Goal: Transaction & Acquisition: Purchase product/service

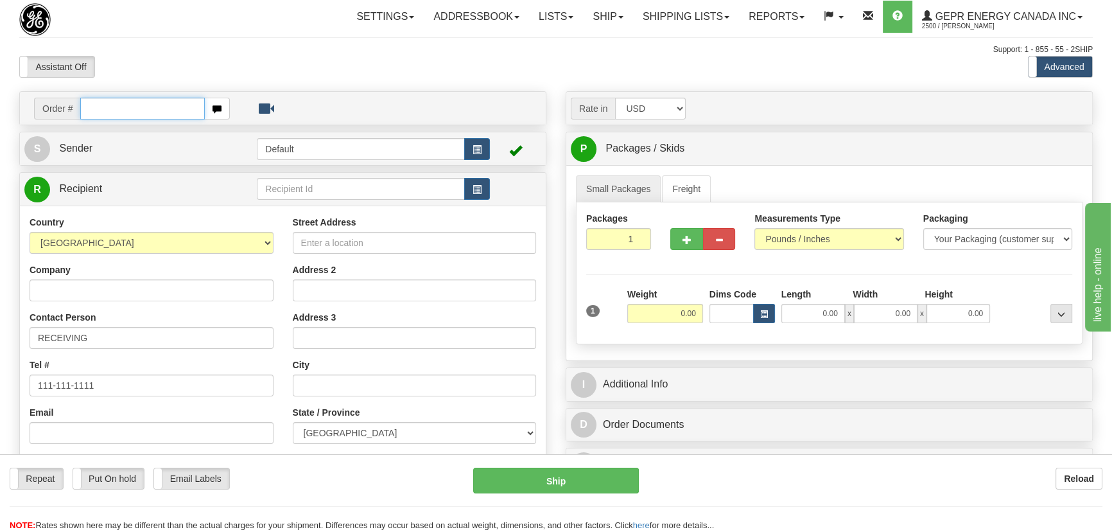
paste input "0086697326"
click at [96, 110] on input "0086697326" at bounding box center [142, 109] width 125 height 22
type input "86697326"
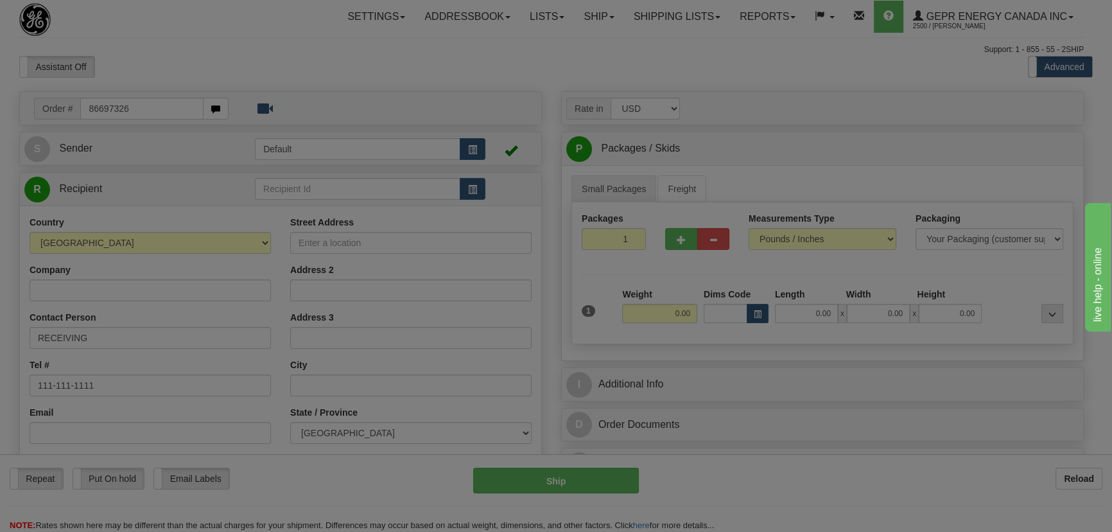
click at [249, 67] on body "Training Course Close Toggle navigation Settings Shipping Preferences New Recip…" at bounding box center [556, 266] width 1112 height 532
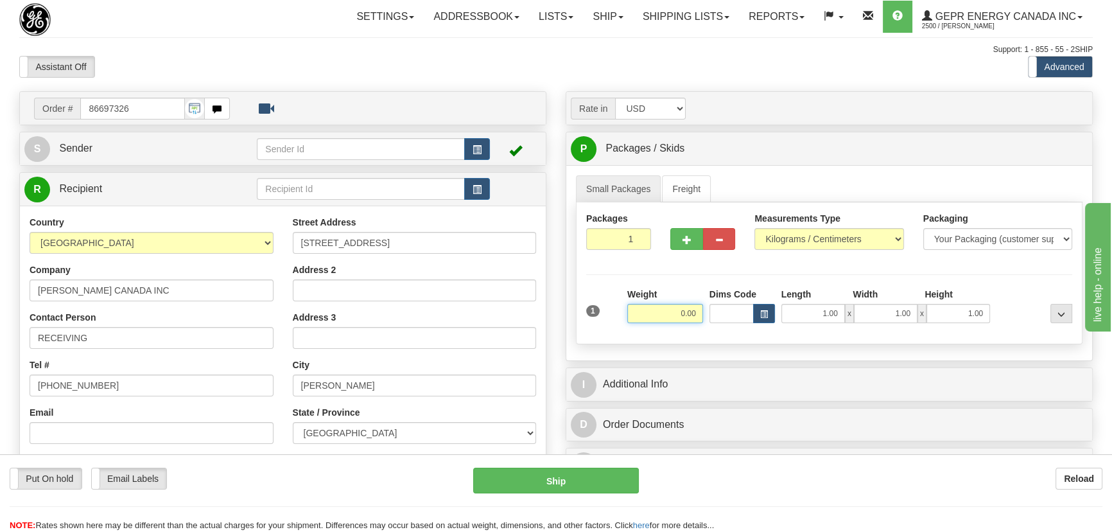
drag, startPoint x: 658, startPoint y: 308, endPoint x: 699, endPoint y: 317, distance: 42.7
click at [699, 317] on input "0.00" at bounding box center [665, 313] width 76 height 19
type input "35.00"
click at [793, 240] on select "Pounds / Inches Kilograms / Centimeters" at bounding box center [829, 239] width 149 height 22
select select "0"
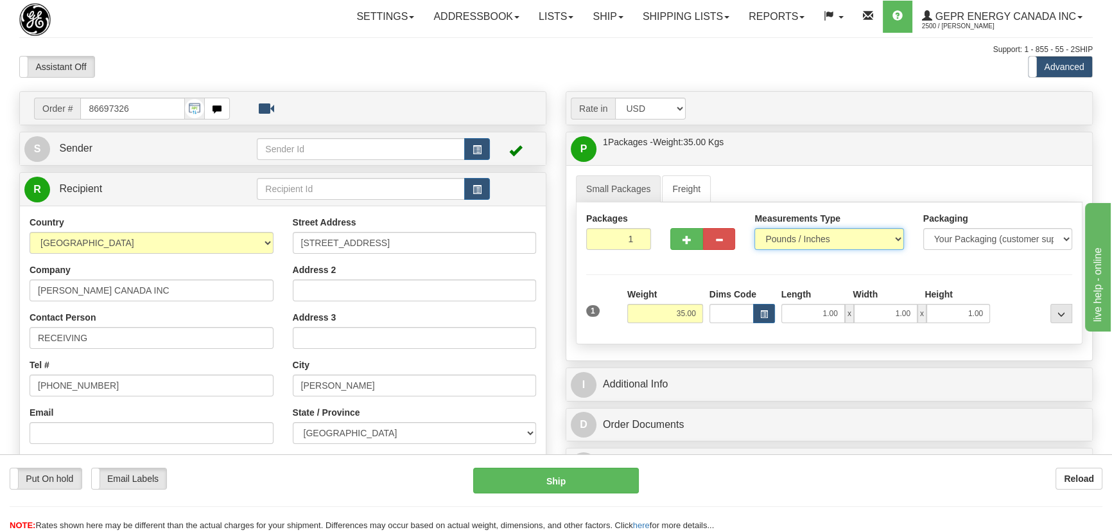
click at [755, 228] on select "Pounds / Inches Kilograms / Centimeters" at bounding box center [829, 239] width 149 height 22
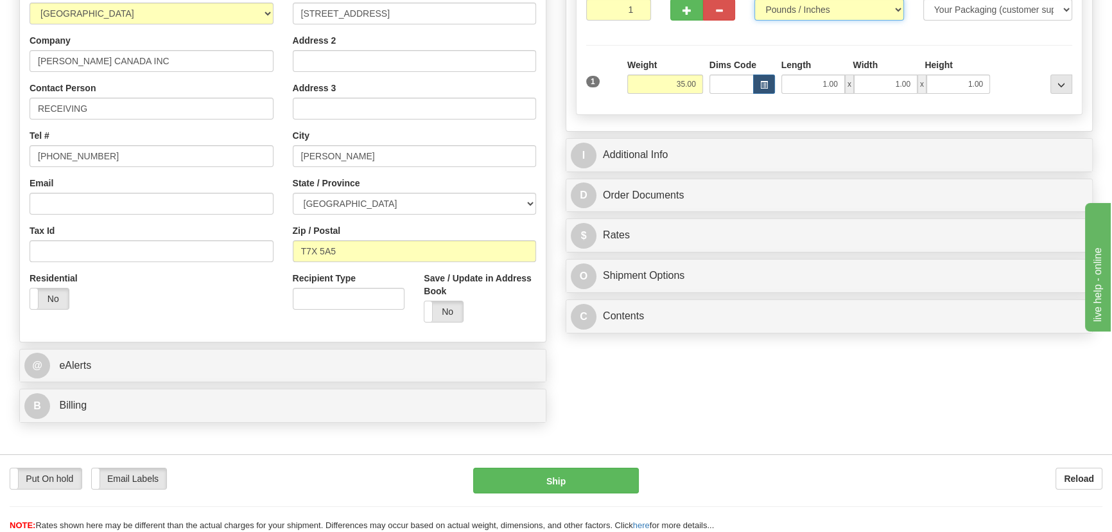
scroll to position [233, 0]
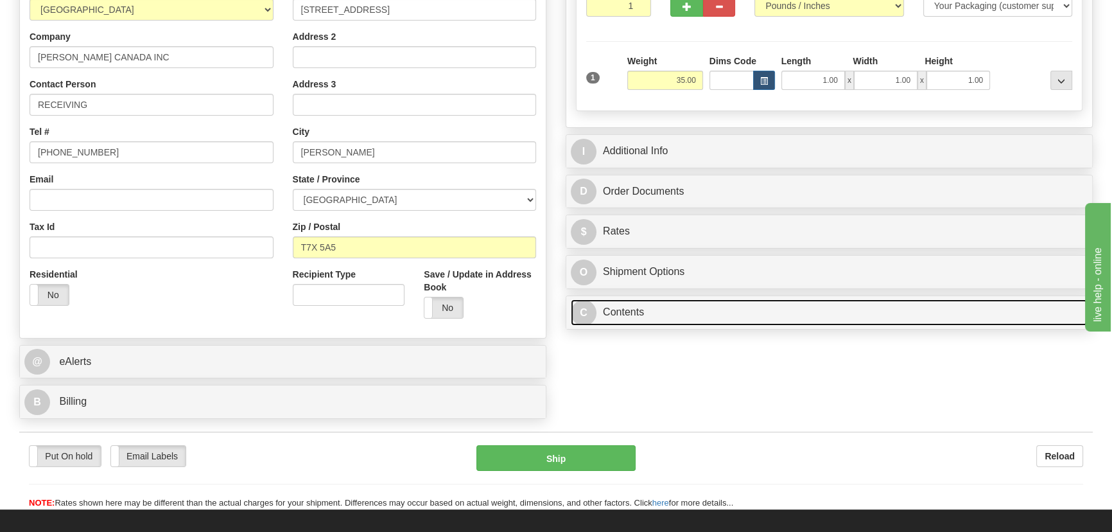
click at [756, 317] on link "C Contents" at bounding box center [829, 312] width 517 height 26
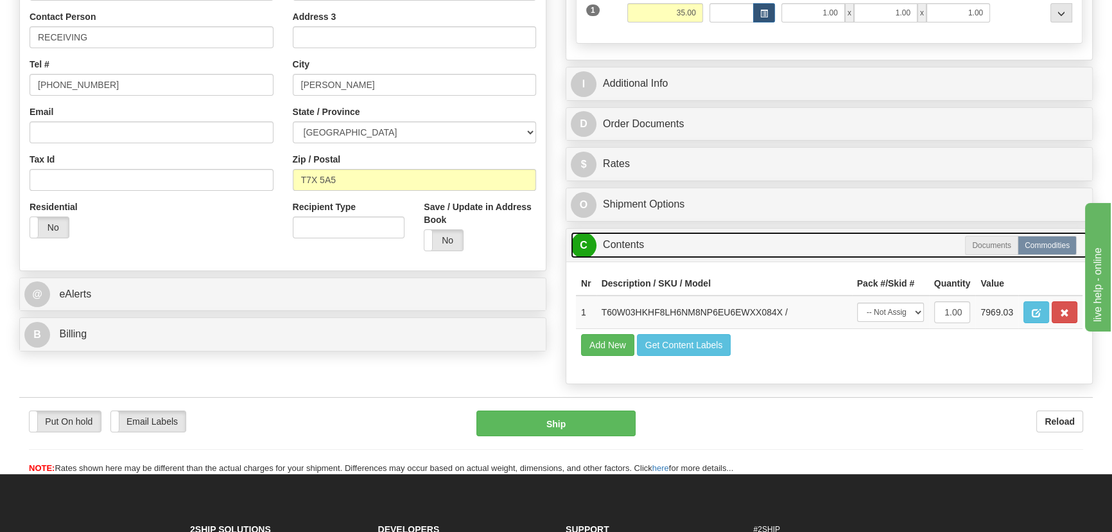
scroll to position [408, 0]
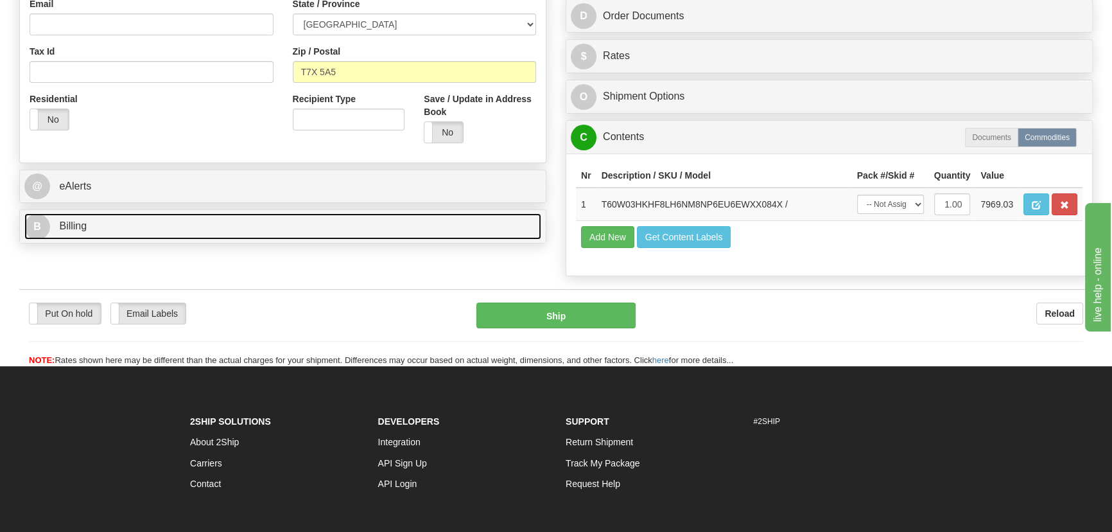
click at [277, 224] on link "B Billing" at bounding box center [282, 226] width 517 height 26
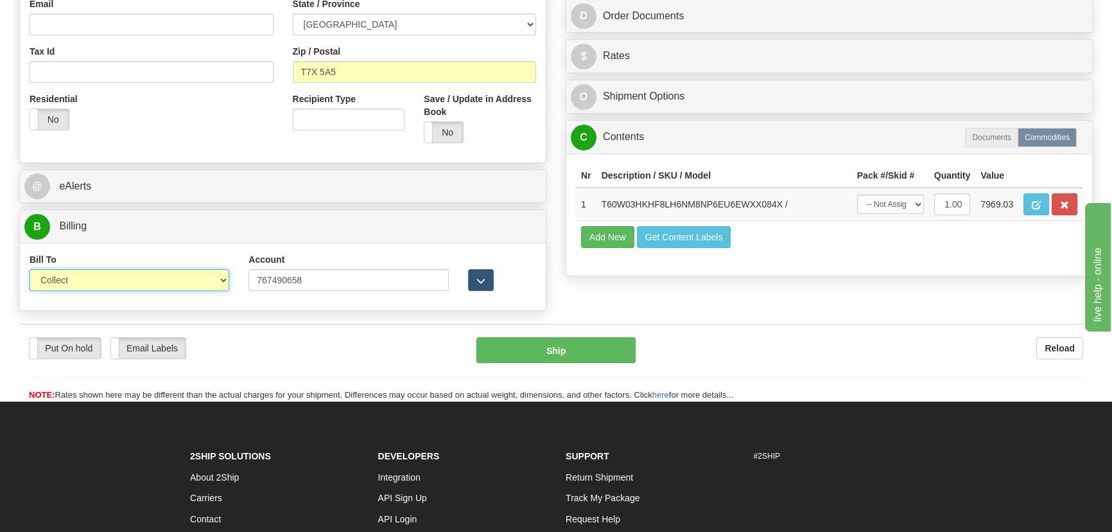
click at [188, 276] on select "Sender Recipient Third Party Collect" at bounding box center [130, 280] width 200 height 22
select select "2"
click at [30, 269] on select "Sender Recipient Third Party Collect" at bounding box center [130, 280] width 200 height 22
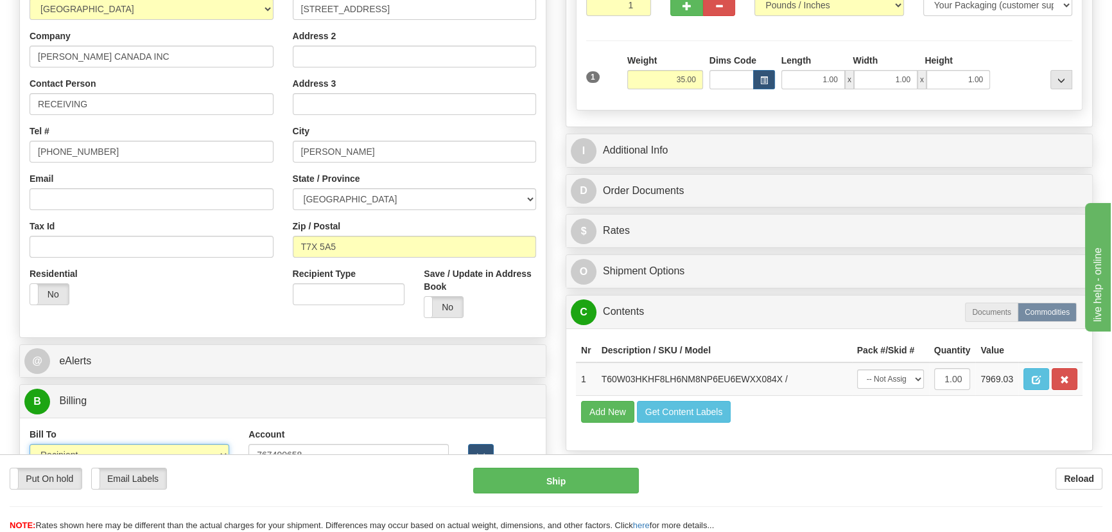
scroll to position [233, 0]
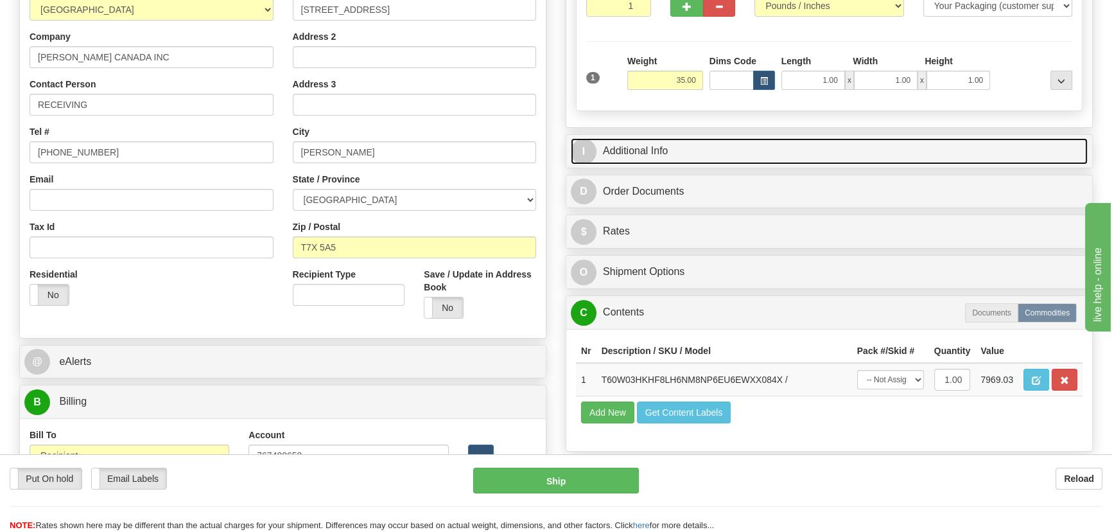
click at [820, 154] on link "I Additional Info" at bounding box center [829, 151] width 517 height 26
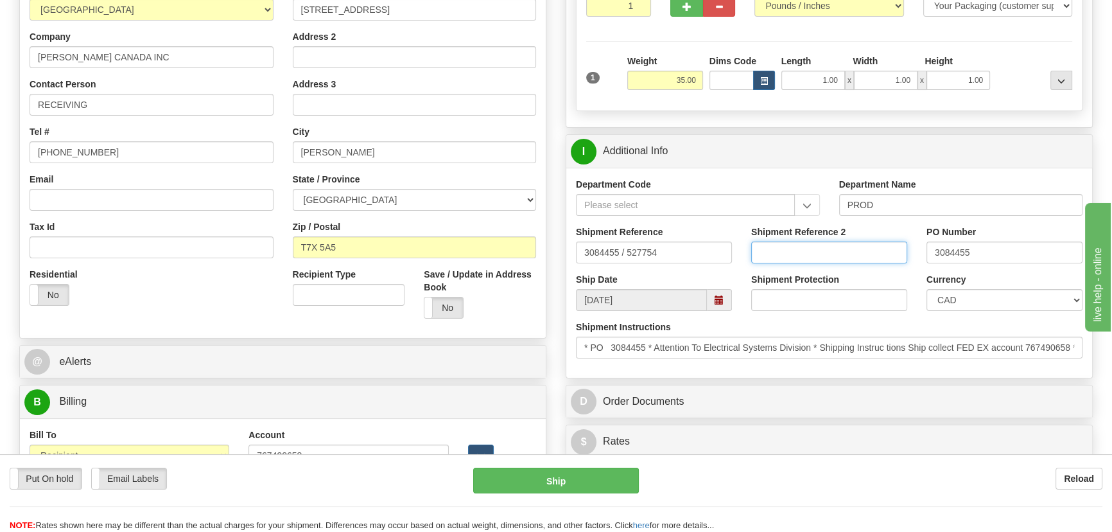
click at [847, 243] on input "Shipment Reference 2" at bounding box center [829, 252] width 156 height 22
drag, startPoint x: 847, startPoint y: 243, endPoint x: 753, endPoint y: 242, distance: 93.8
click at [753, 242] on input "5399004915" at bounding box center [829, 252] width 156 height 22
type input "5399004915"
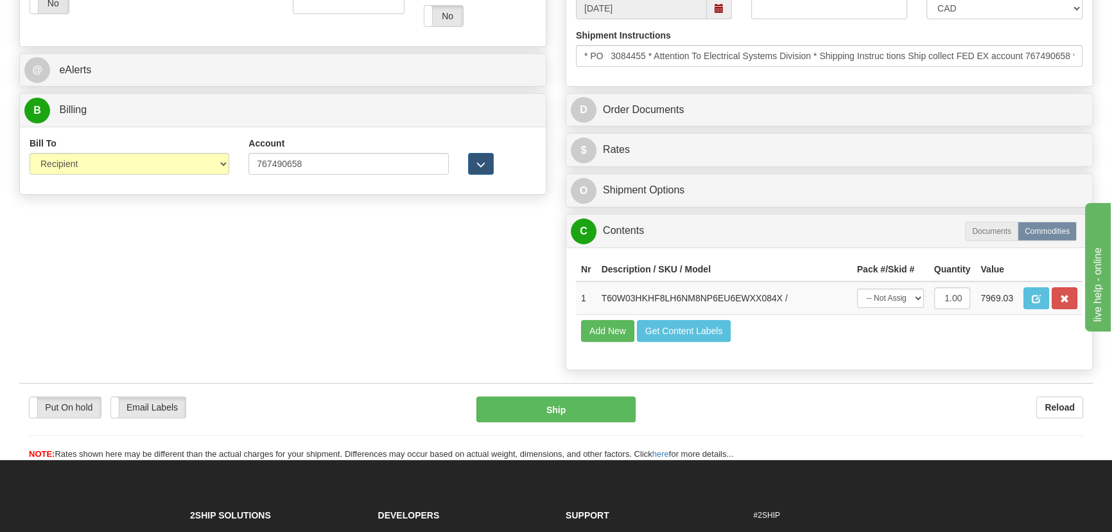
scroll to position [525, 0]
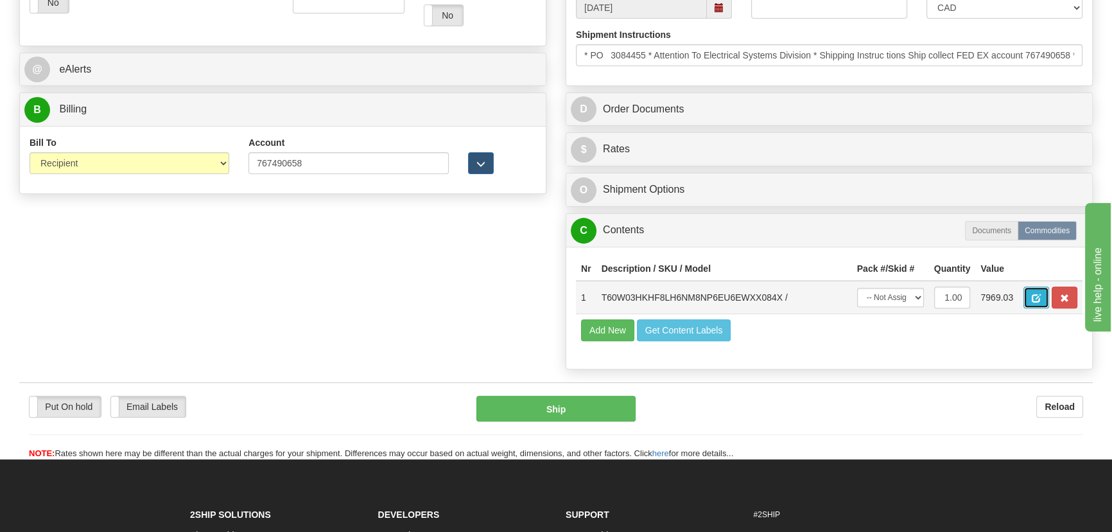
click at [1038, 294] on span "button" at bounding box center [1036, 298] width 9 height 8
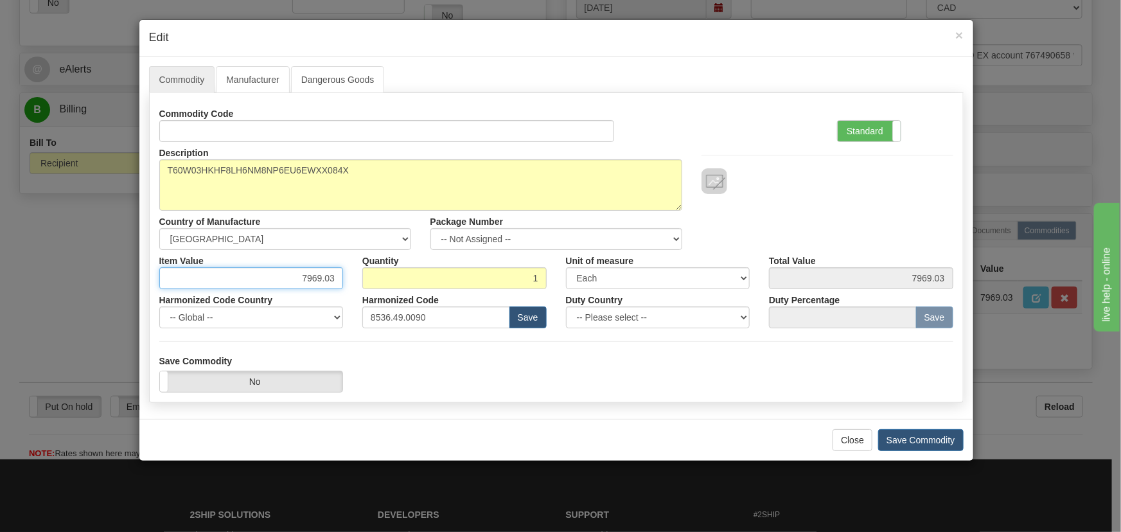
drag, startPoint x: 293, startPoint y: 276, endPoint x: 340, endPoint y: 285, distance: 48.4
click at [340, 285] on input "7969.03" at bounding box center [251, 278] width 184 height 22
paste input "10.683,2"
type input "10683.23"
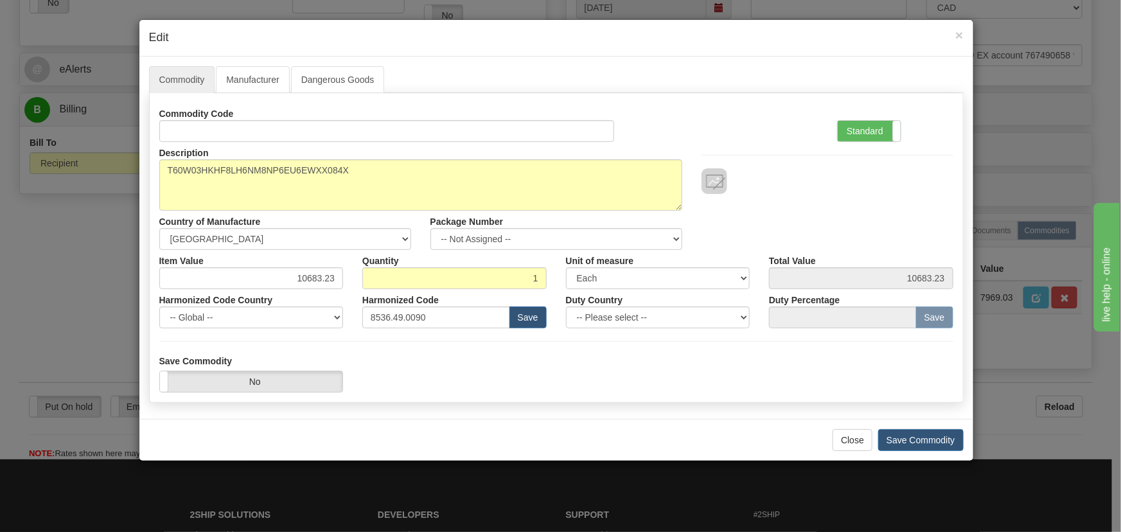
click at [778, 111] on div "Commodity Code Standard Advanced" at bounding box center [556, 122] width 813 height 39
click at [924, 435] on button "Save Commodity" at bounding box center [920, 440] width 85 height 22
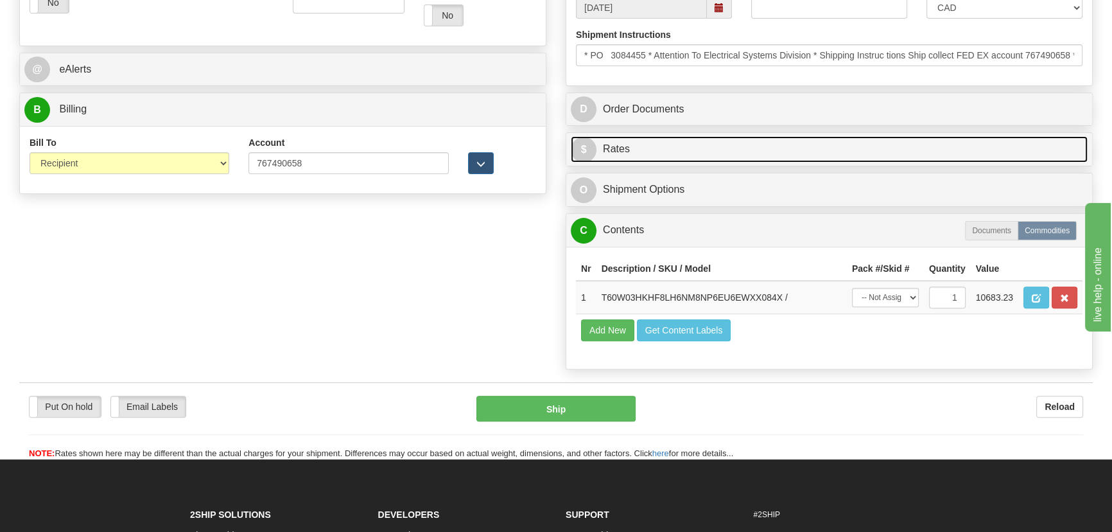
click at [942, 157] on link "$ Rates" at bounding box center [829, 149] width 517 height 26
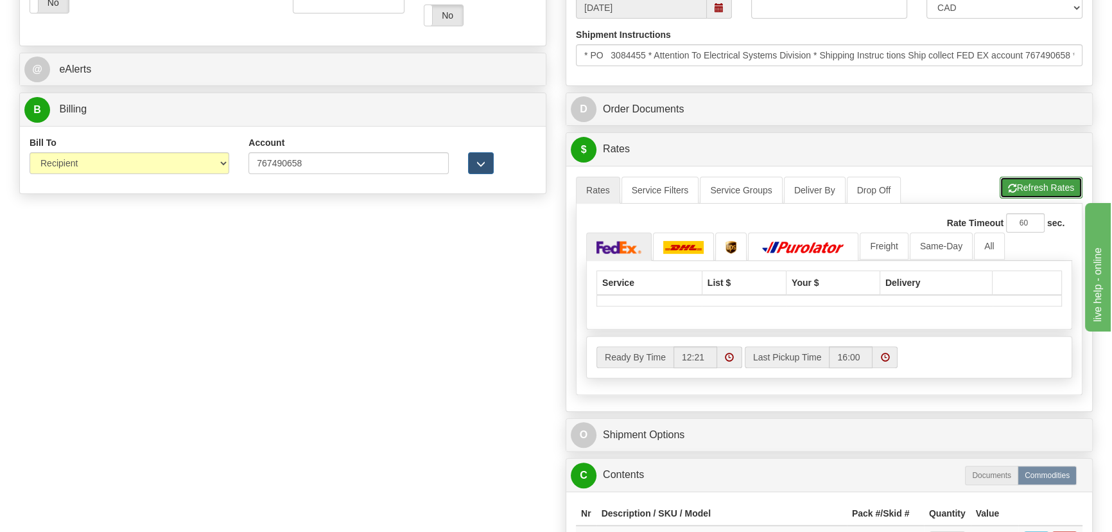
click at [1054, 194] on button "Refresh Rates" at bounding box center [1041, 188] width 83 height 22
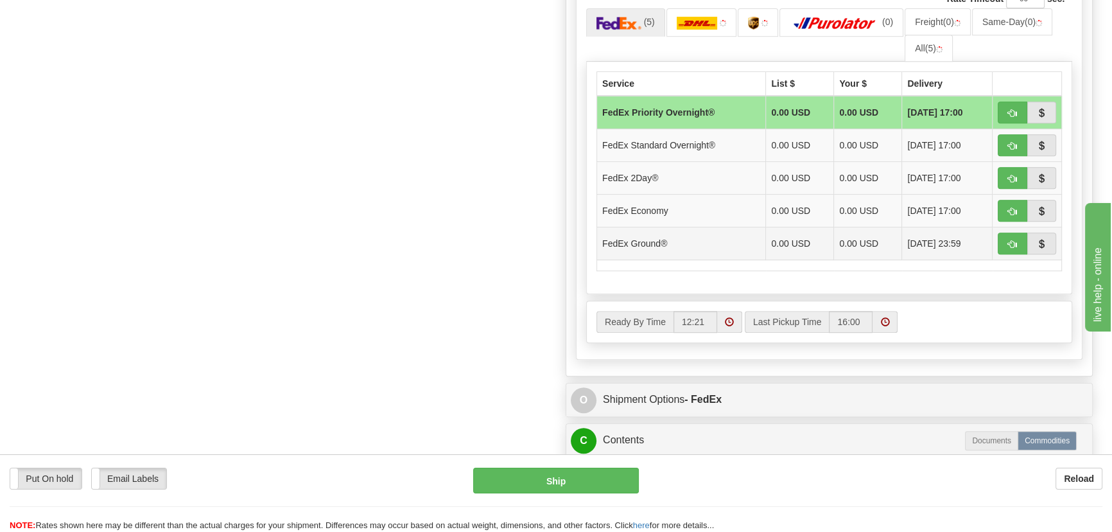
scroll to position [759, 0]
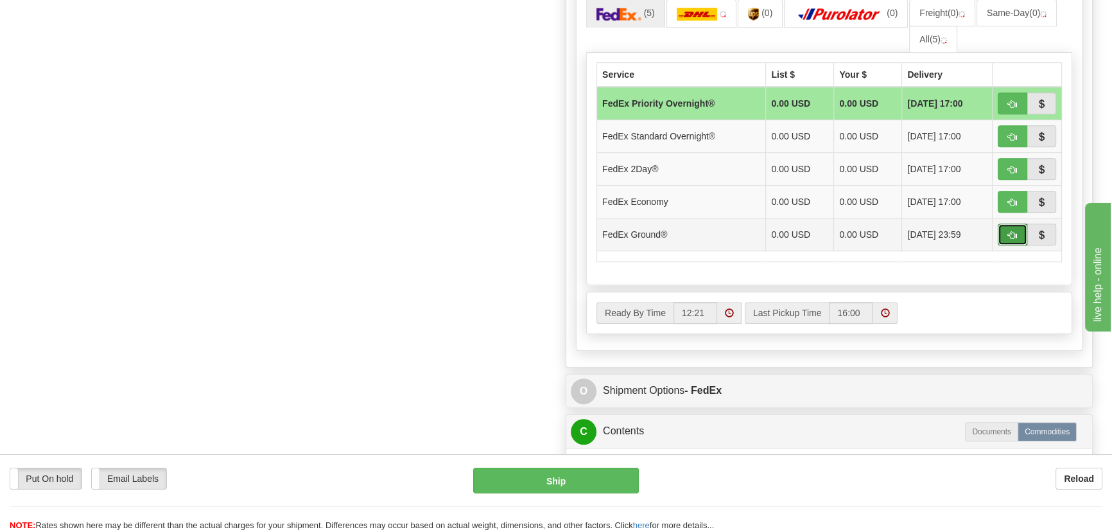
click at [1013, 231] on span "button" at bounding box center [1012, 235] width 9 height 8
type input "92"
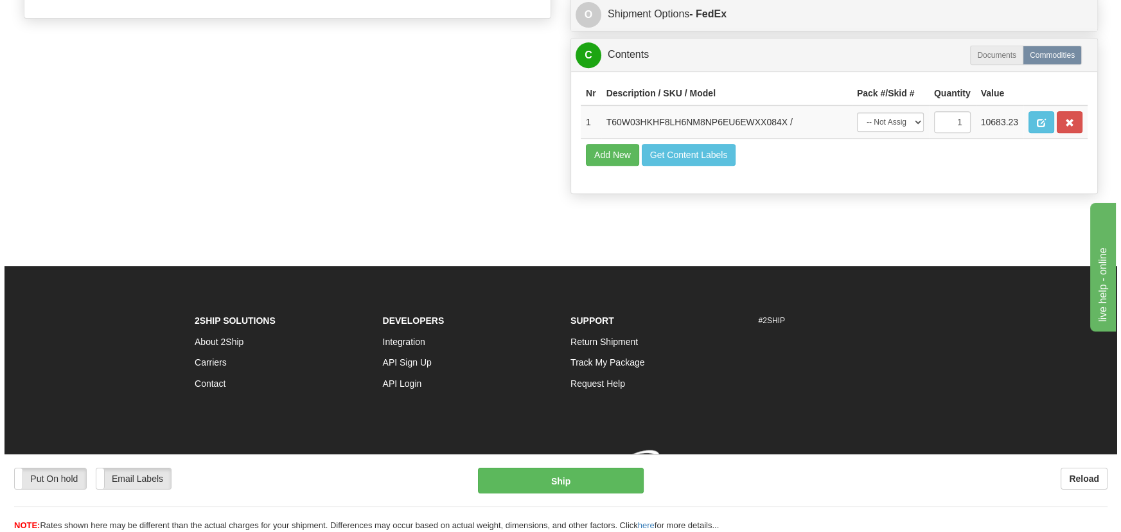
scroll to position [700, 0]
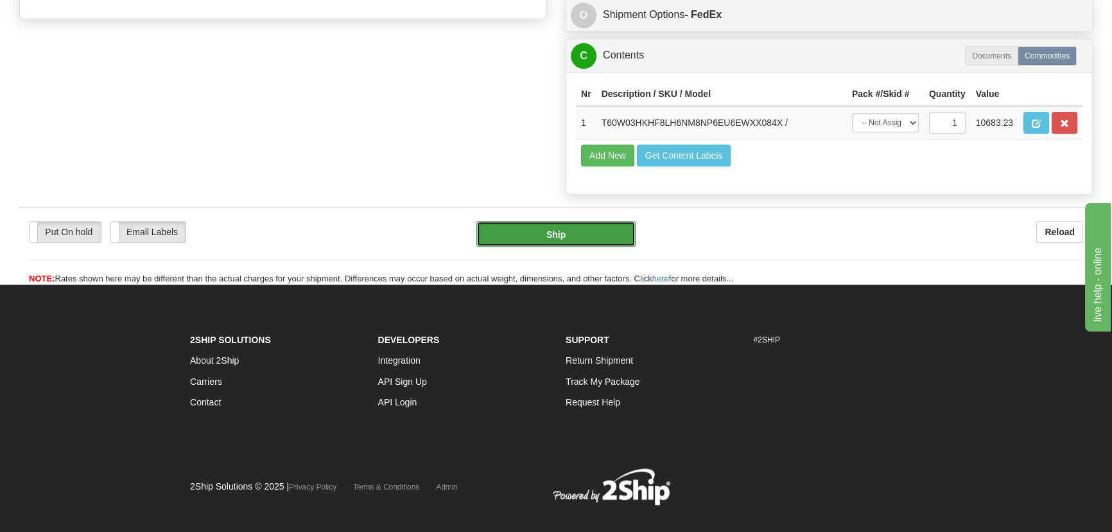
click at [579, 230] on button "Ship" at bounding box center [557, 234] width 160 height 26
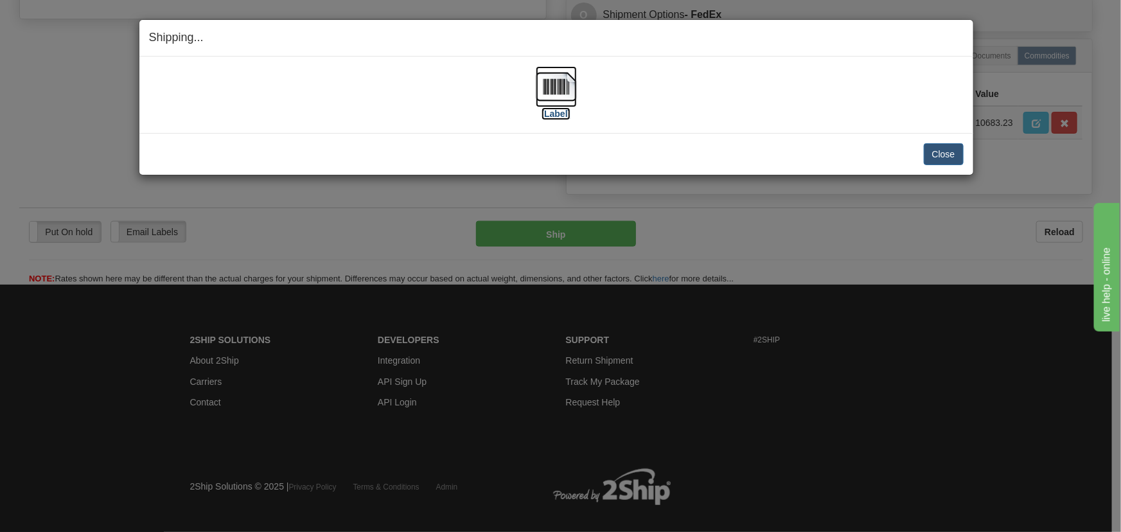
click at [552, 85] on img at bounding box center [556, 86] width 41 height 41
click at [936, 154] on button "Close" at bounding box center [944, 154] width 40 height 22
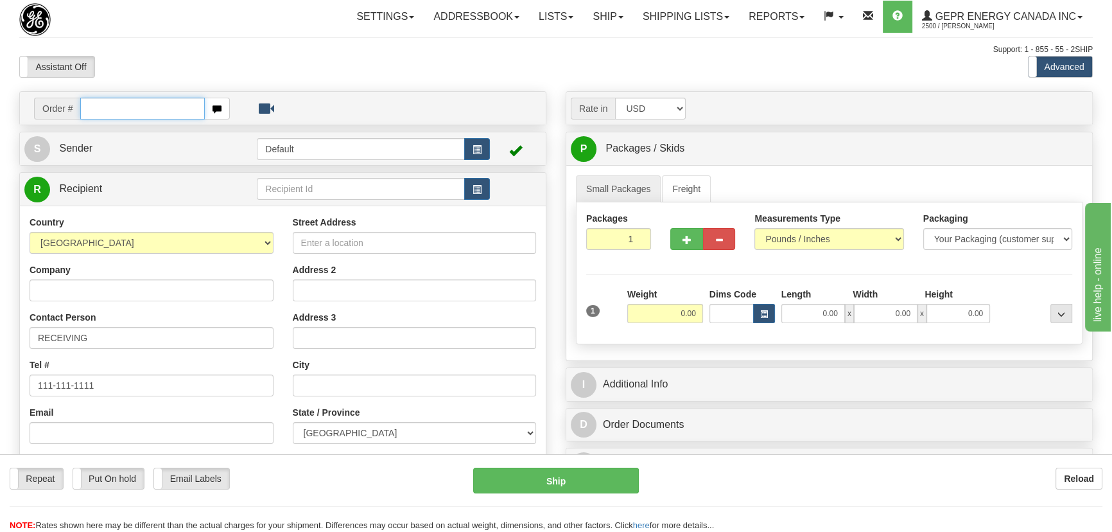
paste input "0086697328"
click at [97, 109] on input "0086697328" at bounding box center [142, 109] width 125 height 22
type input "86697328"
click at [821, 235] on body "Training Course Close Toggle navigation Settings Shipping Preferences New Recip…" at bounding box center [556, 266] width 1112 height 532
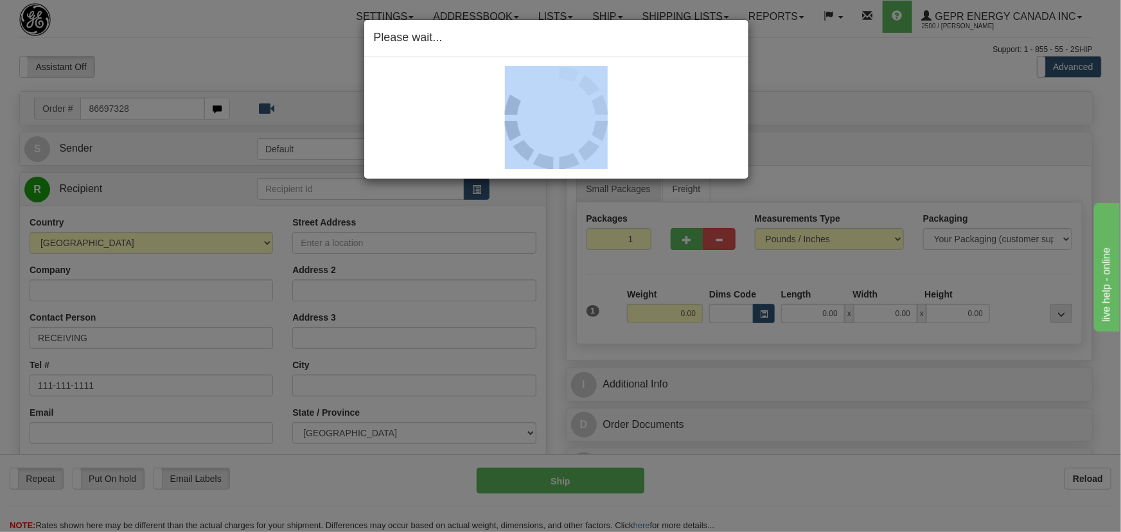
click at [821, 235] on div "Please wait..." at bounding box center [560, 266] width 1121 height 532
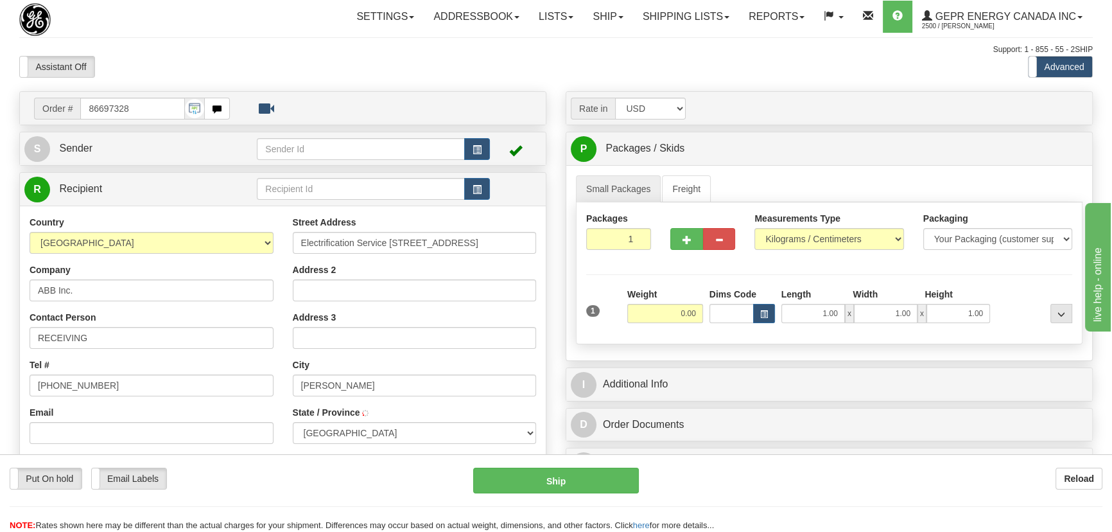
type input "[PERSON_NAME]"
click at [800, 238] on select "Pounds / Inches Kilograms / Centimeters" at bounding box center [829, 239] width 149 height 22
select select "0"
click at [755, 228] on select "Pounds / Inches Kilograms / Centimeters" at bounding box center [829, 239] width 149 height 22
click at [669, 314] on input "0.00" at bounding box center [665, 313] width 76 height 19
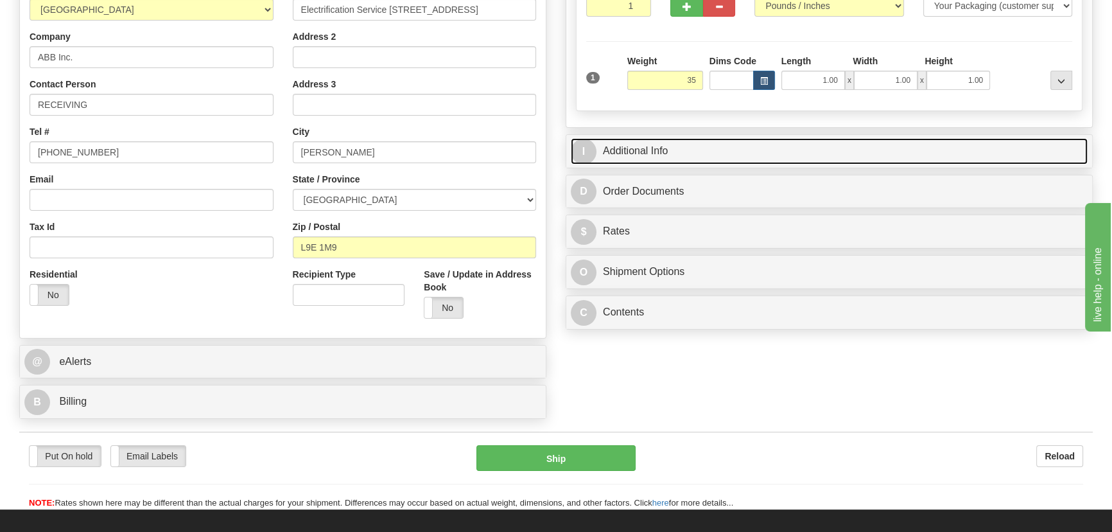
type input "35.00"
click at [873, 152] on link "I Additional Info" at bounding box center [829, 151] width 517 height 26
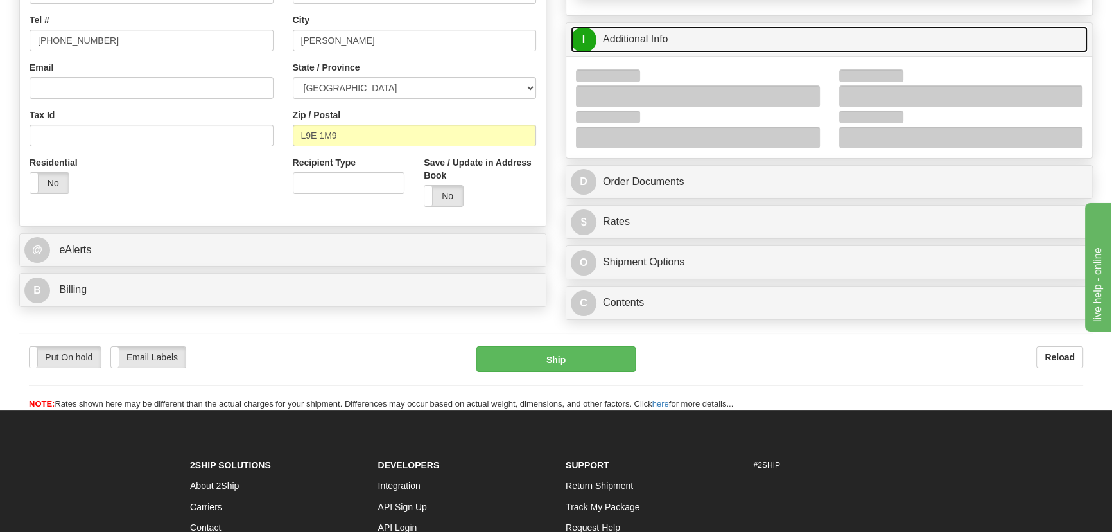
scroll to position [350, 0]
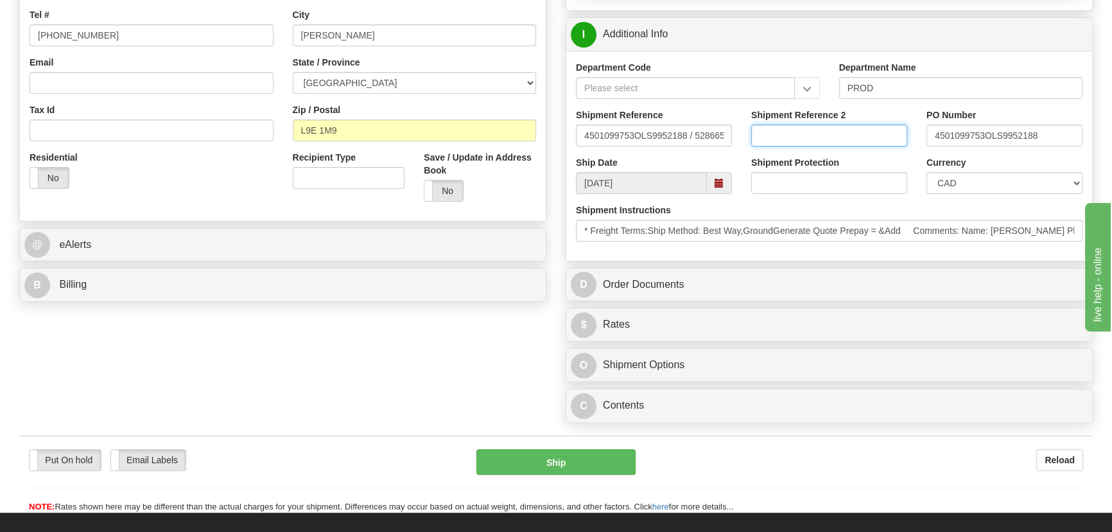
click at [810, 137] on input "Shipment Reference 2" at bounding box center [829, 136] width 156 height 22
drag, startPoint x: 815, startPoint y: 134, endPoint x: 662, endPoint y: 120, distance: 153.5
click at [665, 120] on div "Shipment Reference 4501099753OLS9952188 / 528665 Shipment Reference 2 539900492…" at bounding box center [829, 133] width 526 height 48
type input "5399004928"
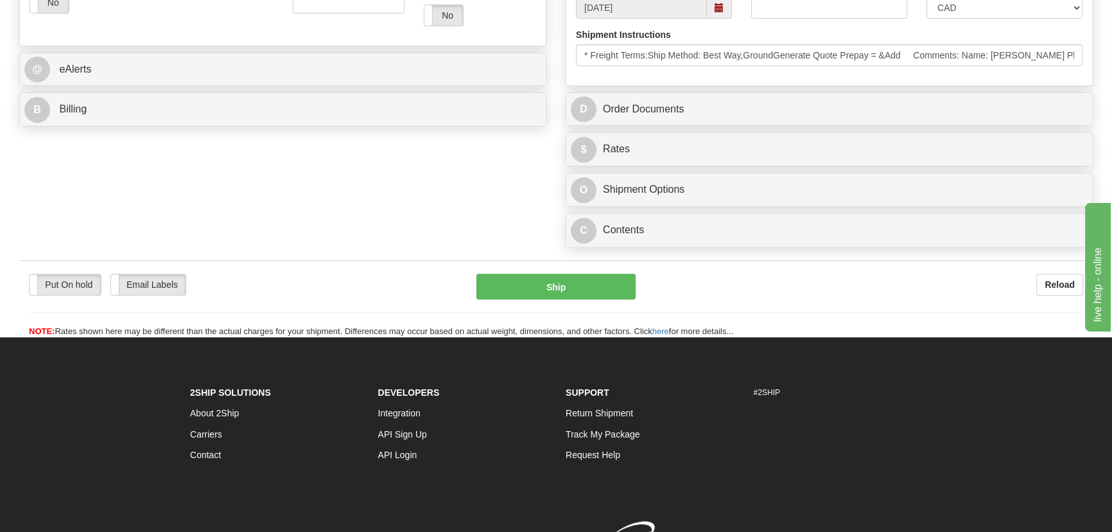
scroll to position [584, 0]
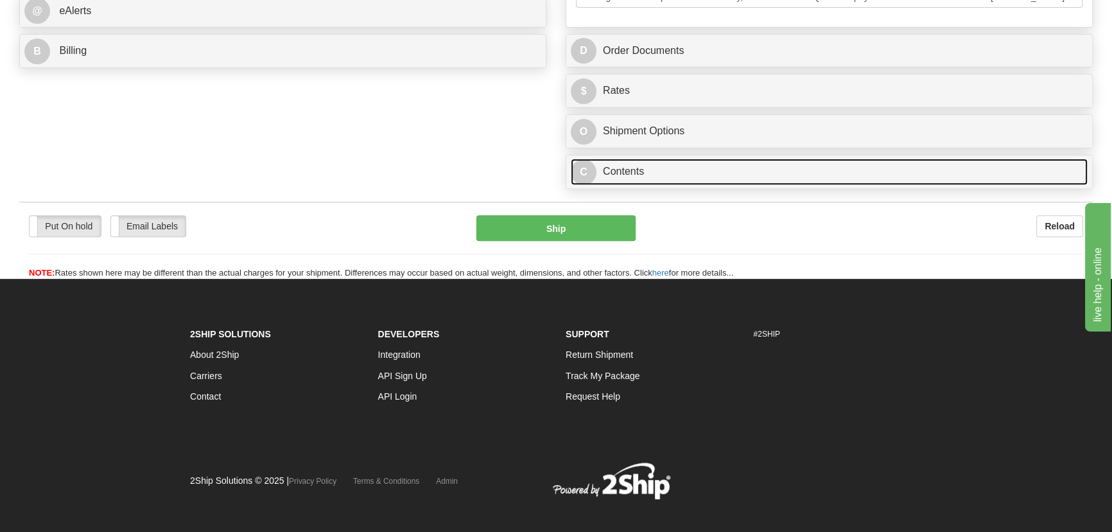
click at [836, 171] on link "C Contents" at bounding box center [829, 172] width 517 height 26
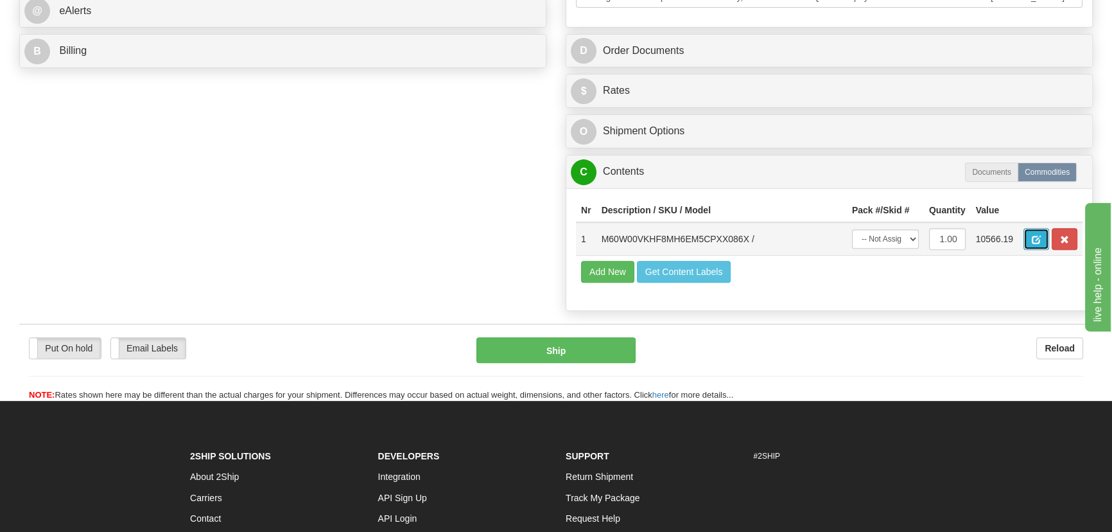
click at [1035, 237] on span "button" at bounding box center [1036, 240] width 9 height 8
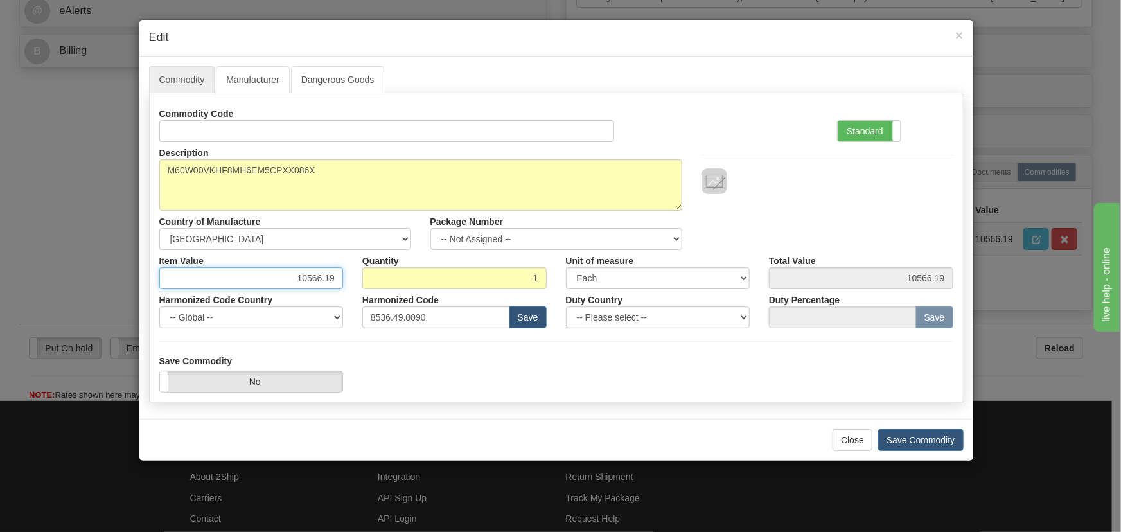
drag, startPoint x: 297, startPoint y: 272, endPoint x: 364, endPoint y: 288, distance: 69.5
click at [372, 289] on div "Commodity Code Standard Advanced Description M60W00VKHF8MH6EM5CPXX086X Country …" at bounding box center [556, 215] width 794 height 225
paste input ".061,33"
type input "10061.33"
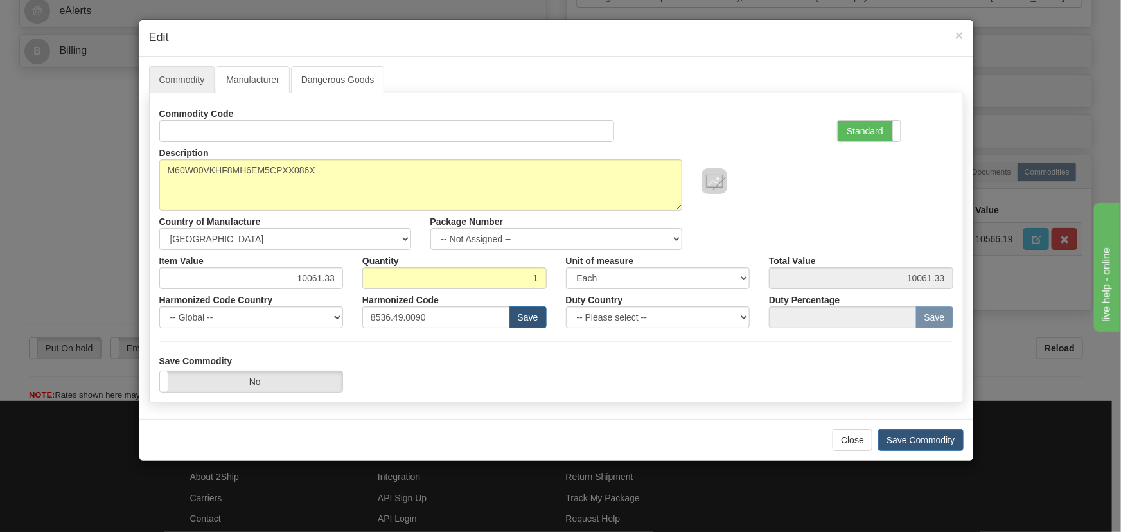
click at [773, 107] on div "Commodity Code Standard Advanced" at bounding box center [556, 122] width 813 height 39
click at [772, 125] on div "Commodity Code Standard Advanced" at bounding box center [556, 122] width 813 height 39
click at [769, 143] on div at bounding box center [827, 168] width 271 height 52
click at [938, 430] on button "Save Commodity" at bounding box center [920, 440] width 85 height 22
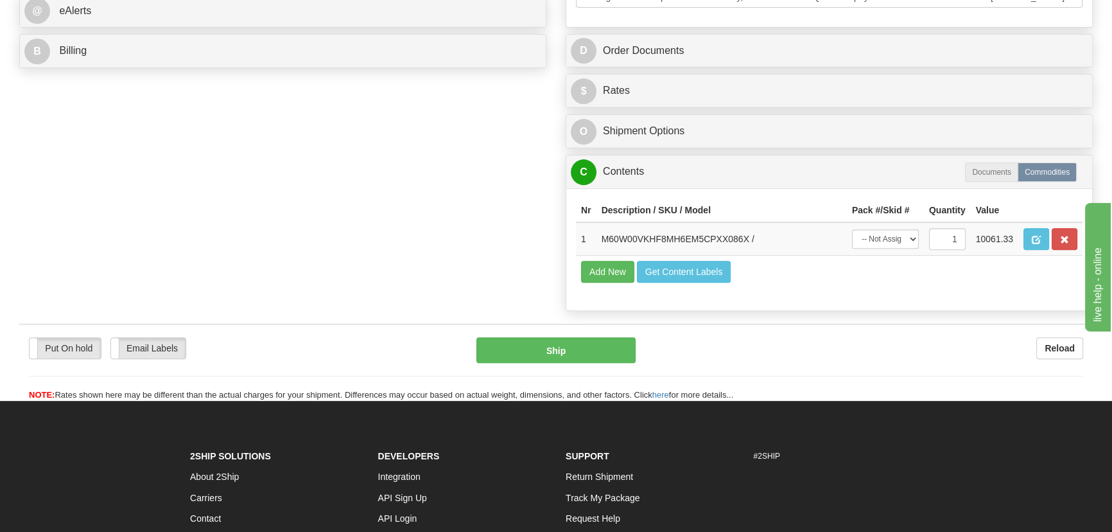
scroll to position [408, 0]
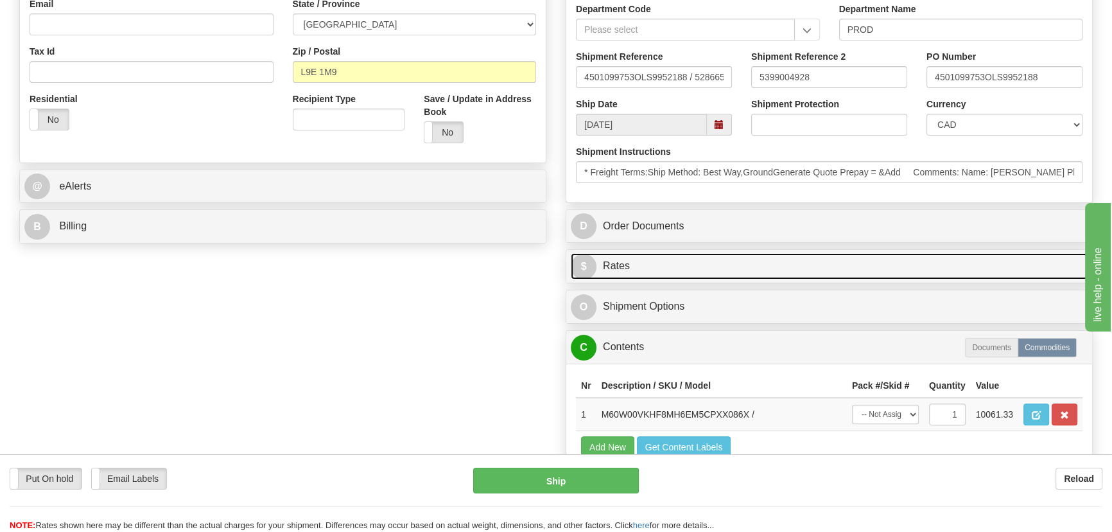
click at [909, 258] on link "$ Rates" at bounding box center [829, 266] width 517 height 26
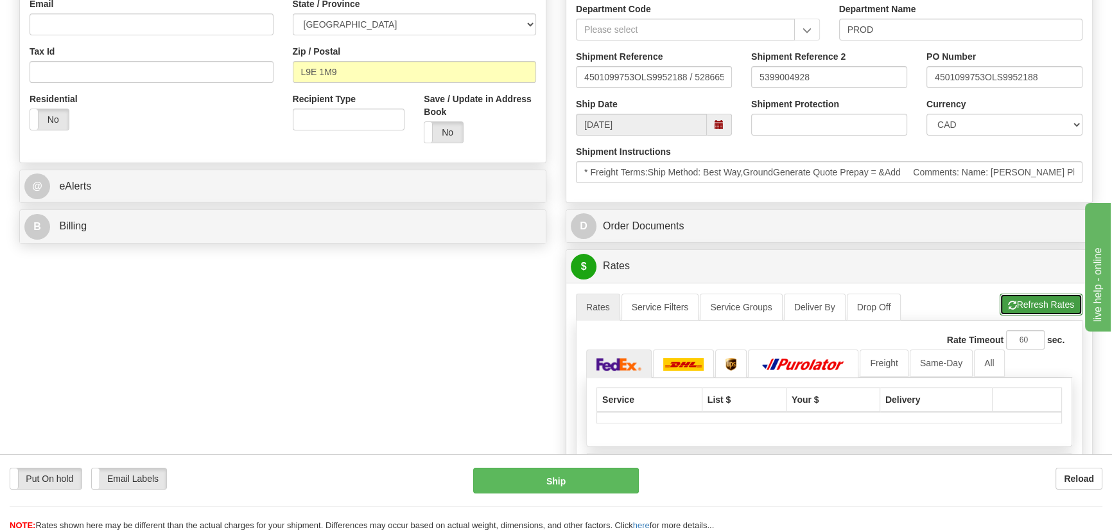
click at [1031, 308] on button "Refresh Rates" at bounding box center [1041, 305] width 83 height 22
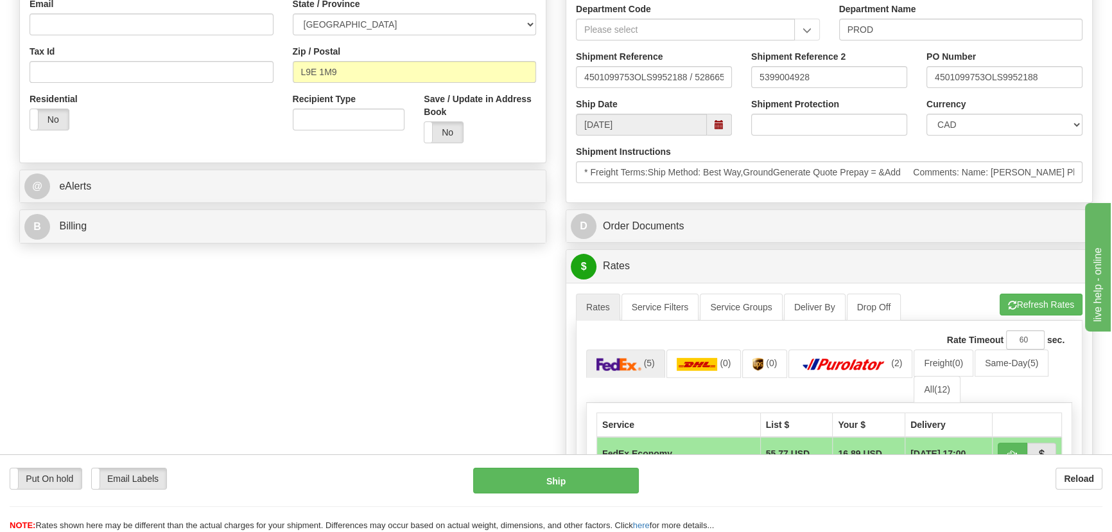
scroll to position [525, 0]
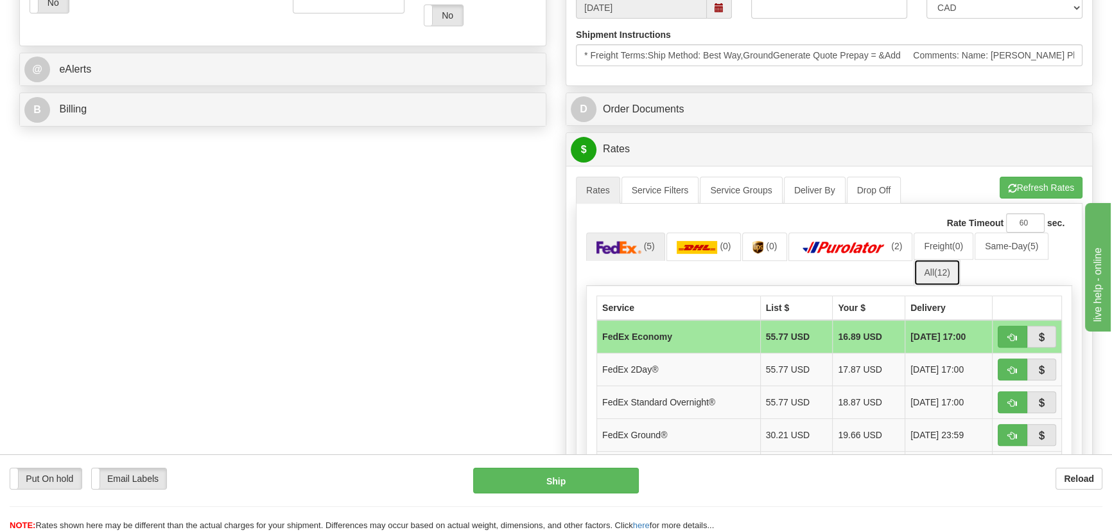
click at [956, 279] on link "All (12)" at bounding box center [937, 272] width 46 height 27
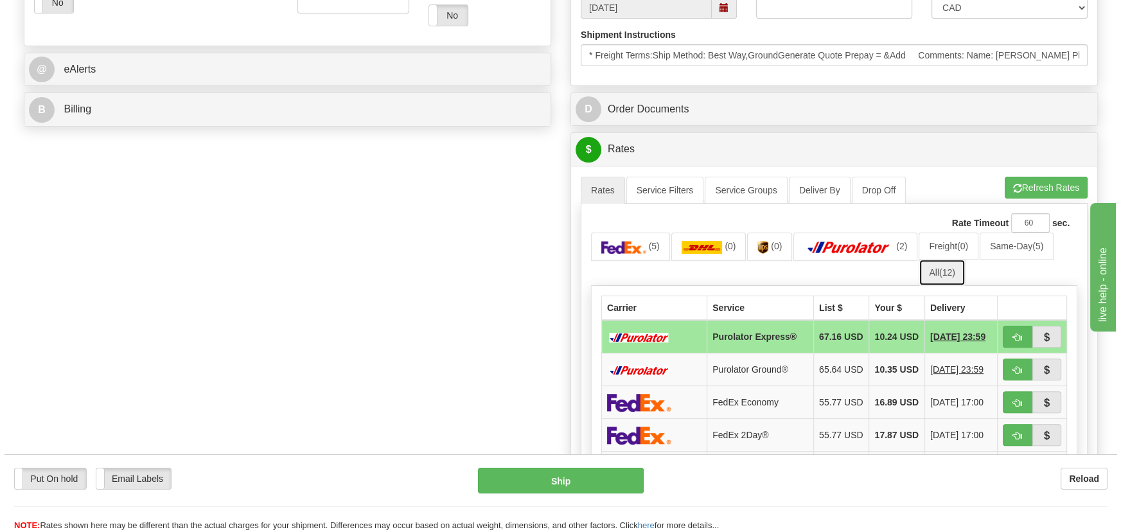
scroll to position [642, 0]
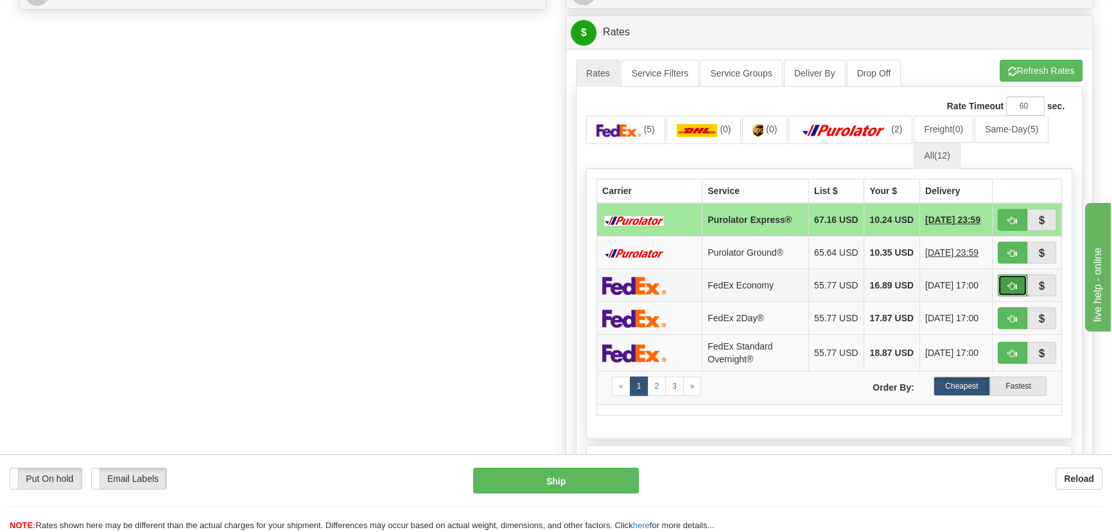
click at [1008, 290] on span "button" at bounding box center [1012, 286] width 9 height 8
type input "20"
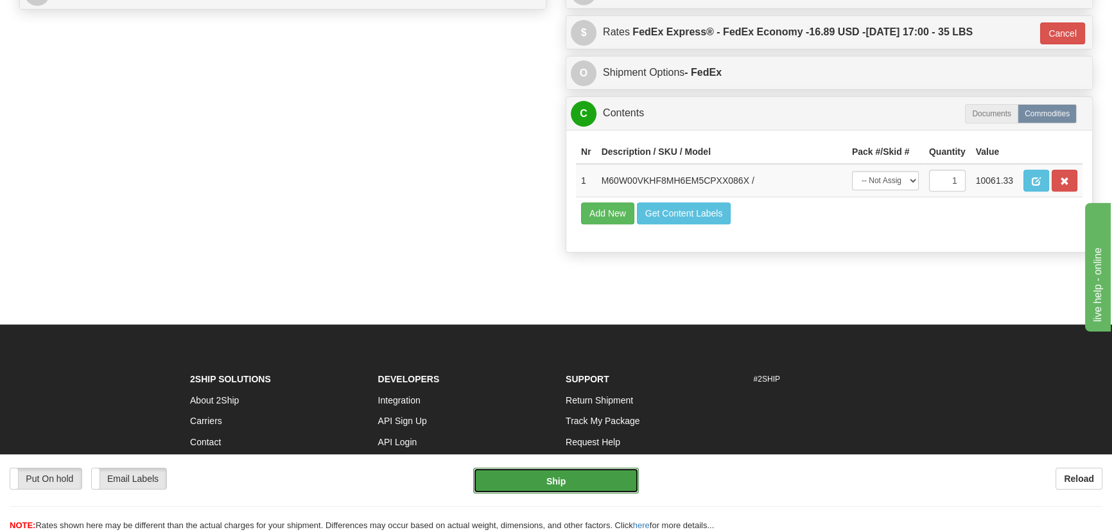
click at [593, 475] on button "Ship" at bounding box center [556, 481] width 166 height 26
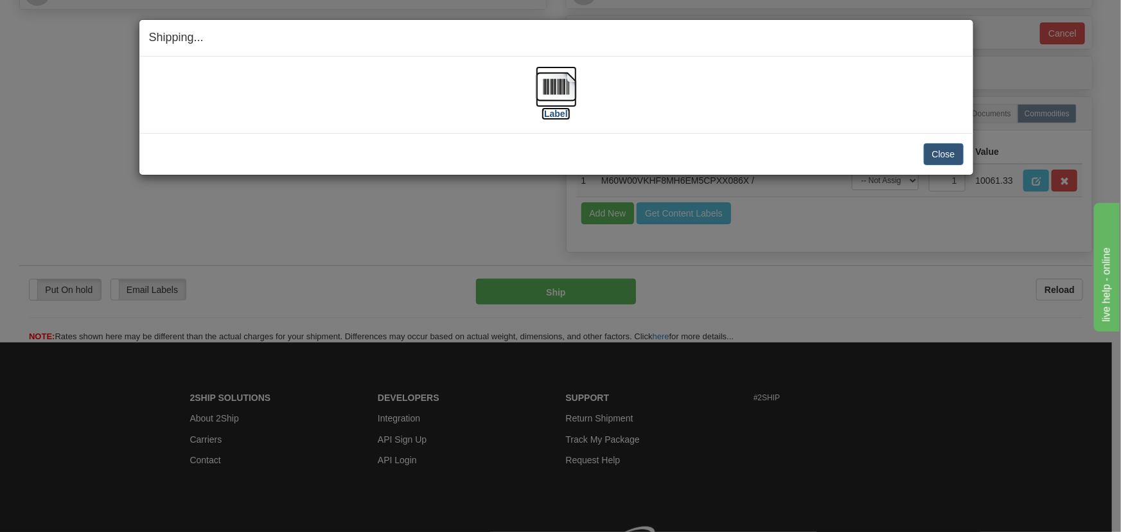
click at [563, 96] on img at bounding box center [556, 86] width 41 height 41
click at [951, 144] on button "Close" at bounding box center [944, 154] width 40 height 22
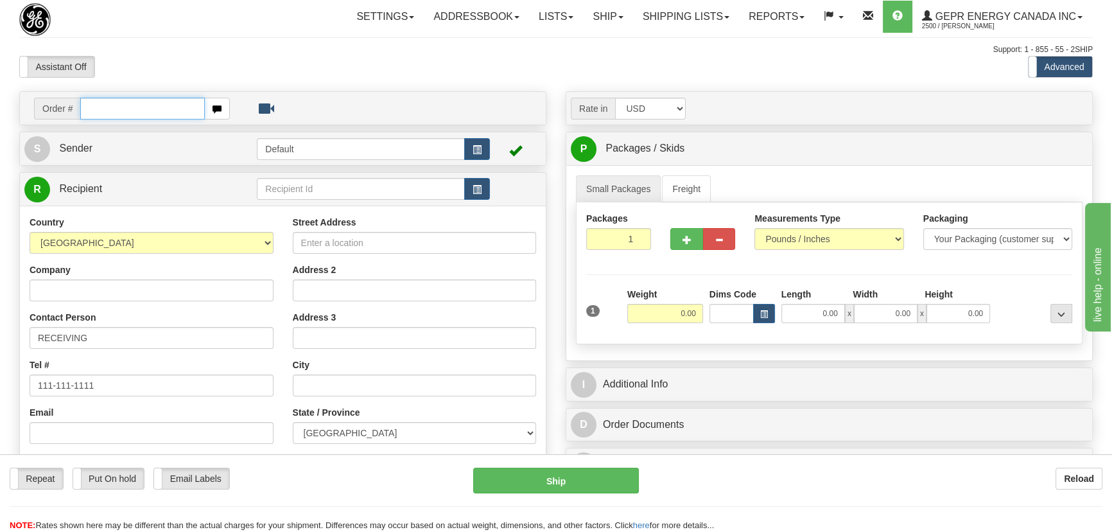
paste input "0086697551"
click at [95, 115] on input "0086697551" at bounding box center [142, 109] width 125 height 22
type input "86697551"
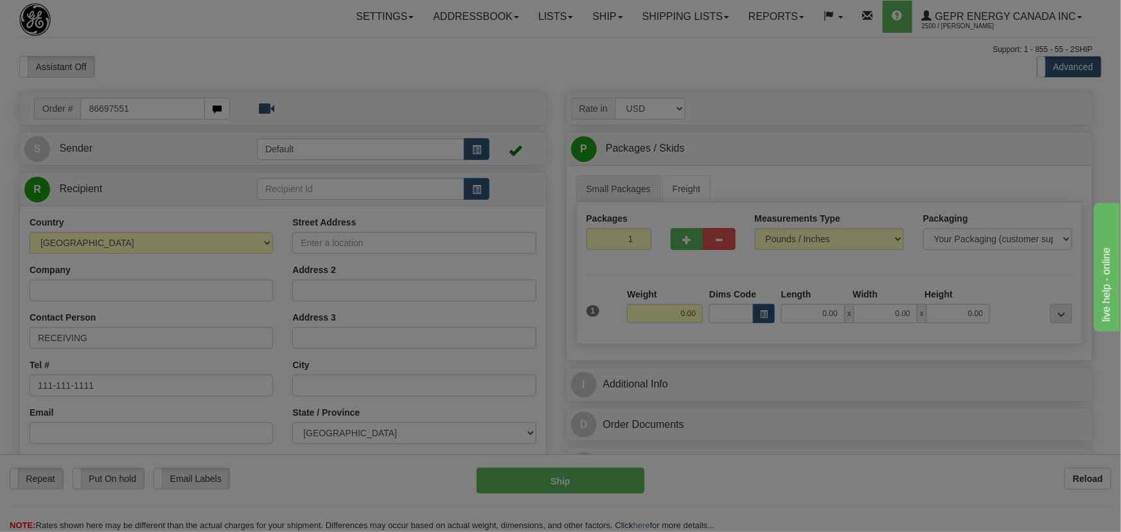
click at [233, 58] on body "Training Course Close Toggle navigation Settings Shipping Preferences New Recip…" at bounding box center [560, 266] width 1121 height 532
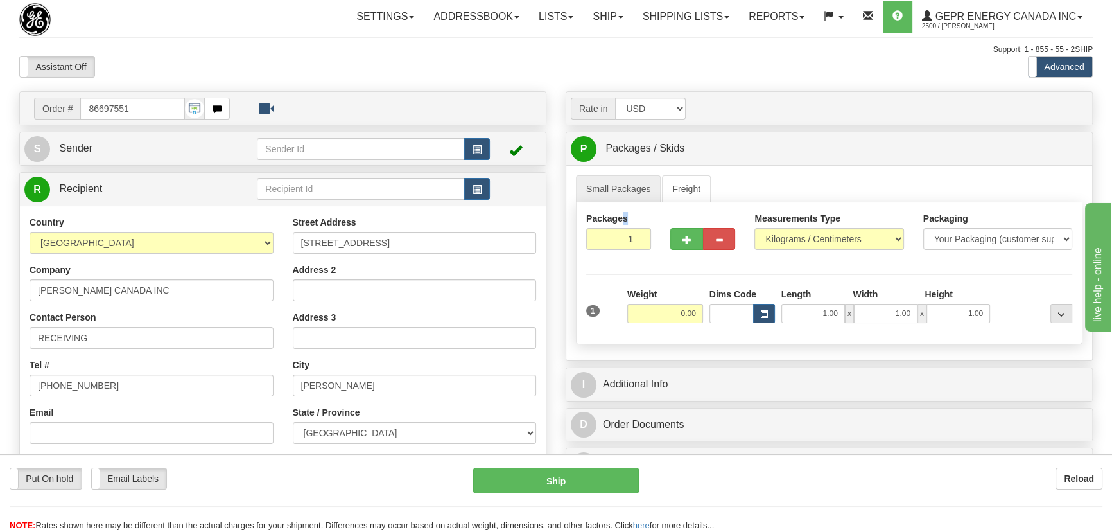
drag, startPoint x: 626, startPoint y: 224, endPoint x: 630, endPoint y: 230, distance: 7.8
click at [630, 230] on div "Packages 1 1" at bounding box center [618, 231] width 65 height 38
drag, startPoint x: 610, startPoint y: 243, endPoint x: 644, endPoint y: 263, distance: 40.0
click at [642, 257] on div "Packages 1 1" at bounding box center [619, 236] width 84 height 48
type input "2"
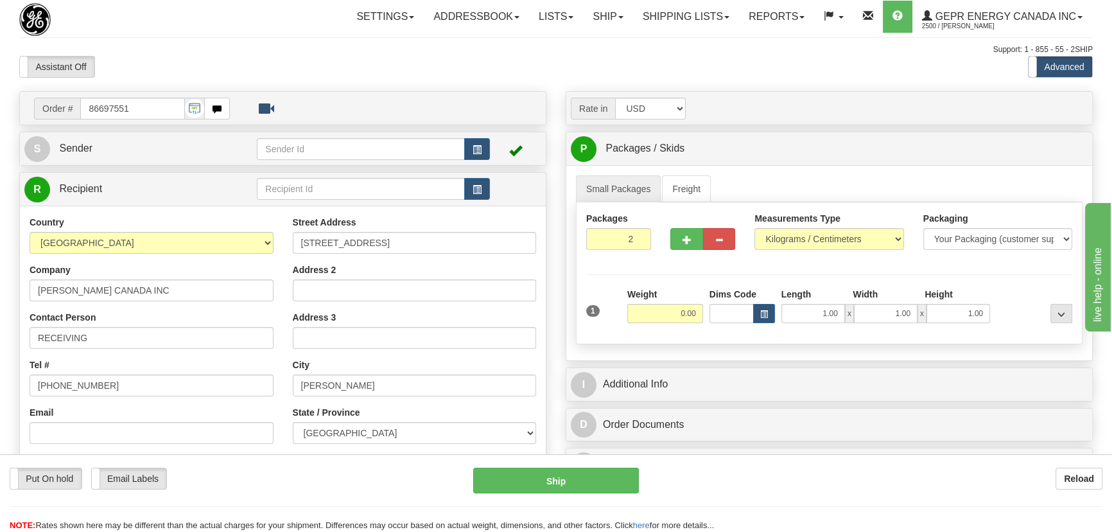
click at [649, 266] on div "Packages 2 1 Measurements Type" at bounding box center [829, 273] width 507 height 142
click at [802, 240] on select "Pounds / Inches Kilograms / Centimeters" at bounding box center [829, 239] width 149 height 22
select select "0"
click at [755, 228] on select "Pounds / Inches Kilograms / Centimeters" at bounding box center [829, 239] width 149 height 22
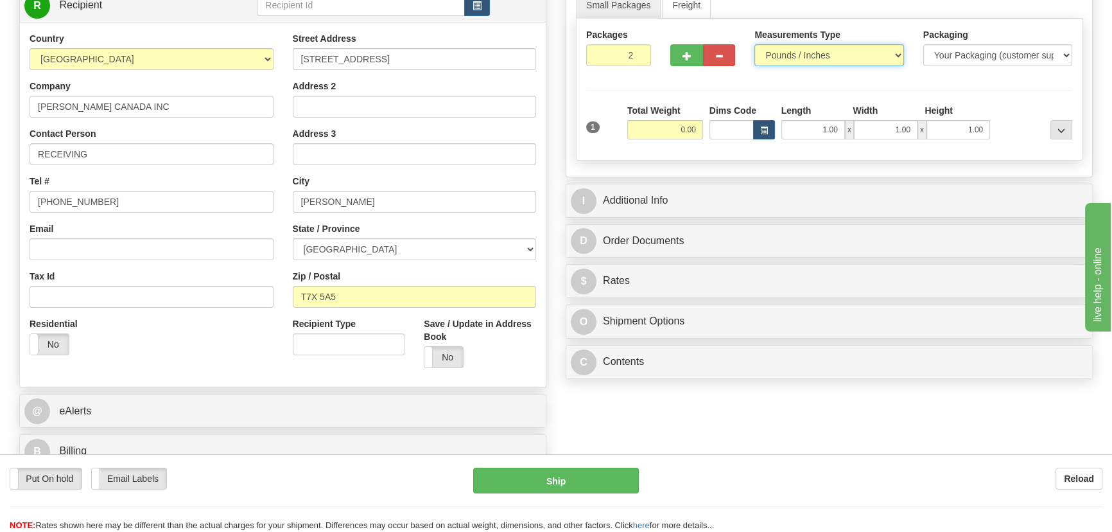
scroll to position [116, 0]
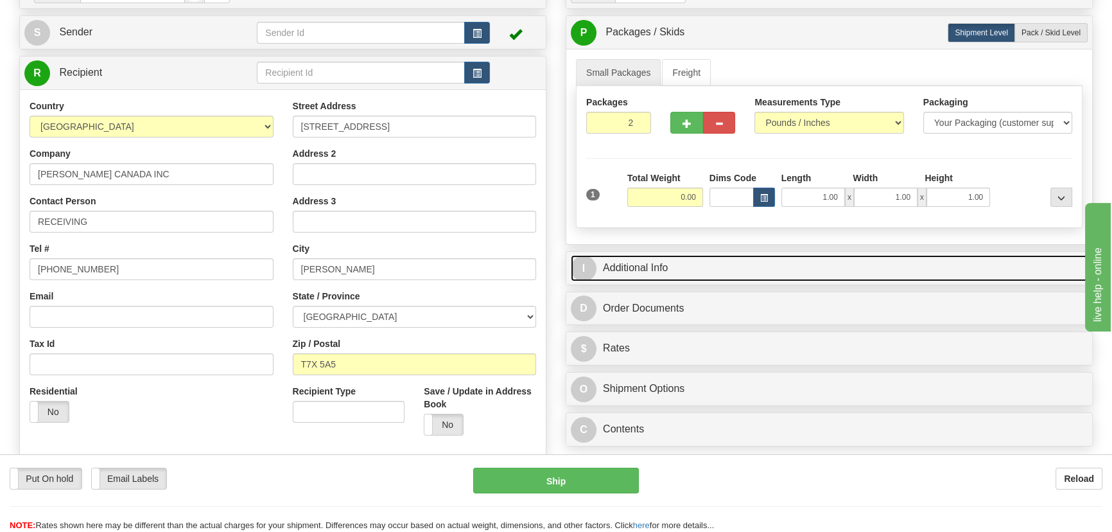
click at [857, 259] on link "I Additional Info" at bounding box center [829, 268] width 517 height 26
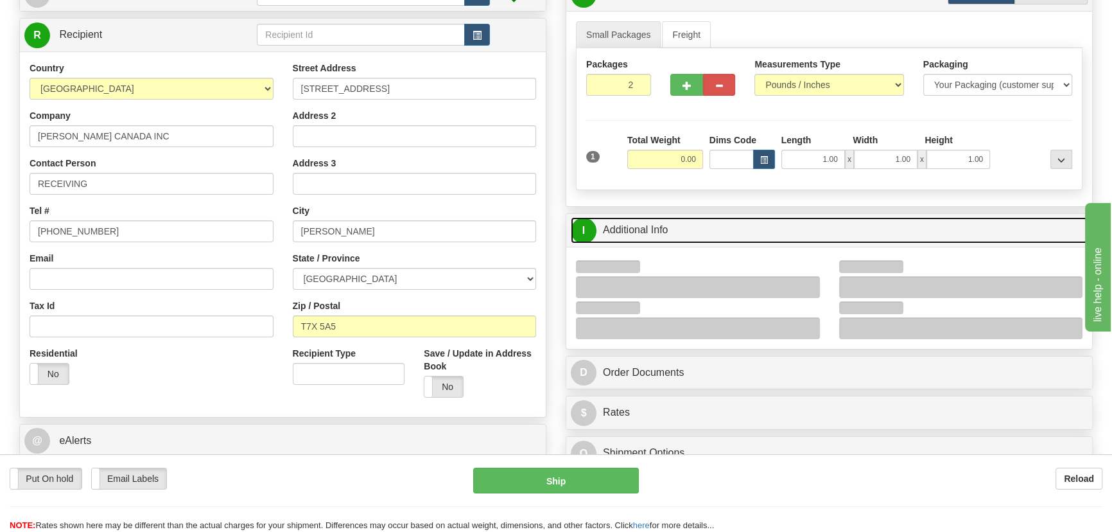
scroll to position [175, 0]
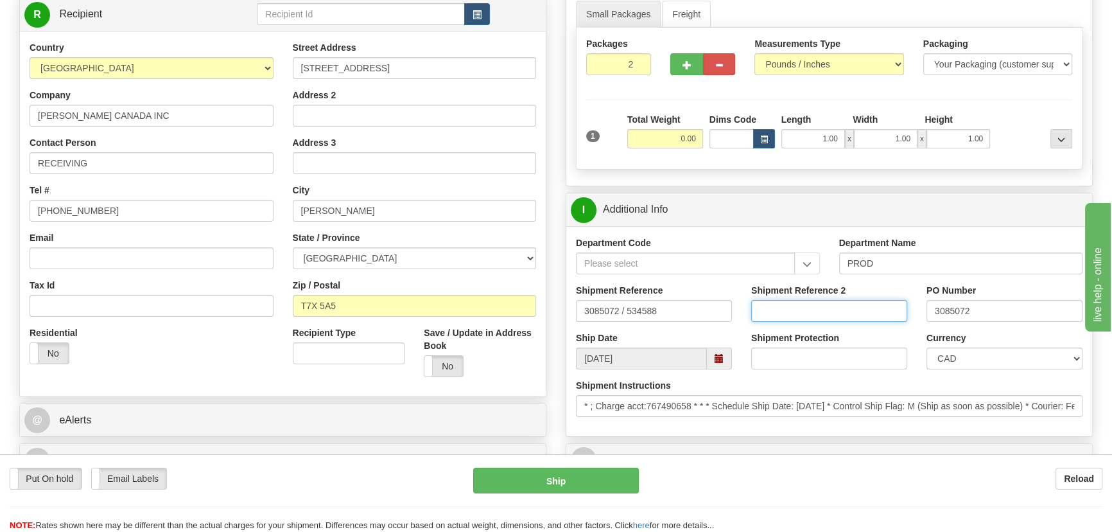
click at [829, 306] on input "Shipment Reference 2" at bounding box center [829, 311] width 156 height 22
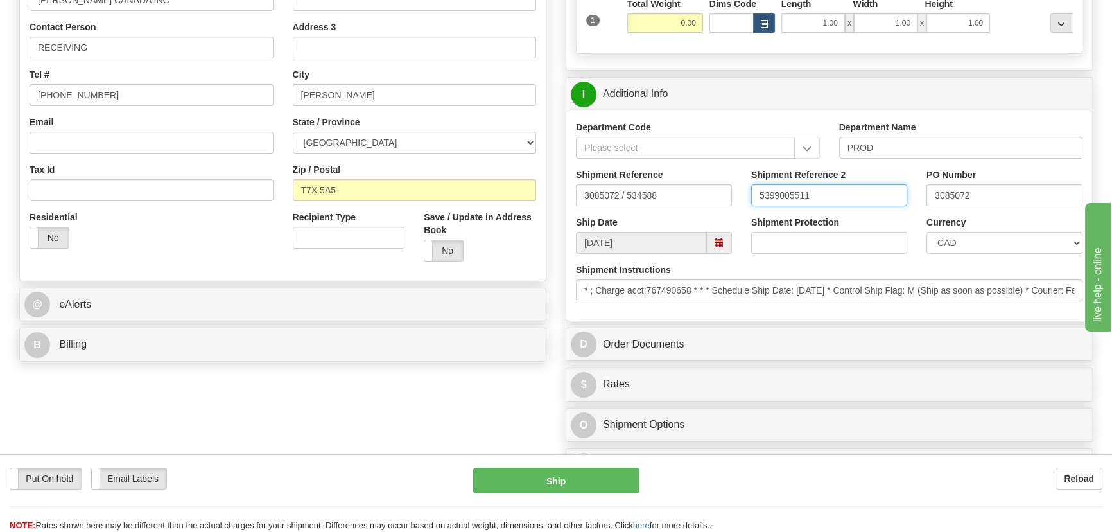
scroll to position [292, 0]
type input "5399005511"
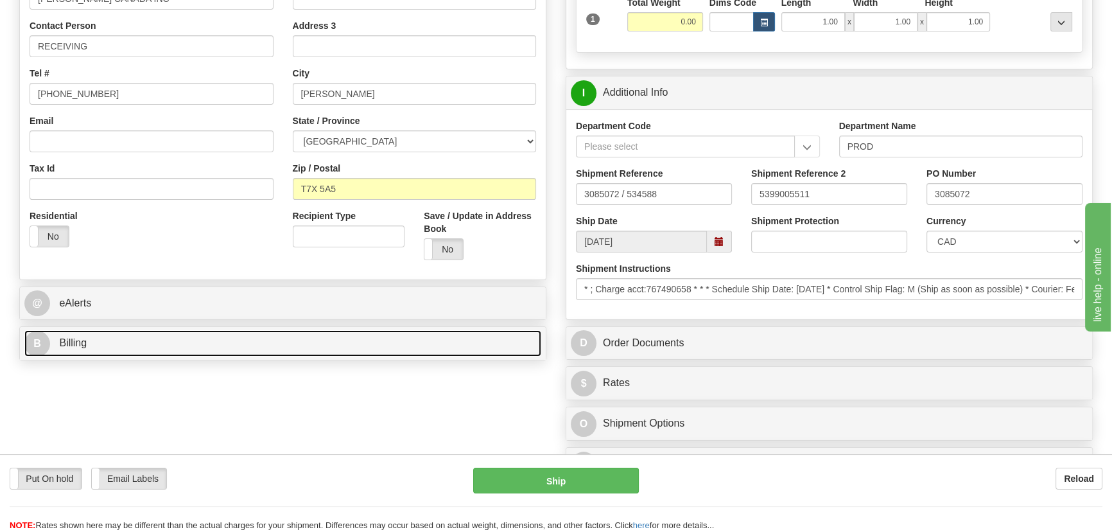
click at [260, 340] on link "B Billing" at bounding box center [282, 343] width 517 height 26
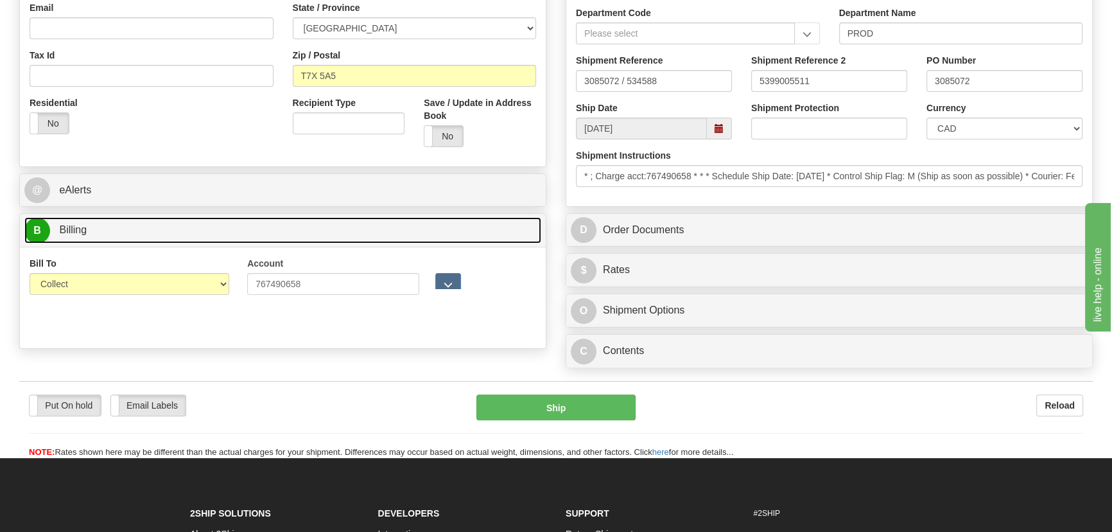
scroll to position [408, 0]
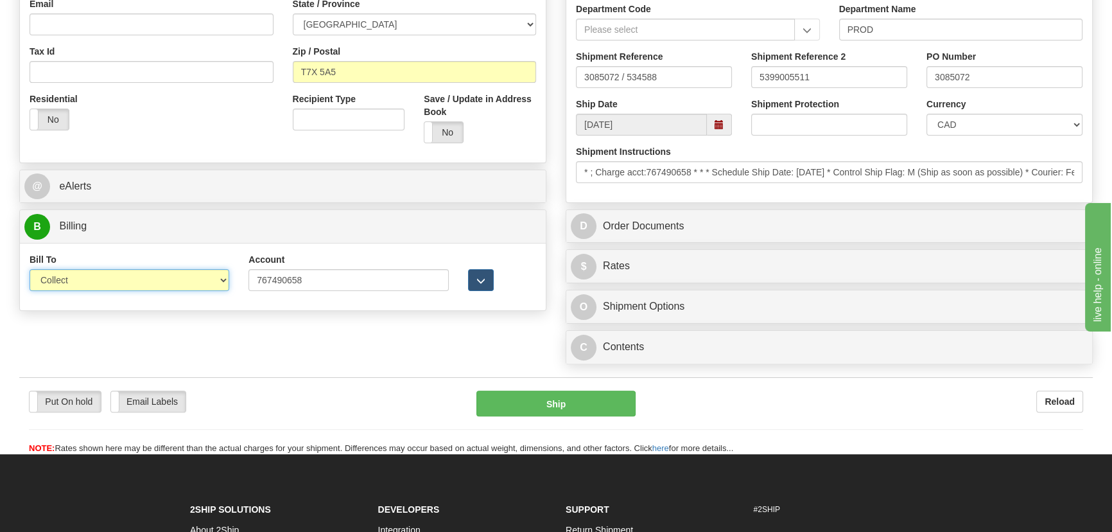
click at [110, 279] on select "Sender Recipient Third Party Collect" at bounding box center [130, 280] width 200 height 22
select select "2"
click at [30, 269] on select "Sender Recipient Third Party Collect" at bounding box center [130, 280] width 200 height 22
click at [551, 177] on div "Order # 86697551 S" at bounding box center [283, 0] width 547 height 635
drag, startPoint x: 834, startPoint y: 79, endPoint x: 656, endPoint y: 75, distance: 178.6
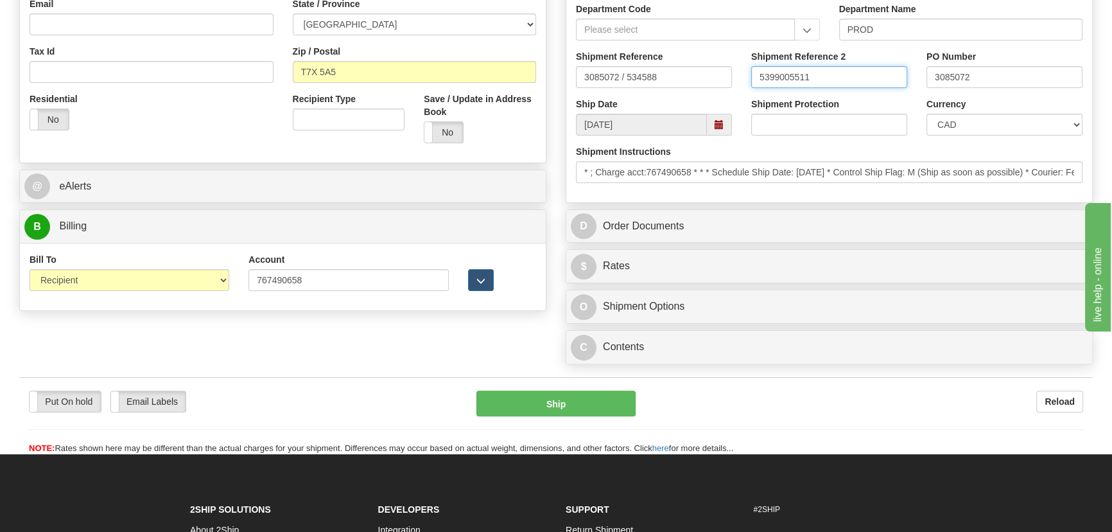
click at [656, 75] on div "Shipment Reference 3085072 / 534588 Shipment Reference 2 5399005511 PO Number 3…" at bounding box center [829, 74] width 526 height 48
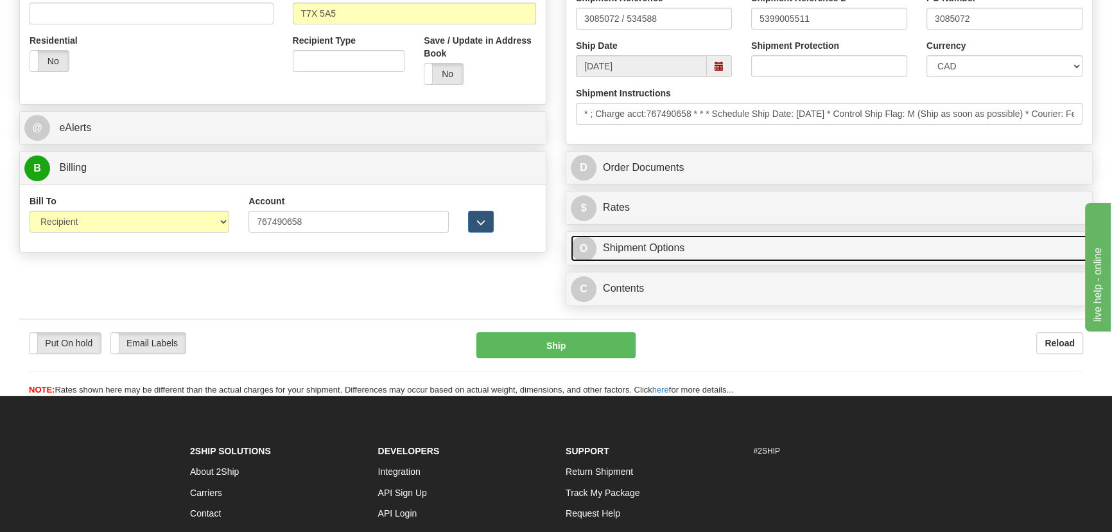
click at [825, 250] on link "O Shipment Options" at bounding box center [829, 248] width 517 height 26
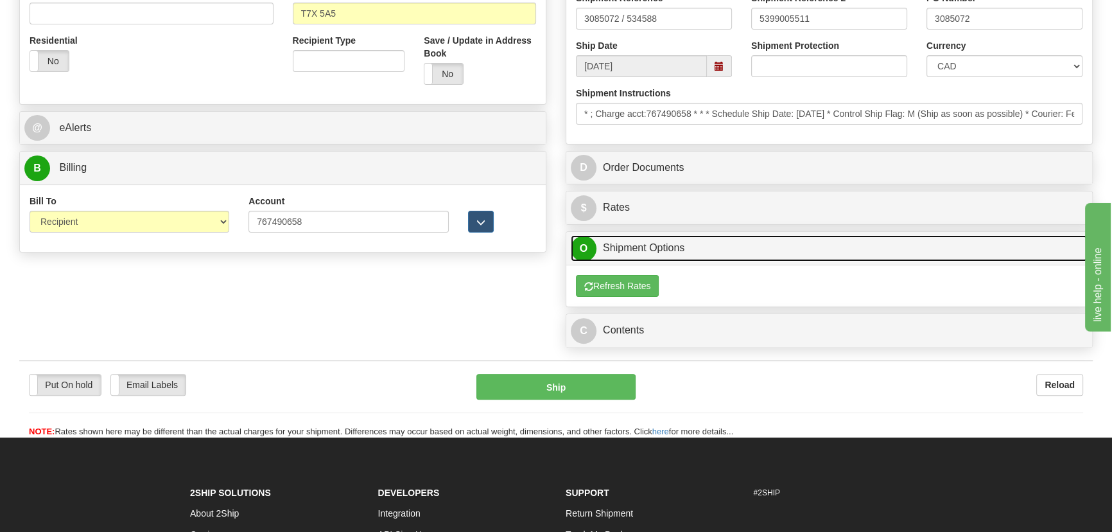
click at [825, 250] on link "O Shipment Options" at bounding box center [829, 248] width 517 height 26
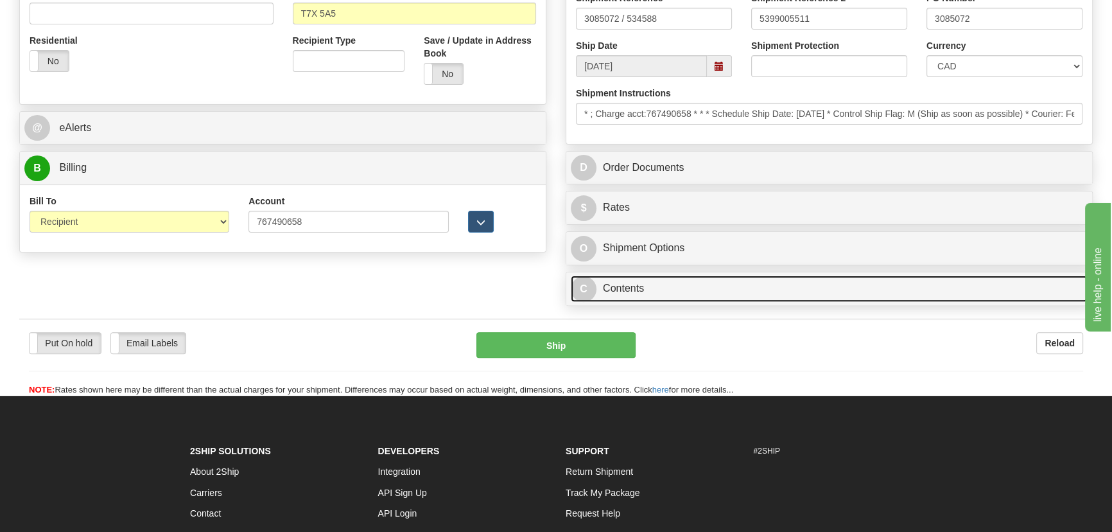
click at [823, 277] on link "C Contents" at bounding box center [829, 289] width 517 height 26
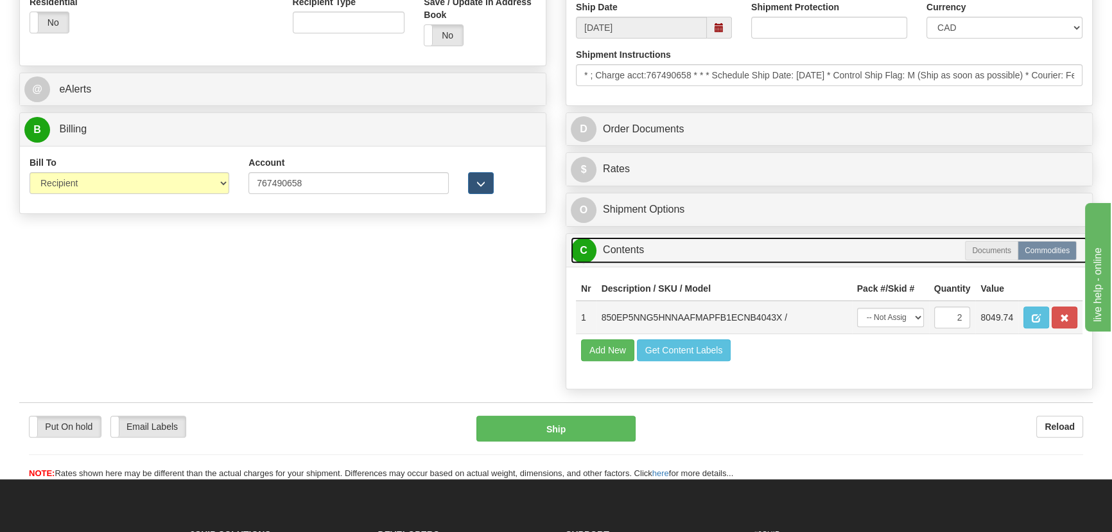
scroll to position [584, 0]
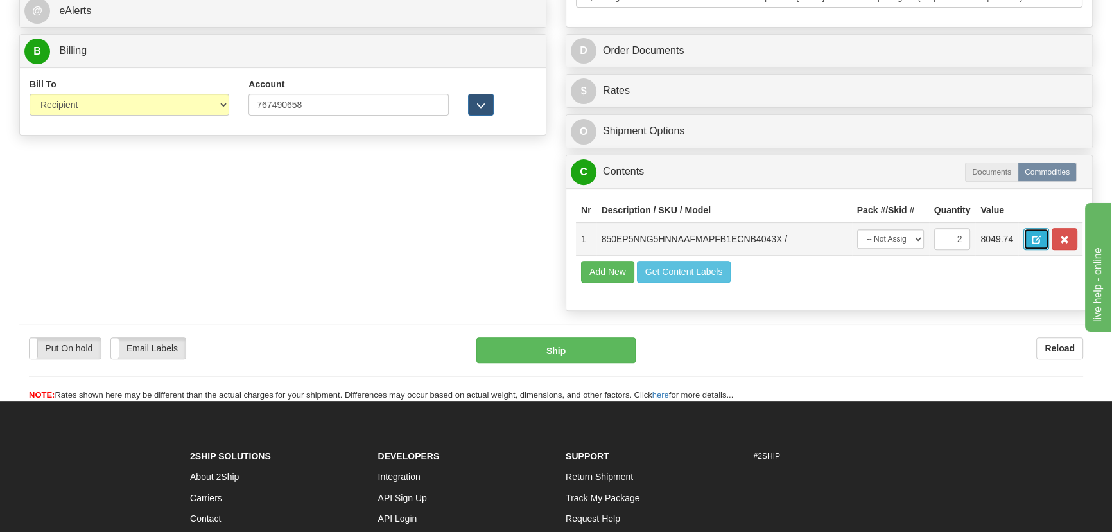
click at [1039, 244] on span "button" at bounding box center [1036, 240] width 9 height 8
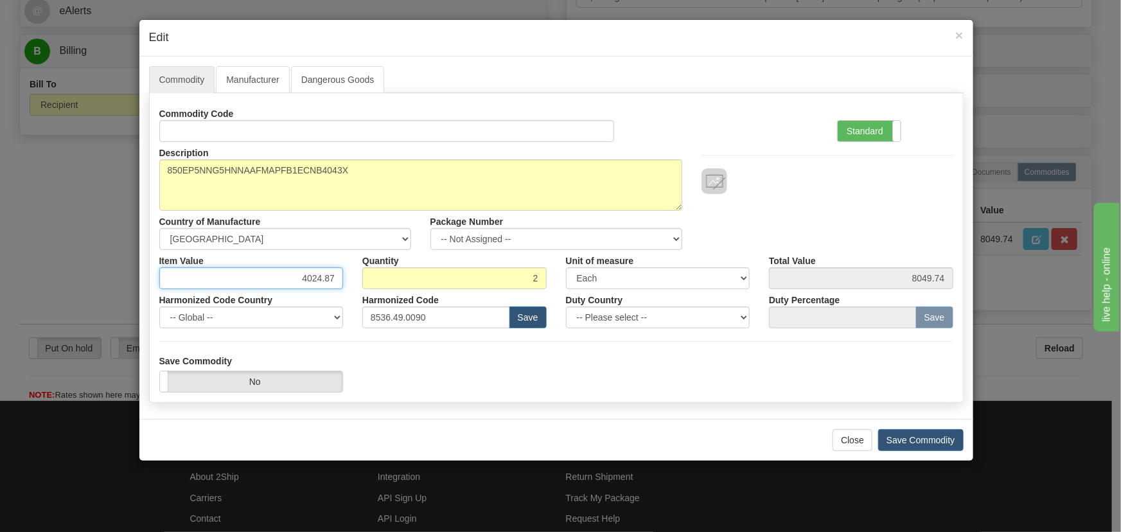
drag, startPoint x: 299, startPoint y: 283, endPoint x: 329, endPoint y: 288, distance: 30.6
click at [354, 295] on div "Commodity Code Standard Advanced Description 850EP5NNG5HNNAAFMAPFB1ECNB4043X Co…" at bounding box center [556, 215] width 794 height 225
paste input "5.670,98"
type input "5670.98"
type input "11341.96"
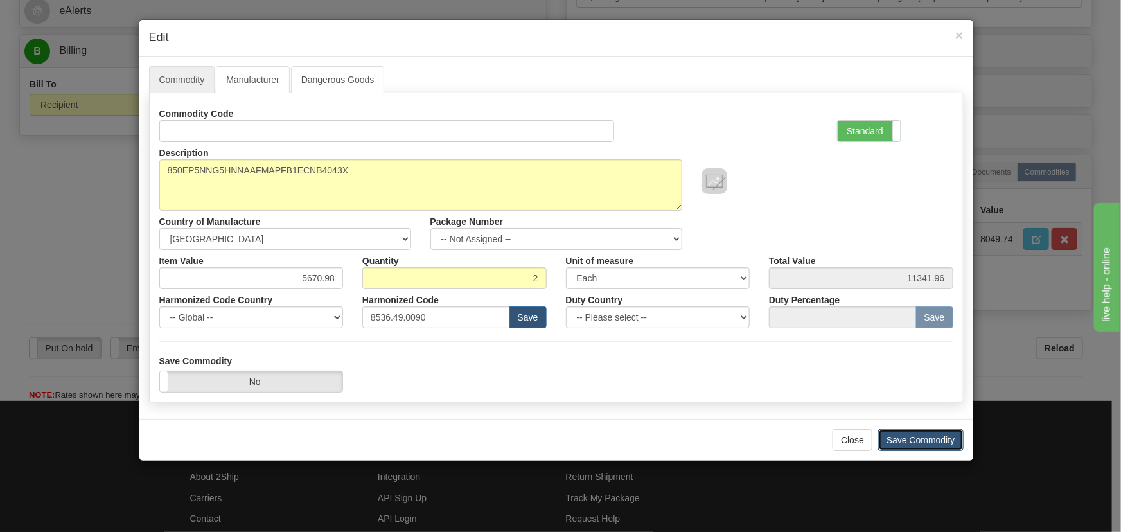
click at [940, 437] on button "Save Commodity" at bounding box center [920, 440] width 85 height 22
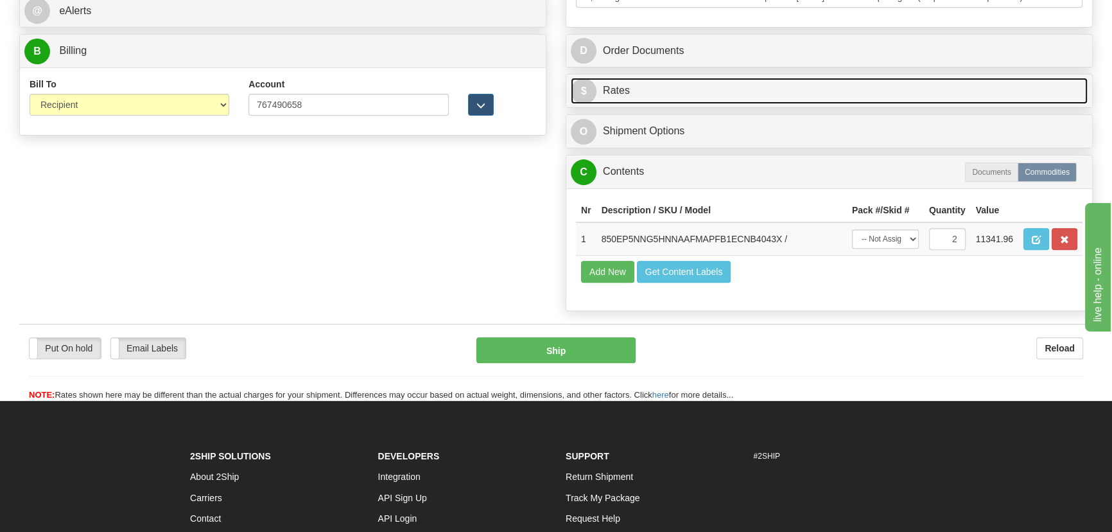
click at [958, 78] on link "$ Rates" at bounding box center [829, 91] width 517 height 26
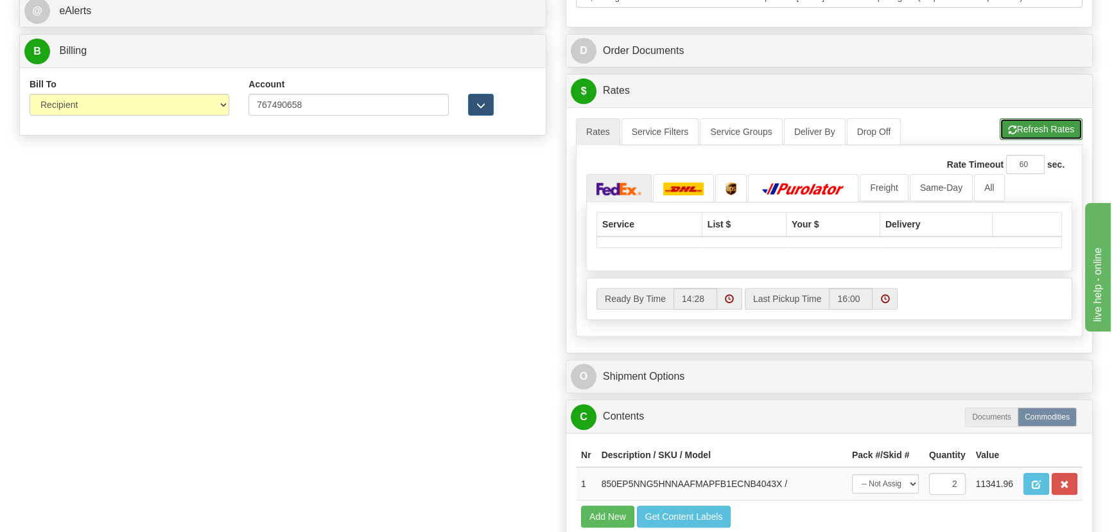
click at [1046, 127] on button "Refresh Rates" at bounding box center [1041, 129] width 83 height 22
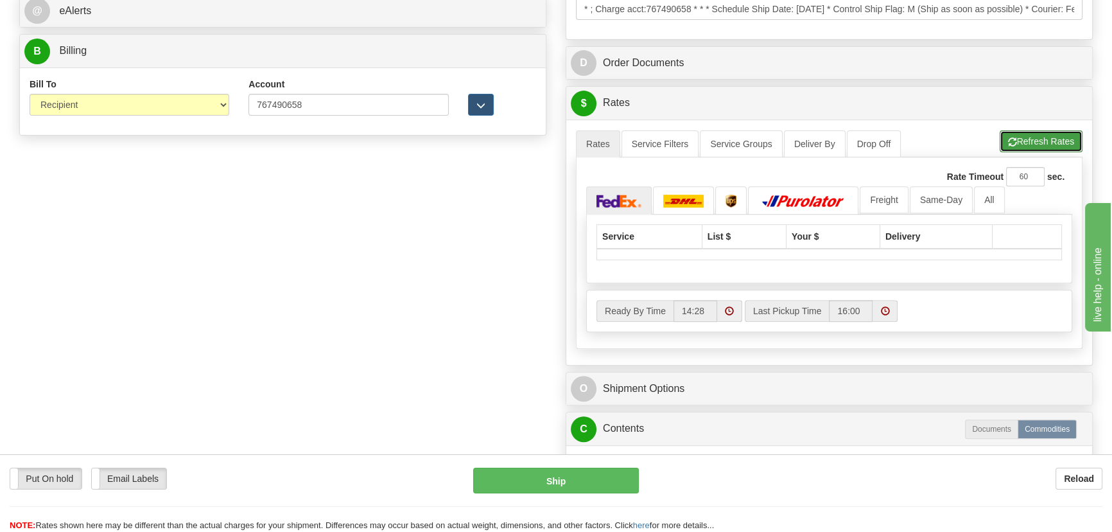
click at [1062, 149] on button "Refresh Rates" at bounding box center [1041, 141] width 83 height 22
click at [1061, 135] on button "Refresh Rates" at bounding box center [1041, 141] width 83 height 22
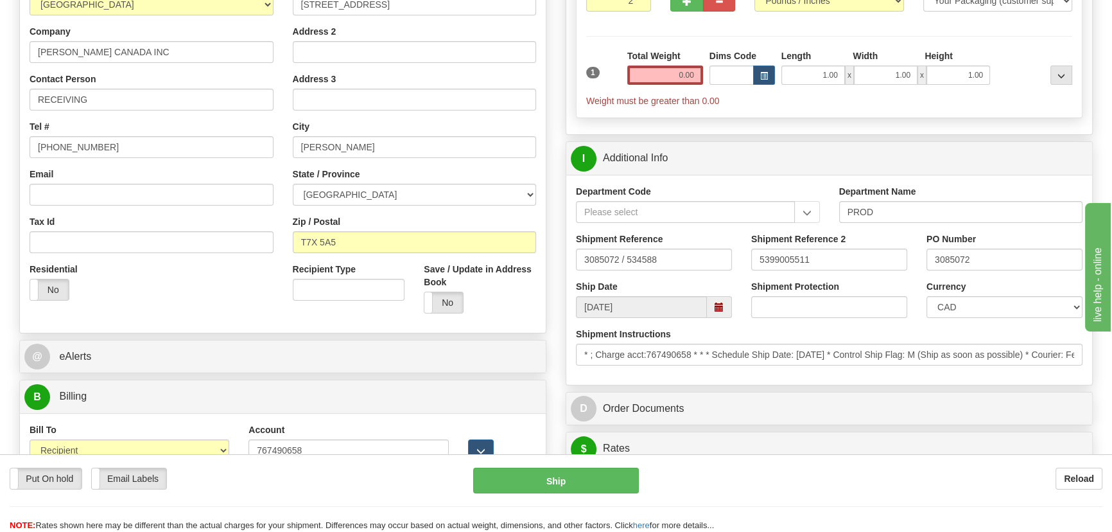
scroll to position [233, 0]
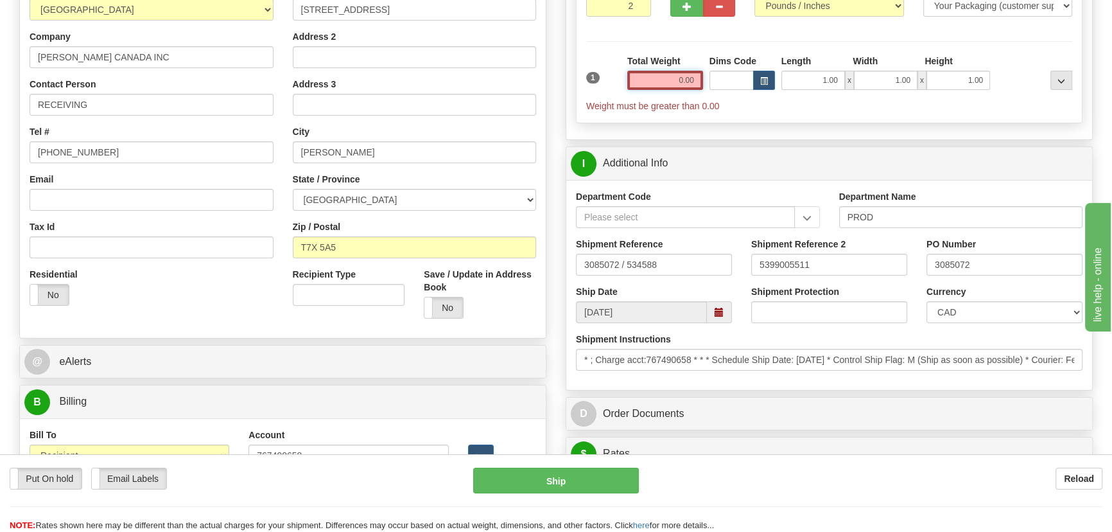
drag, startPoint x: 666, startPoint y: 80, endPoint x: 710, endPoint y: 90, distance: 45.5
click at [710, 90] on div "1 Total Weight 0.00 Dims Code x" at bounding box center [829, 84] width 493 height 58
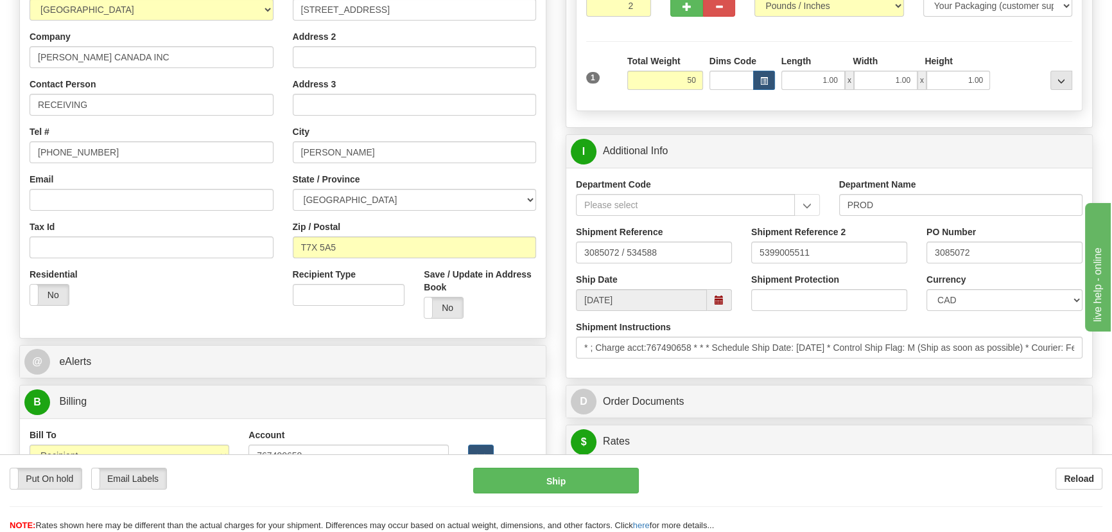
type input "50.00"
click at [1010, 66] on div at bounding box center [1035, 72] width 82 height 35
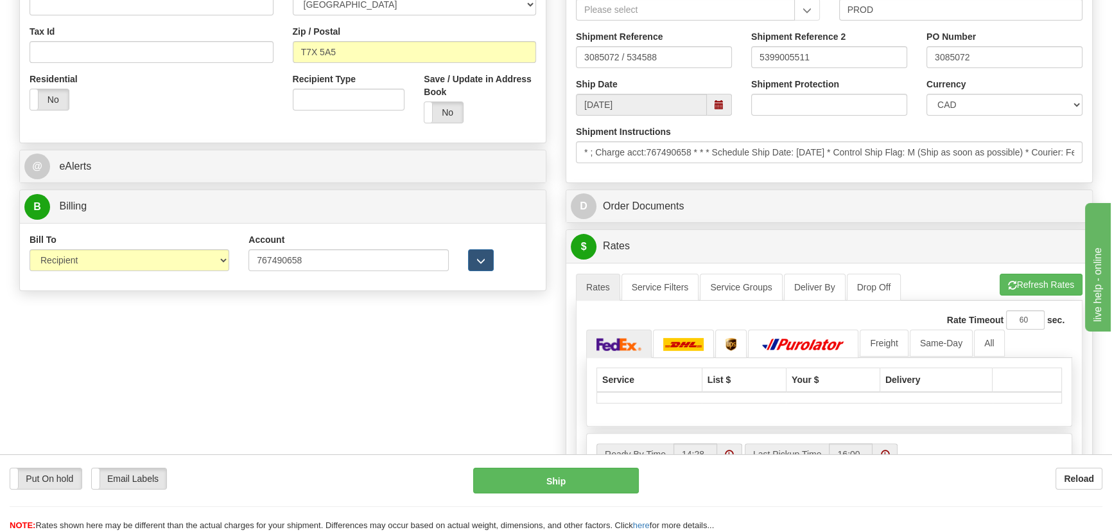
scroll to position [467, 0]
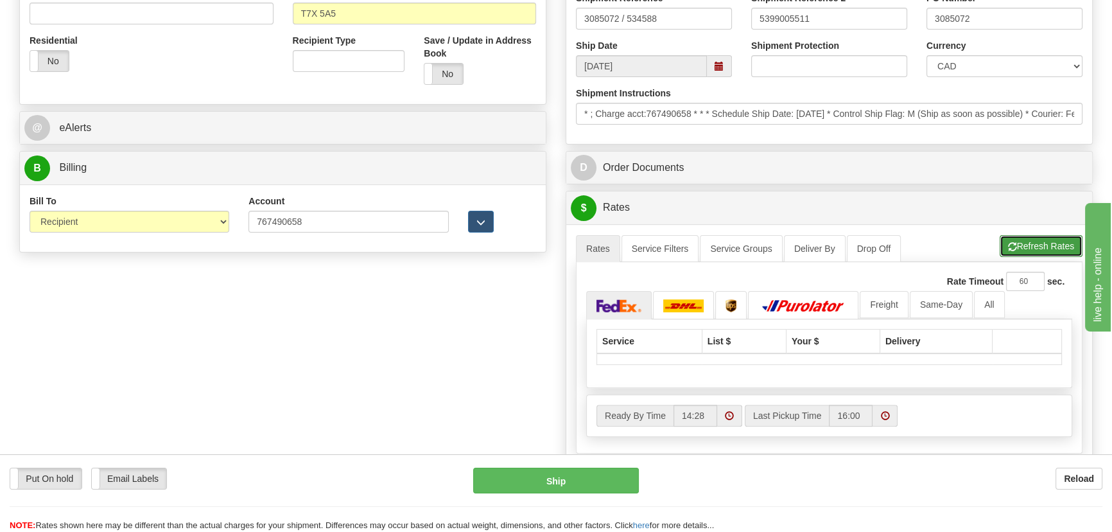
click at [1056, 246] on button "Refresh Rates" at bounding box center [1041, 246] width 83 height 22
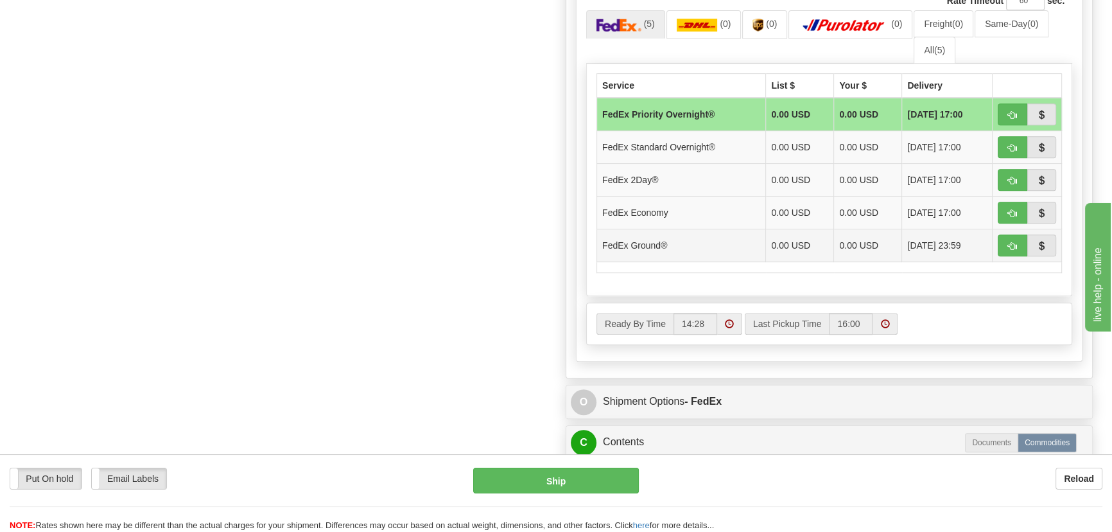
scroll to position [759, 0]
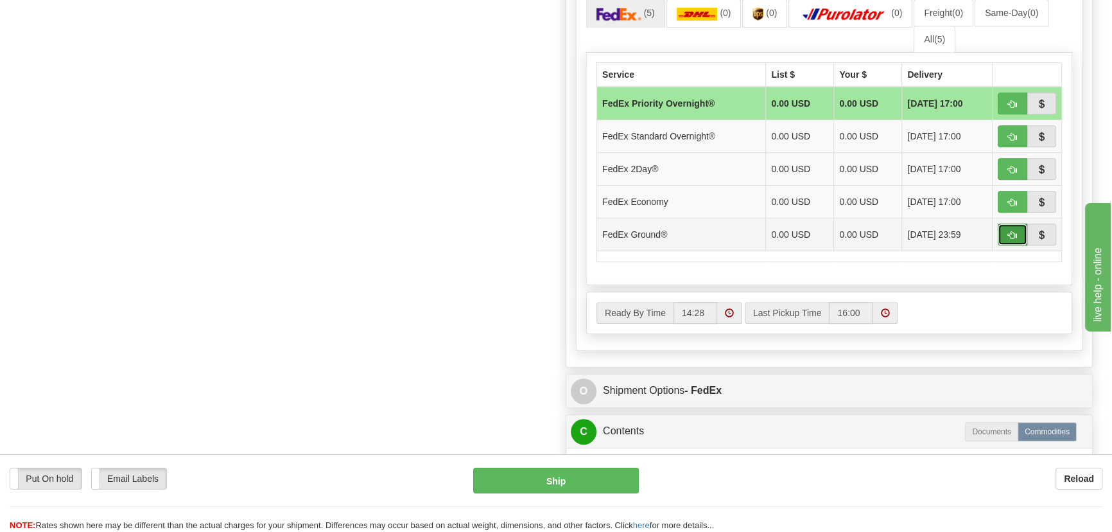
click at [1012, 233] on span "button" at bounding box center [1012, 235] width 9 height 8
type input "92"
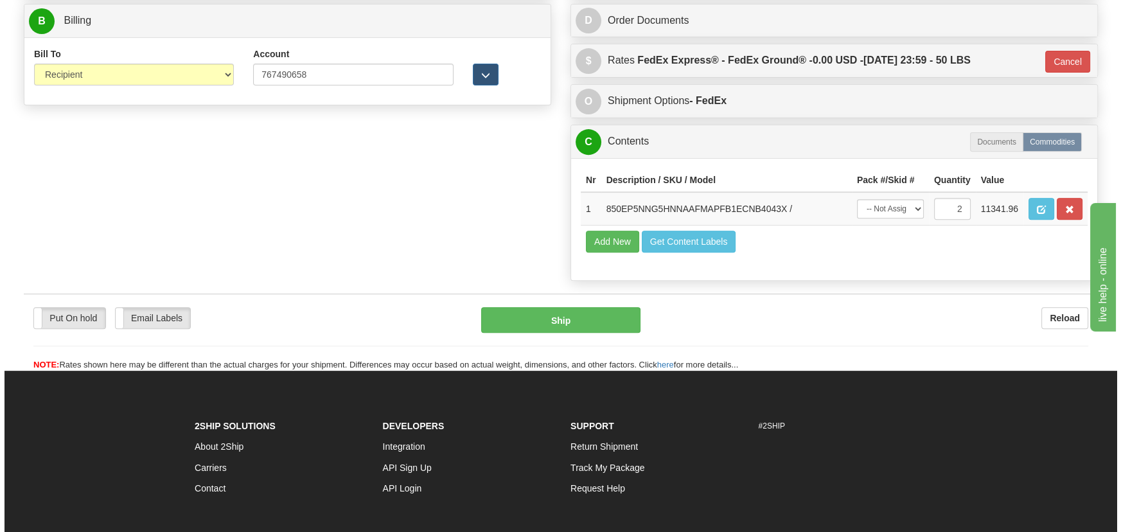
scroll to position [468, 0]
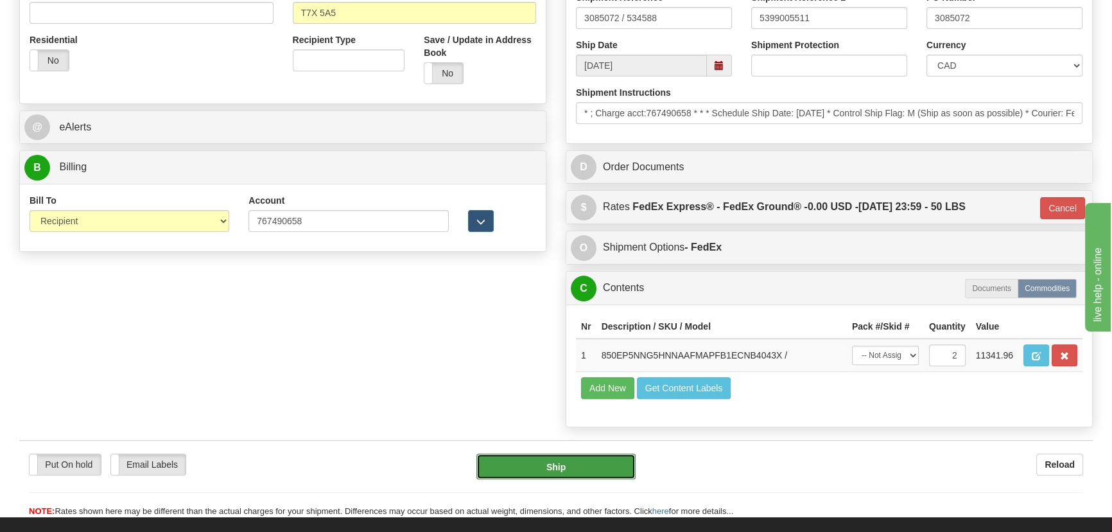
click at [572, 462] on button "Ship" at bounding box center [557, 466] width 160 height 26
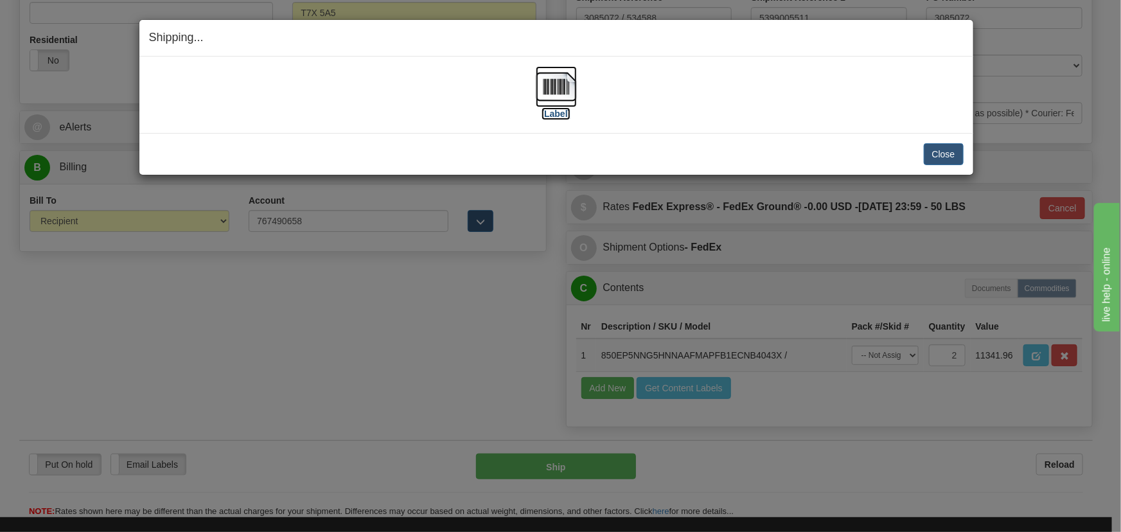
click at [554, 83] on img at bounding box center [556, 86] width 41 height 41
click at [949, 152] on button "Close" at bounding box center [944, 154] width 40 height 22
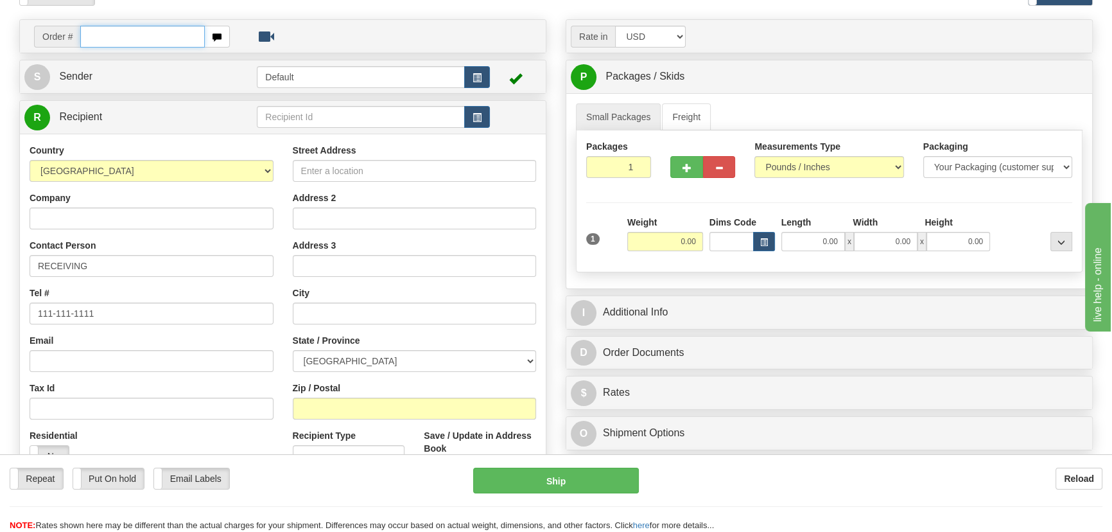
scroll to position [58, 0]
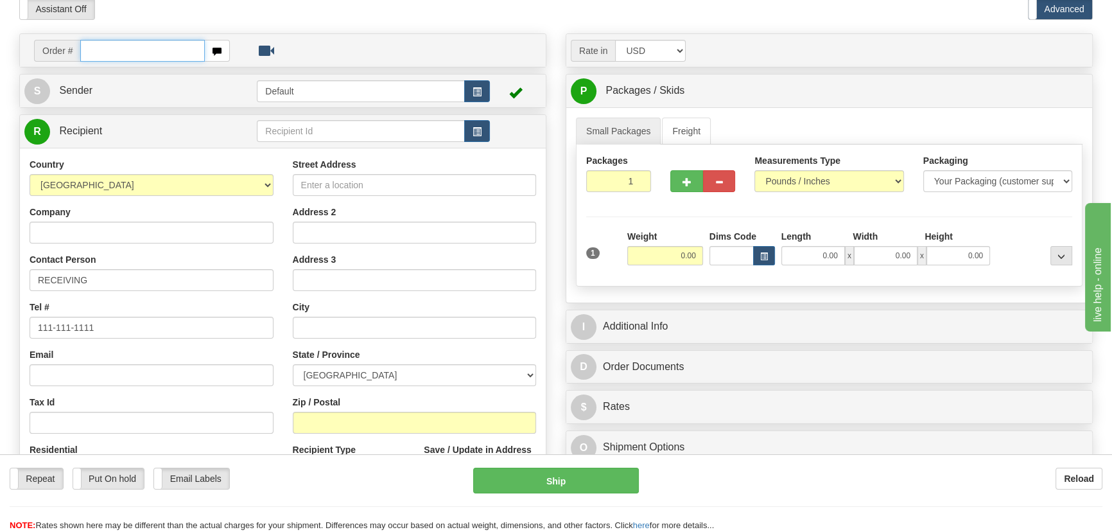
paste input "0086697550"
drag, startPoint x: 97, startPoint y: 48, endPoint x: 111, endPoint y: 58, distance: 17.5
click at [97, 48] on input "0086697550" at bounding box center [142, 51] width 125 height 22
type input "86697550"
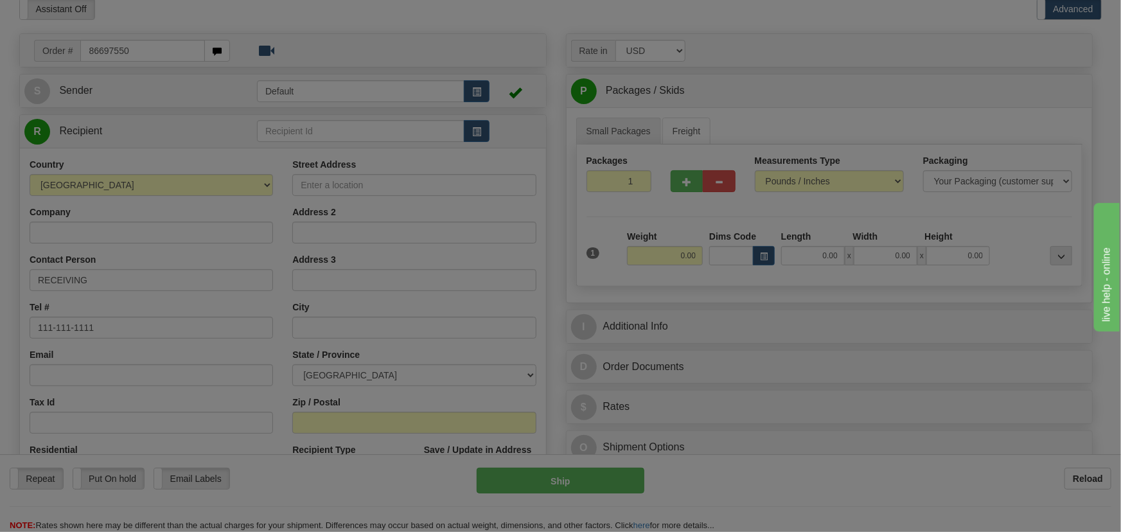
click at [360, 38] on body "Training Course Close Toggle navigation Settings Shipping Preferences New Recip…" at bounding box center [560, 208] width 1121 height 532
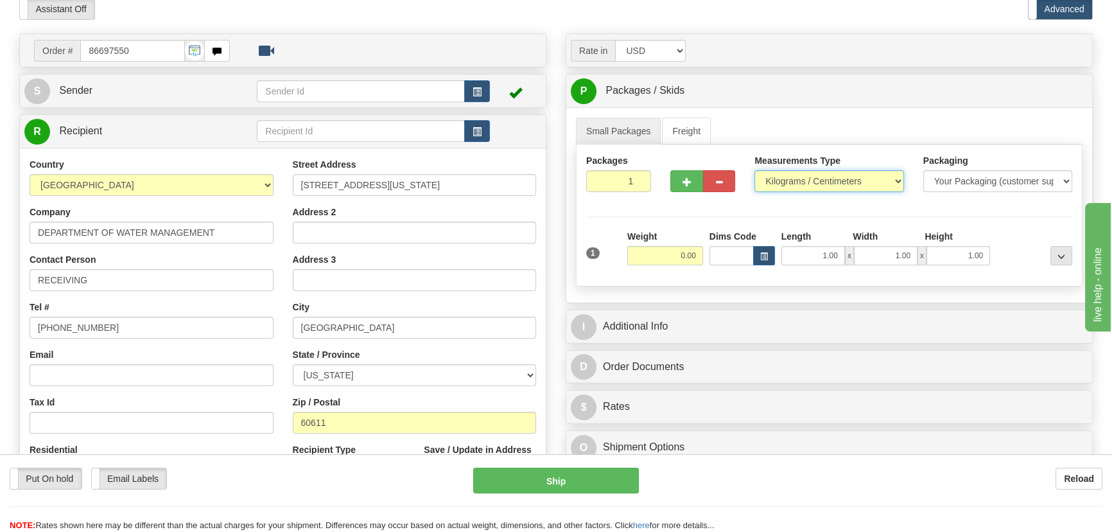
click at [804, 182] on select "Pounds / Inches Kilograms / Centimeters" at bounding box center [829, 181] width 149 height 22
select select "0"
click at [755, 170] on select "Pounds / Inches Kilograms / Centimeters" at bounding box center [829, 181] width 149 height 22
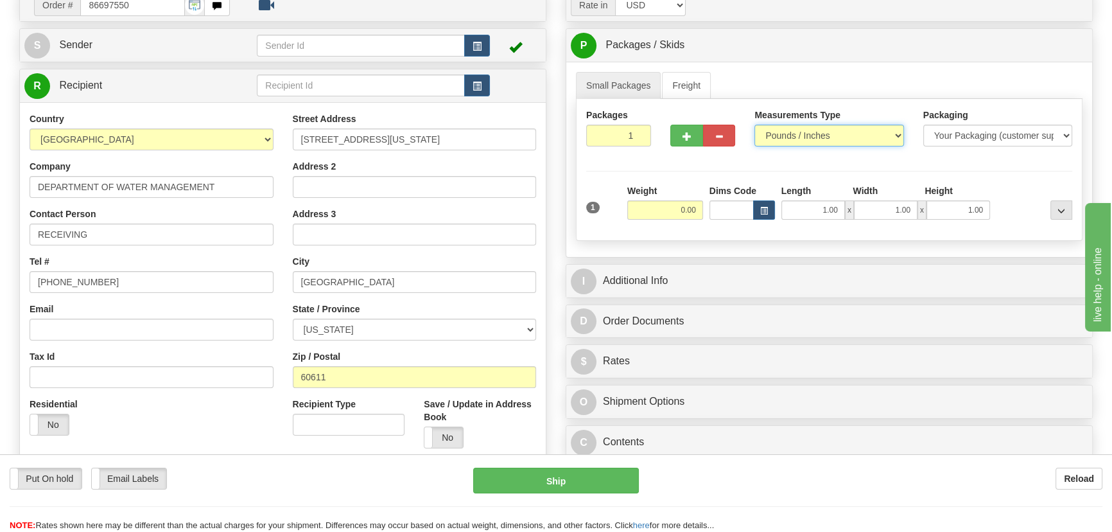
scroll to position [175, 0]
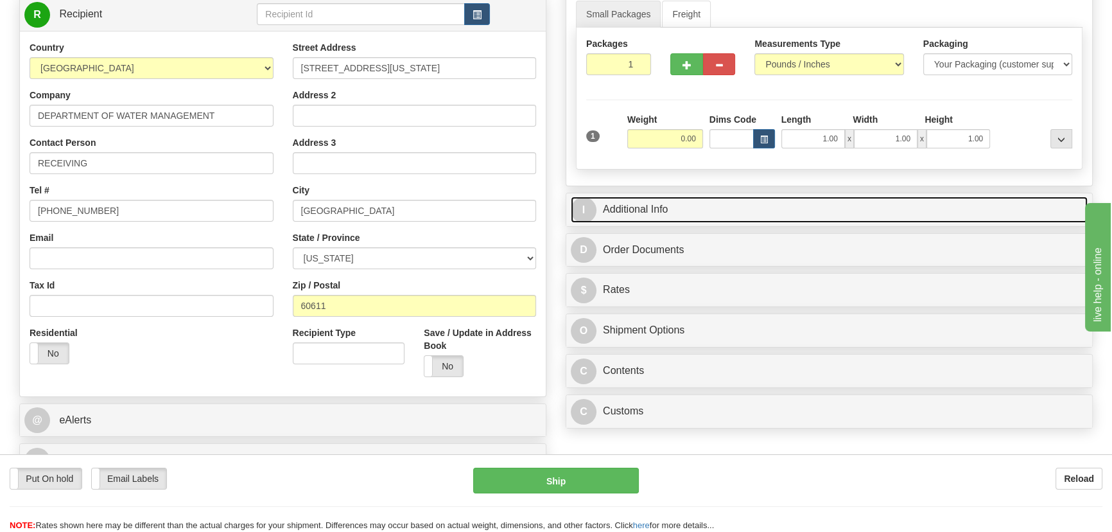
click at [809, 211] on link "I Additional Info" at bounding box center [829, 210] width 517 height 26
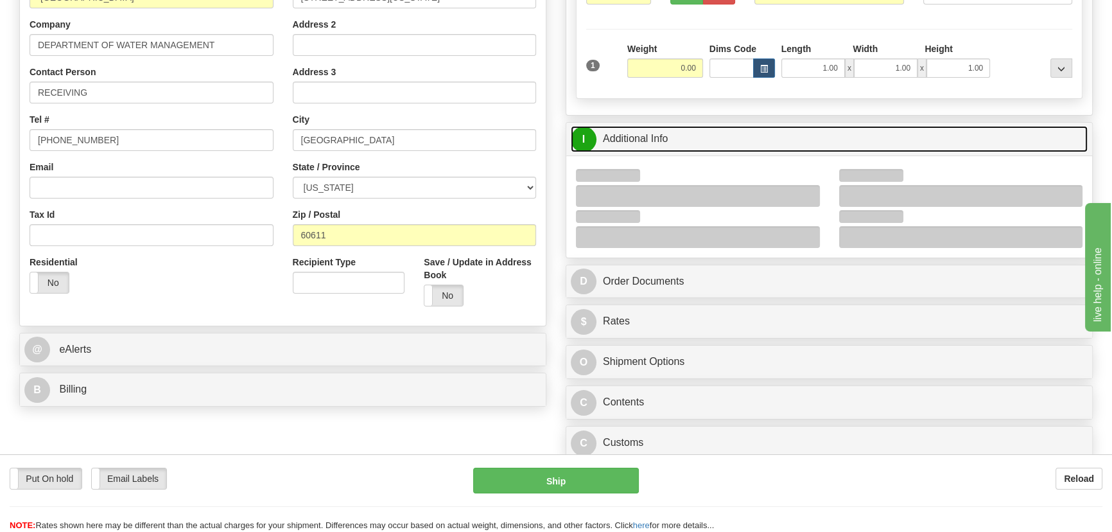
scroll to position [350, 0]
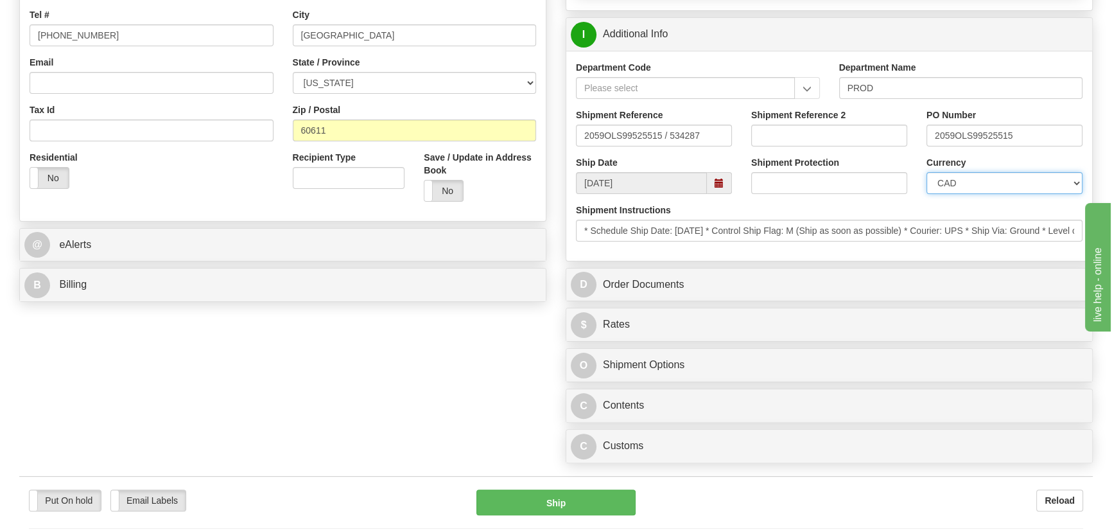
click at [967, 185] on select "CAD USD EUR ZAR RON ANG ARN AUD AUS AWG BBD BFR BGN BHD BMD BND BRC BRL CHP CKZ…" at bounding box center [1005, 183] width 156 height 22
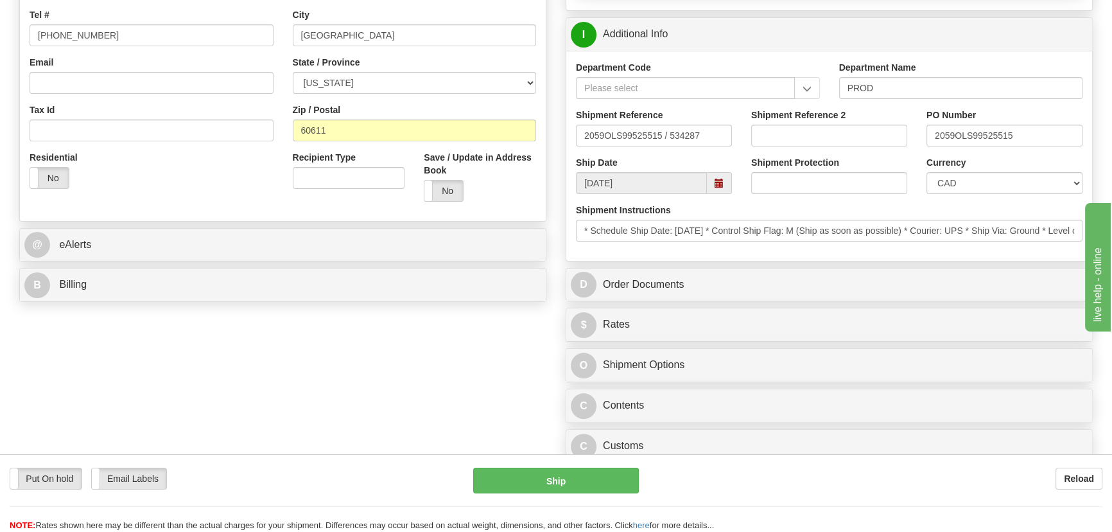
click at [914, 120] on div "Shipment Reference 2" at bounding box center [829, 133] width 175 height 48
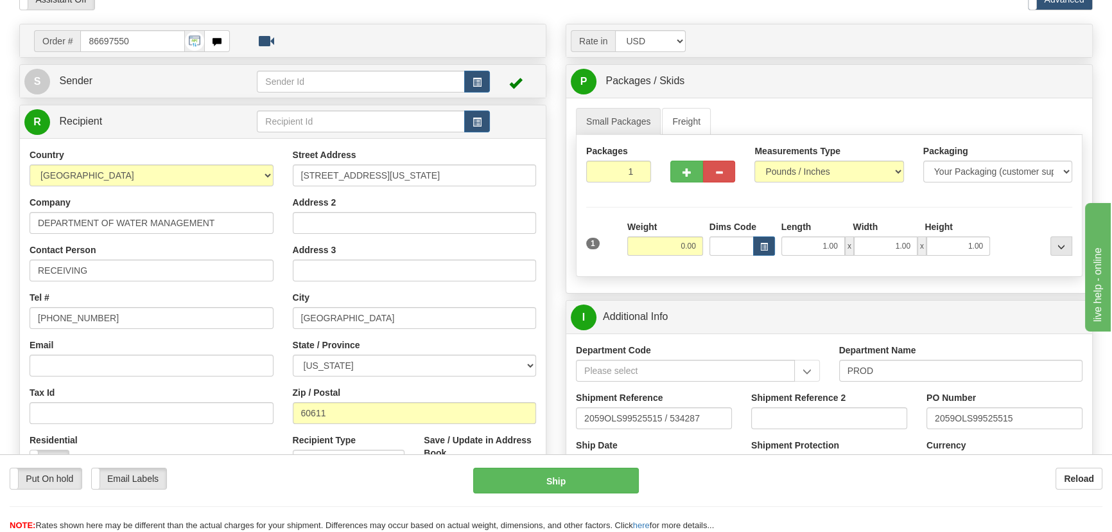
scroll to position [0, 0]
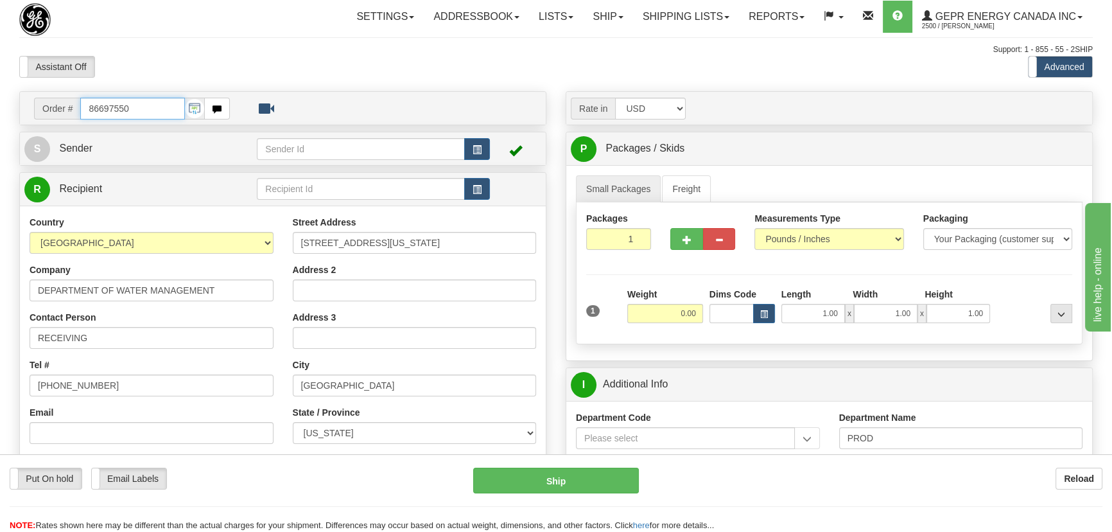
drag, startPoint x: 156, startPoint y: 112, endPoint x: 0, endPoint y: 87, distance: 158.1
click at [0, 87] on div "Toggle navigation Settings Shipping Preferences Fields Preferences New" at bounding box center [556, 442] width 1112 height 885
paste input "0086697556"
click at [96, 110] on input "0086697556" at bounding box center [132, 109] width 105 height 22
type input "86697556"
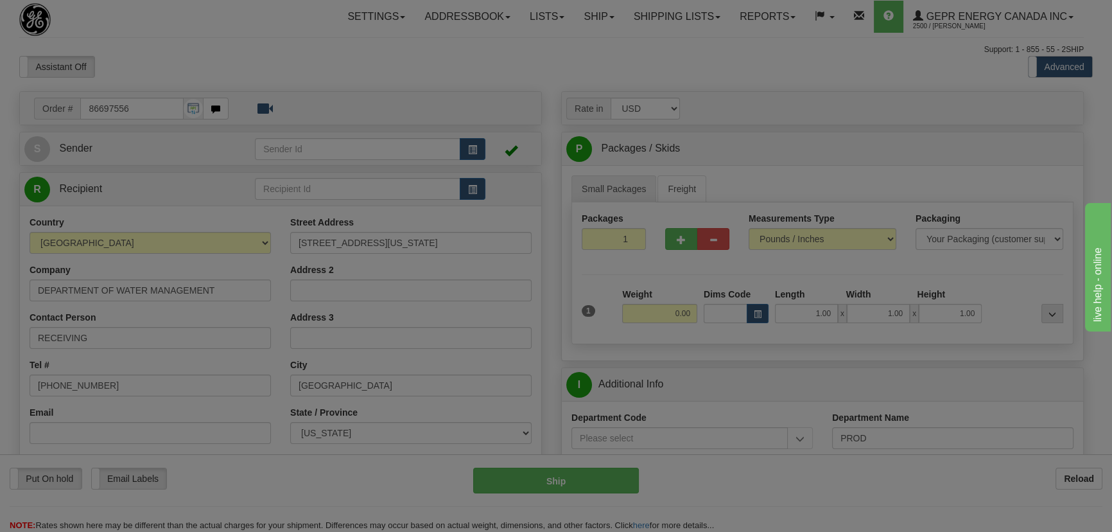
click at [231, 63] on body "Training Course Close Toggle navigation Settings Shipping Preferences New Recip…" at bounding box center [556, 266] width 1112 height 532
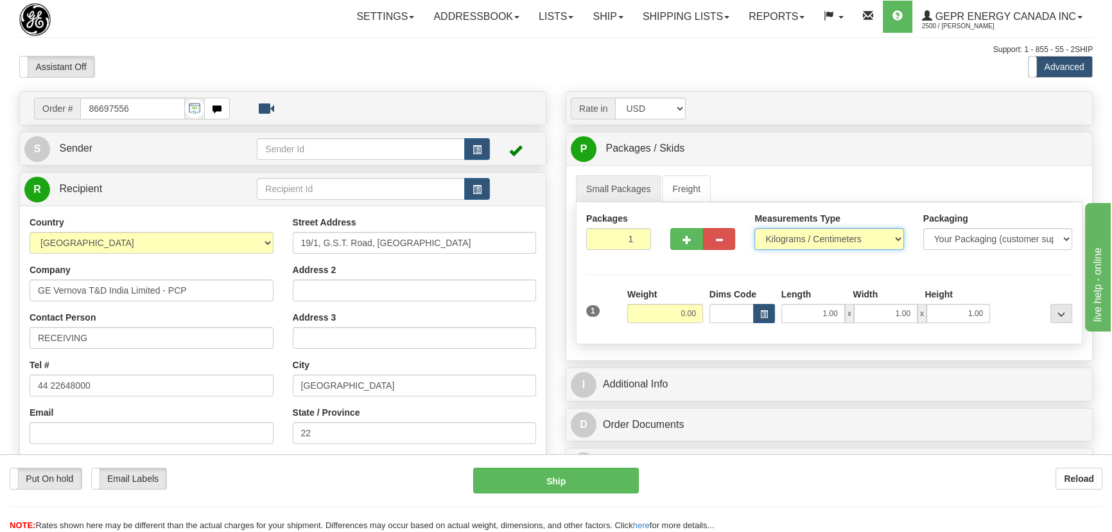
click at [798, 236] on select "Pounds / Inches Kilograms / Centimeters" at bounding box center [829, 239] width 149 height 22
select select "0"
click at [755, 228] on select "Pounds / Inches Kilograms / Centimeters" at bounding box center [829, 239] width 149 height 22
drag, startPoint x: 621, startPoint y: 241, endPoint x: 654, endPoint y: 254, distance: 35.2
click at [654, 254] on div "Packages 1 1" at bounding box center [619, 236] width 84 height 48
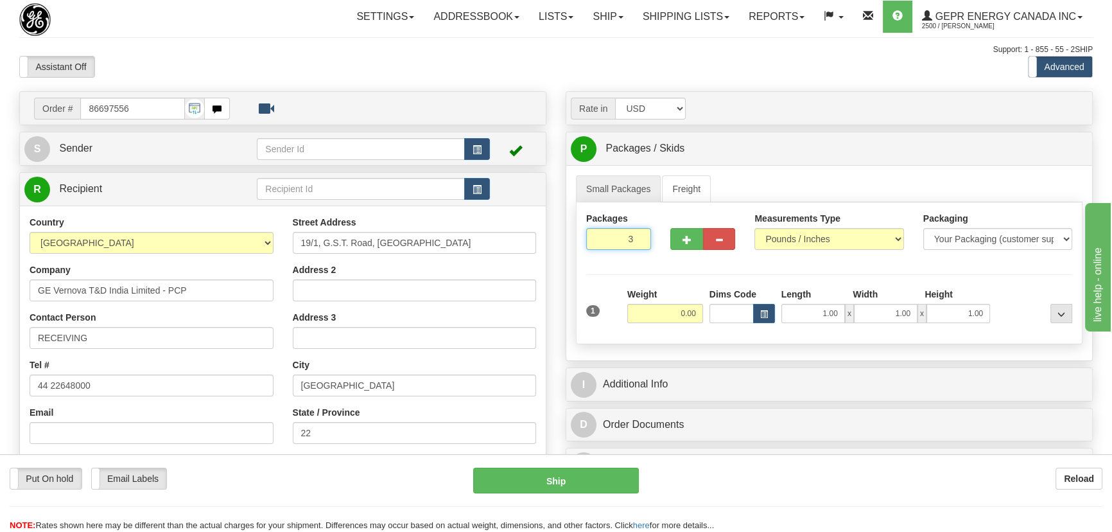
type input "3"
click at [686, 275] on div "Packages 3 1 Measurements Type" at bounding box center [829, 273] width 507 height 142
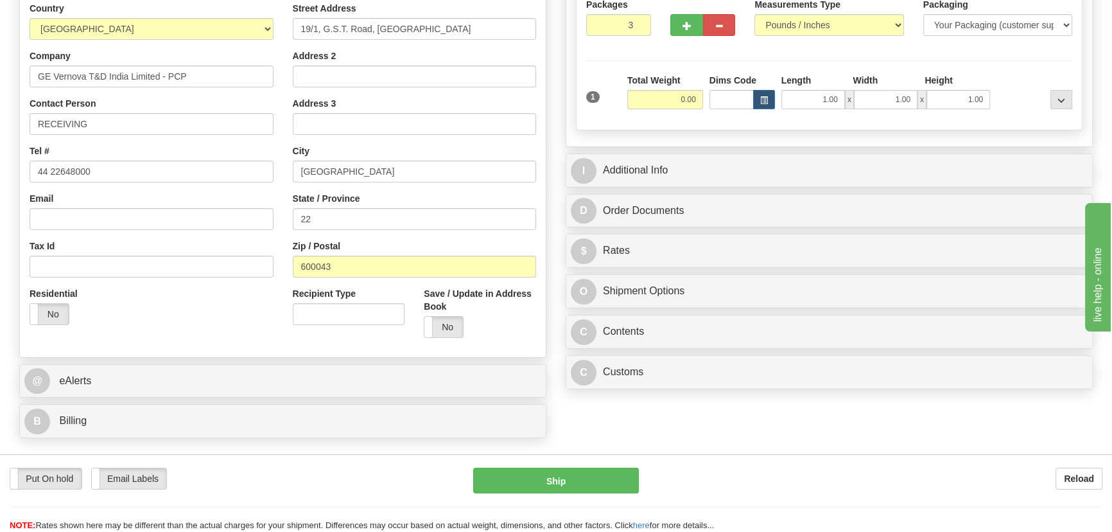
scroll to position [292, 0]
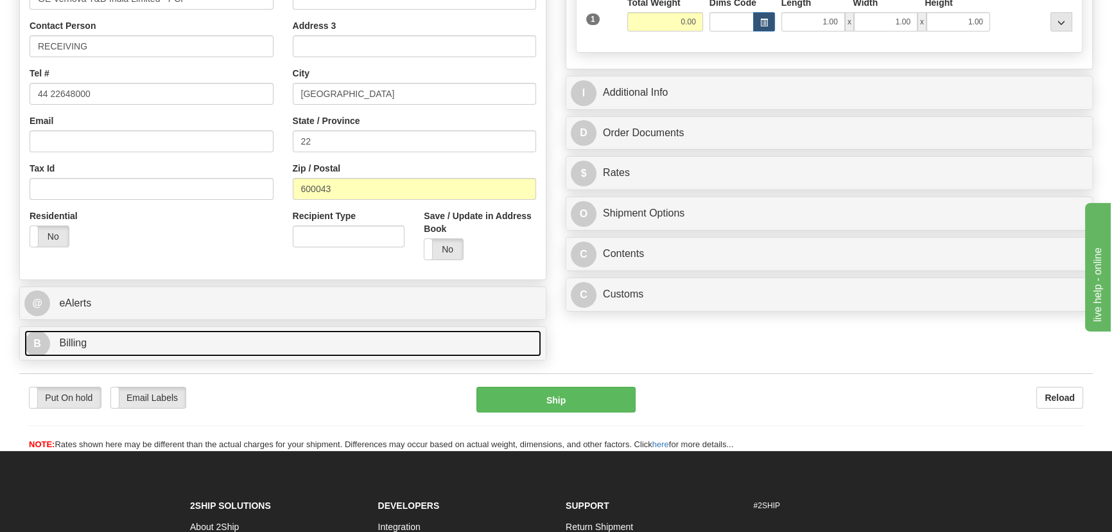
click at [403, 338] on link "B Billing" at bounding box center [282, 343] width 517 height 26
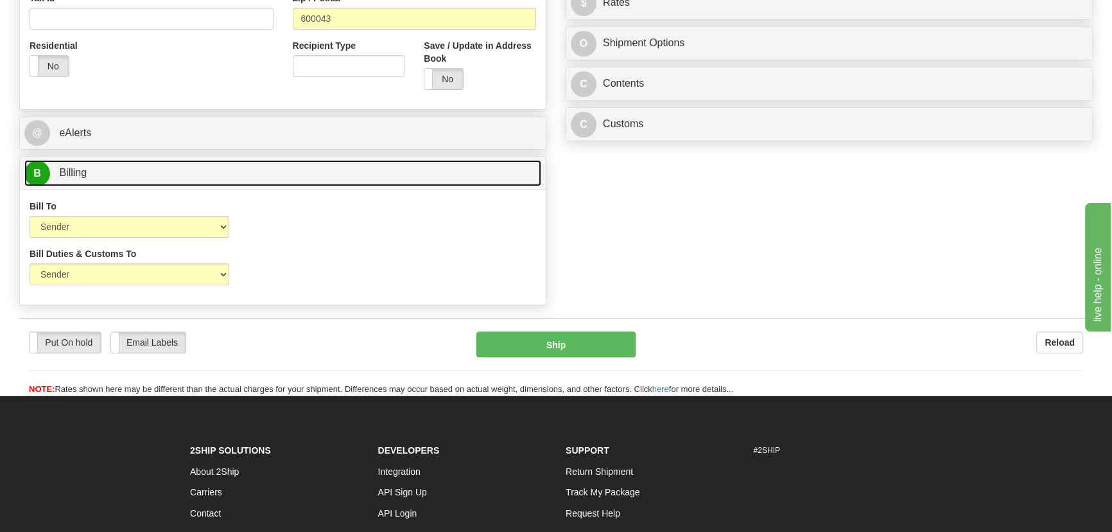
scroll to position [467, 0]
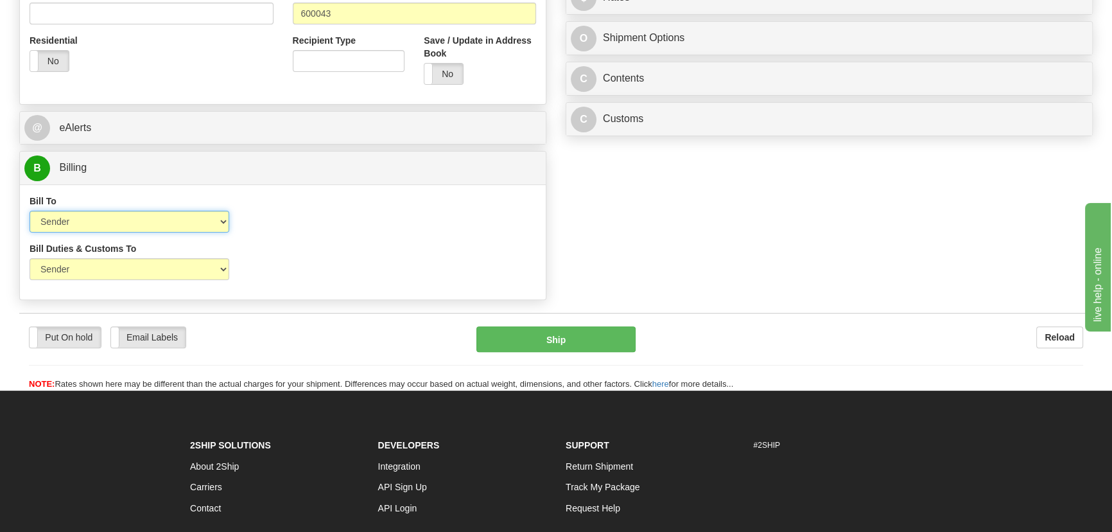
click at [103, 220] on select "Sender Recipient Third Party Collect" at bounding box center [130, 222] width 200 height 22
select select "2"
click at [30, 211] on select "Sender Recipient Third Party Collect" at bounding box center [130, 222] width 200 height 22
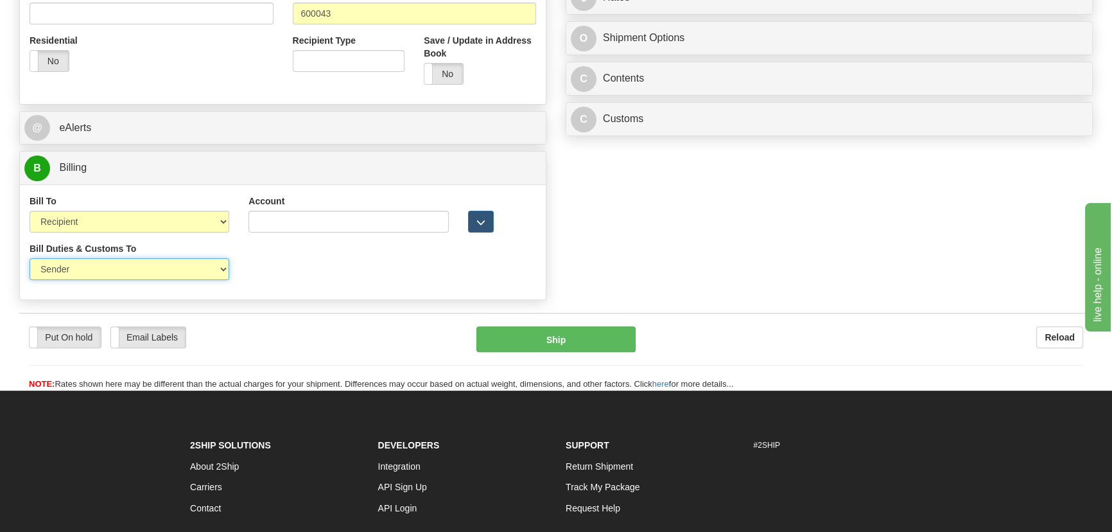
drag, startPoint x: 90, startPoint y: 270, endPoint x: 83, endPoint y: 278, distance: 10.5
click at [90, 270] on select "Sender Recipient Third Party" at bounding box center [130, 269] width 200 height 22
select select "2"
click at [30, 258] on select "Sender Recipient Third Party" at bounding box center [130, 269] width 200 height 22
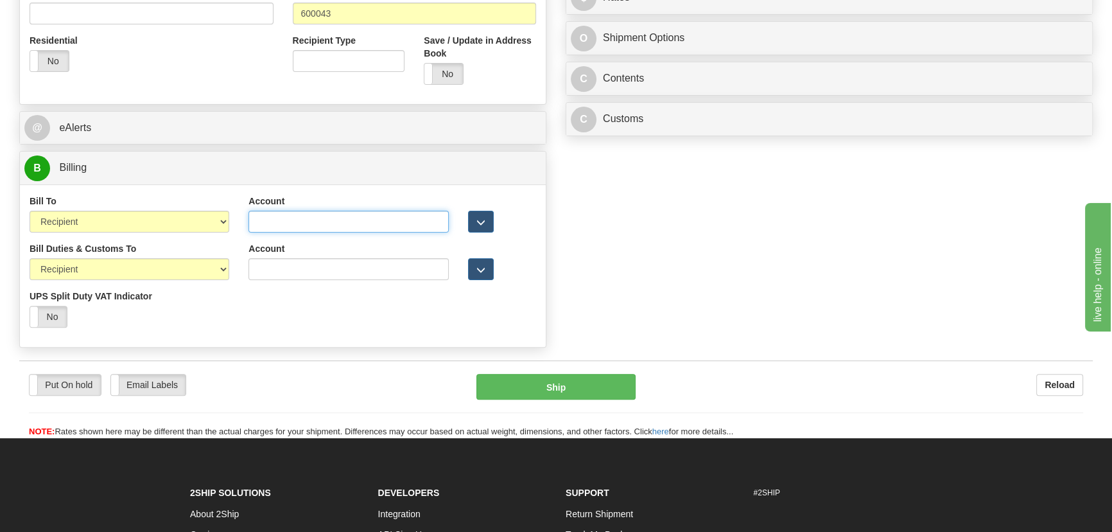
click at [281, 226] on input "Account" at bounding box center [349, 222] width 200 height 22
paste input "968305827"
type input "968305827"
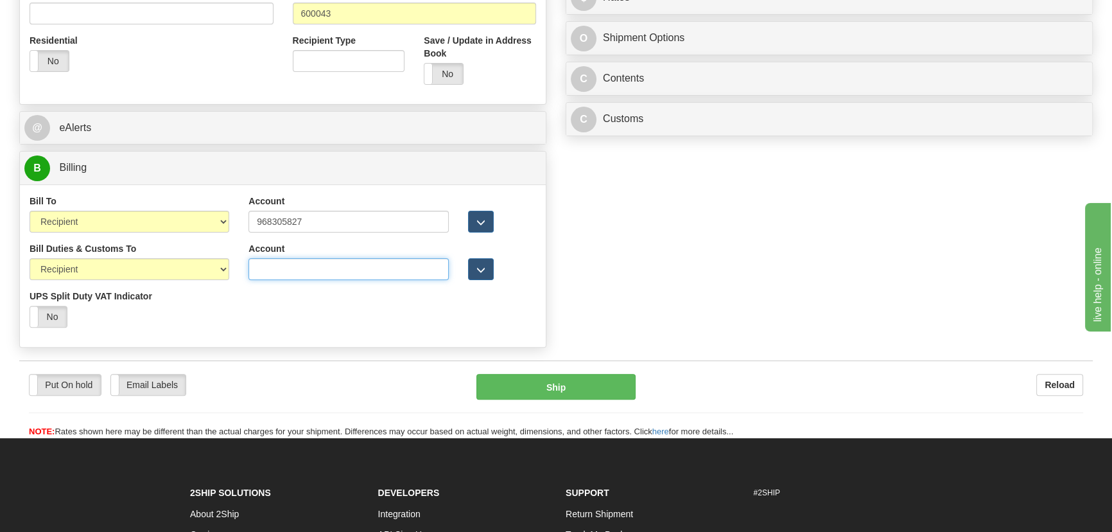
click at [277, 262] on input "Account" at bounding box center [349, 269] width 200 height 22
paste input "968305827"
type input "968305827"
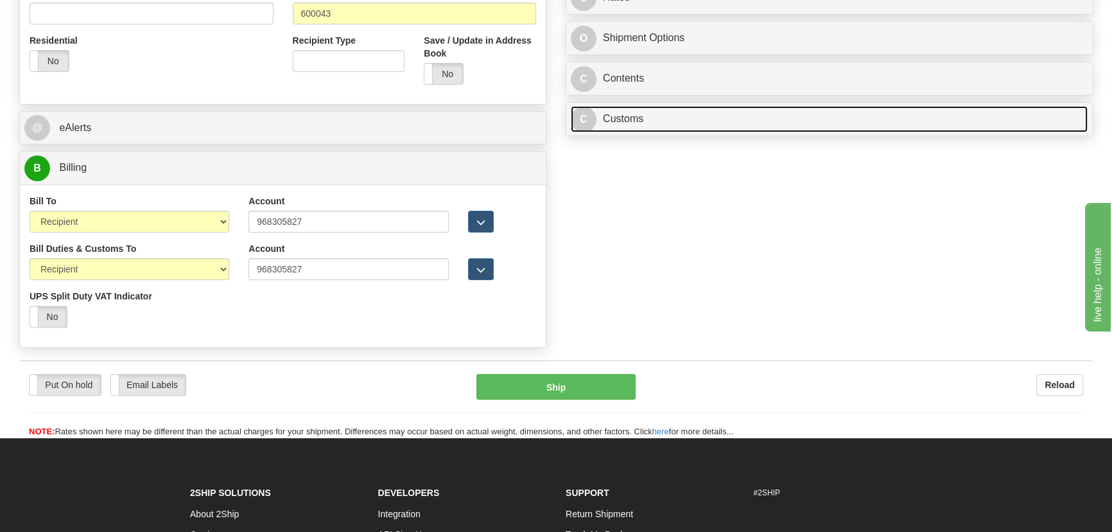
click at [787, 122] on link "C Customs" at bounding box center [829, 119] width 517 height 26
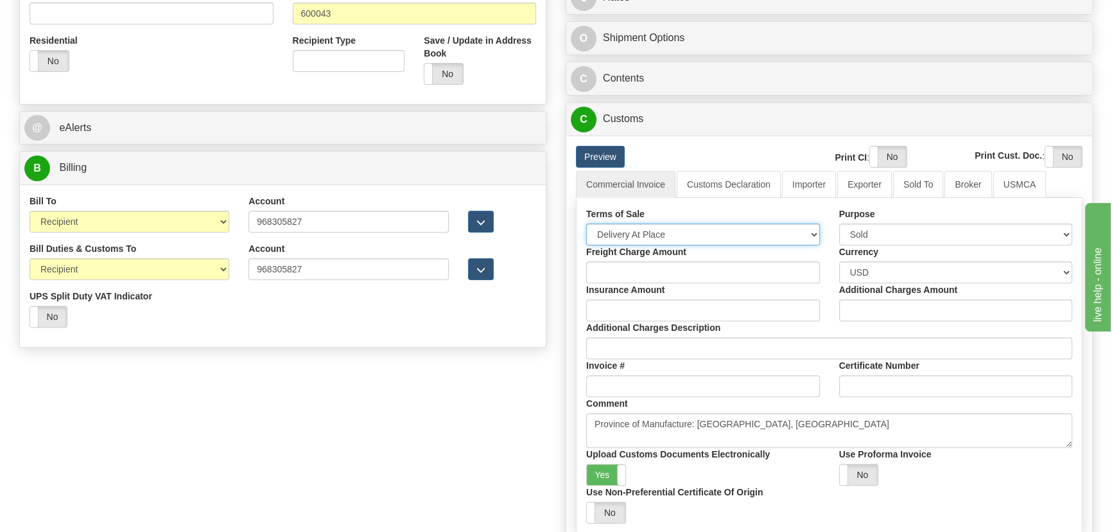
click at [727, 225] on select "Free Carrier Free On Board Ex Works Delivered Duty Unpaid Delivered Duty Paid C…" at bounding box center [703, 235] width 234 height 22
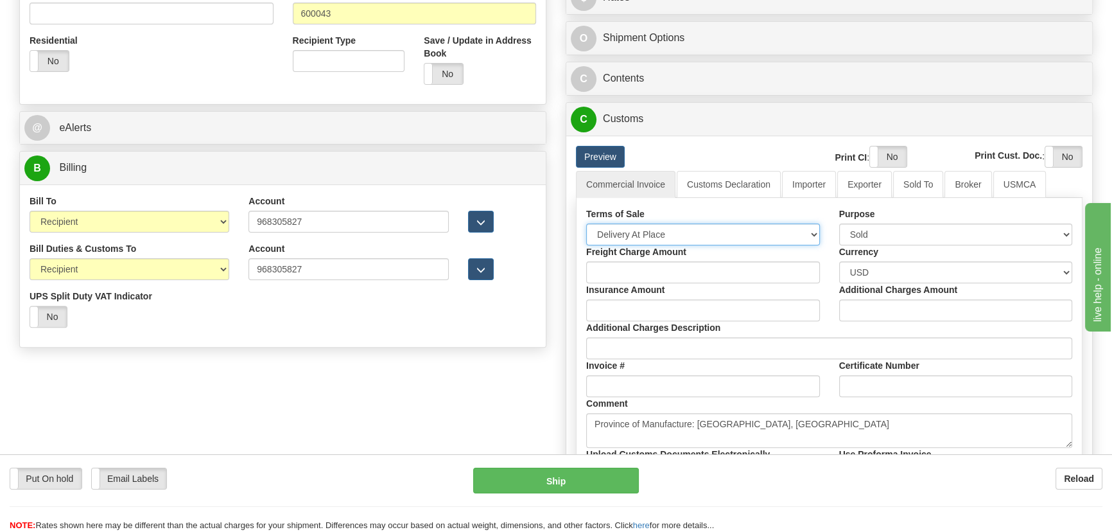
select select "7"
click at [586, 224] on select "Free Carrier Free On Board Ex Works Delivered Duty Unpaid Delivered Duty Paid C…" at bounding box center [703, 235] width 234 height 22
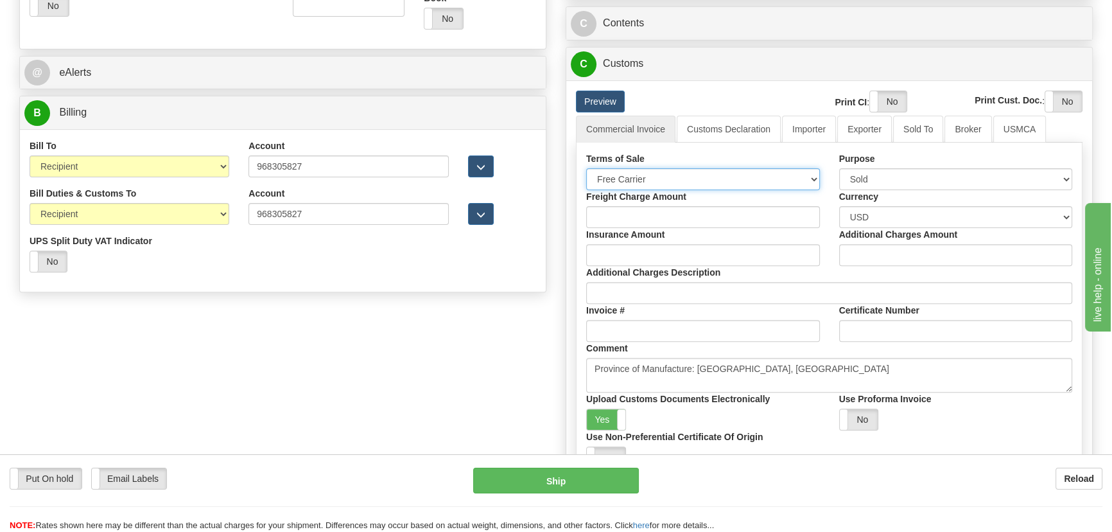
scroll to position [584, 0]
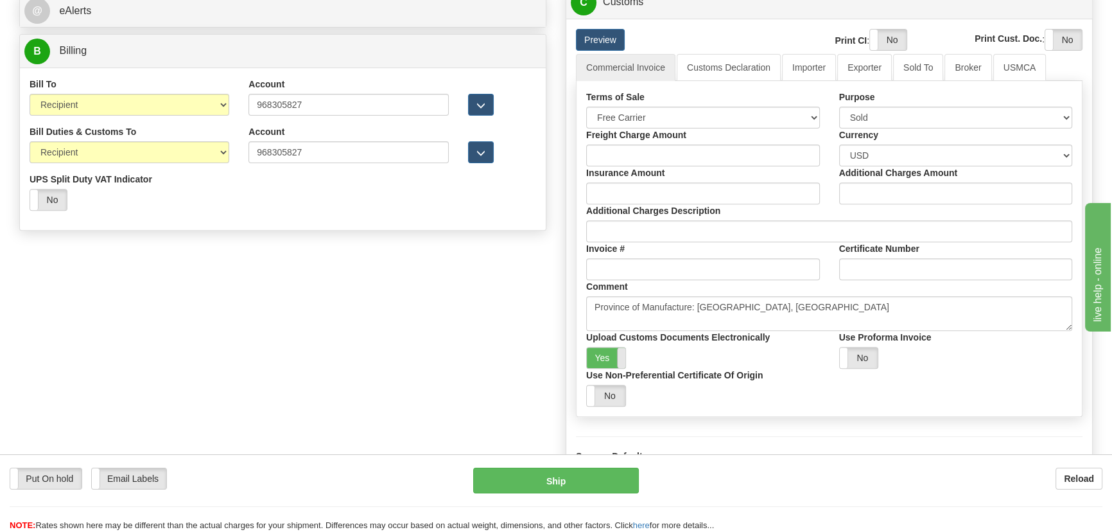
click at [622, 356] on span at bounding box center [625, 357] width 17 height 21
click at [900, 31] on span at bounding box center [907, 40] width 17 height 21
click at [1049, 40] on label "Yes" at bounding box center [1064, 40] width 37 height 21
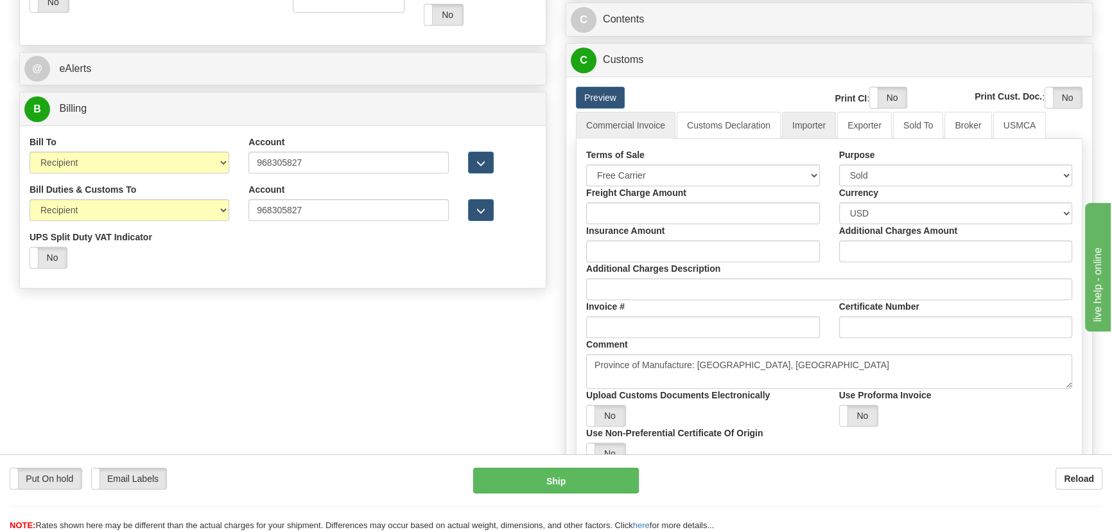
scroll to position [525, 0]
click at [818, 117] on link "Importer" at bounding box center [809, 125] width 54 height 27
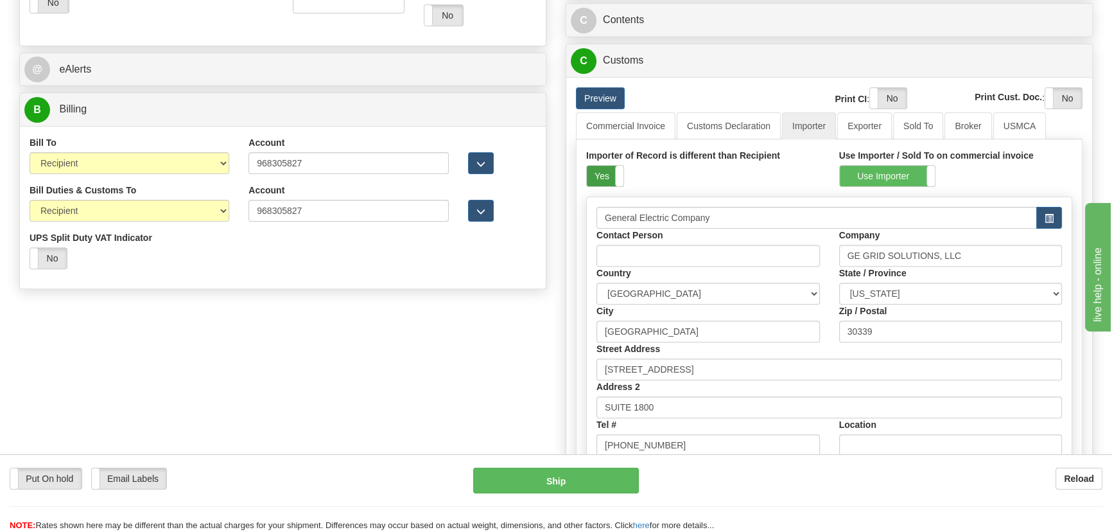
click at [608, 180] on label "Yes" at bounding box center [605, 176] width 37 height 21
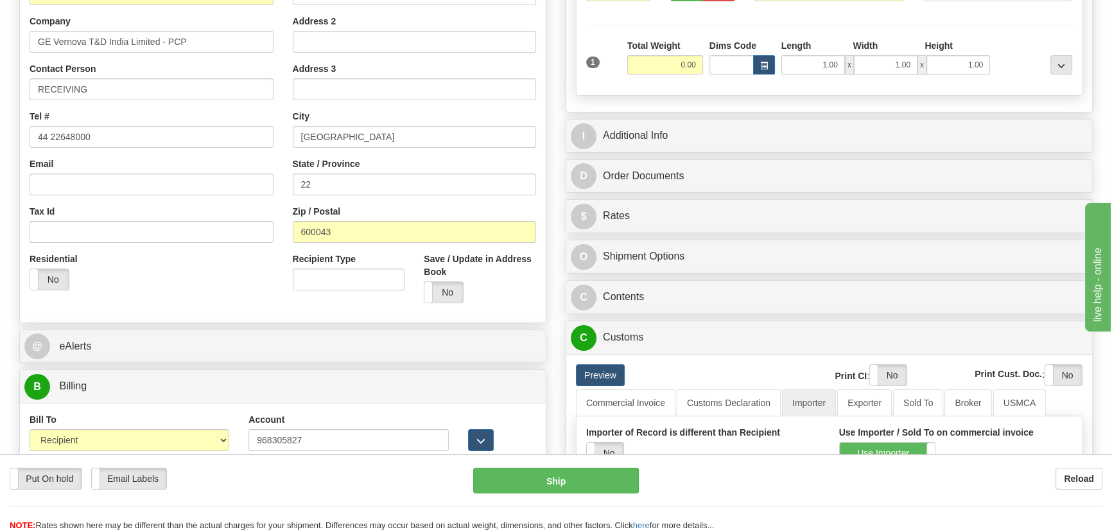
scroll to position [175, 0]
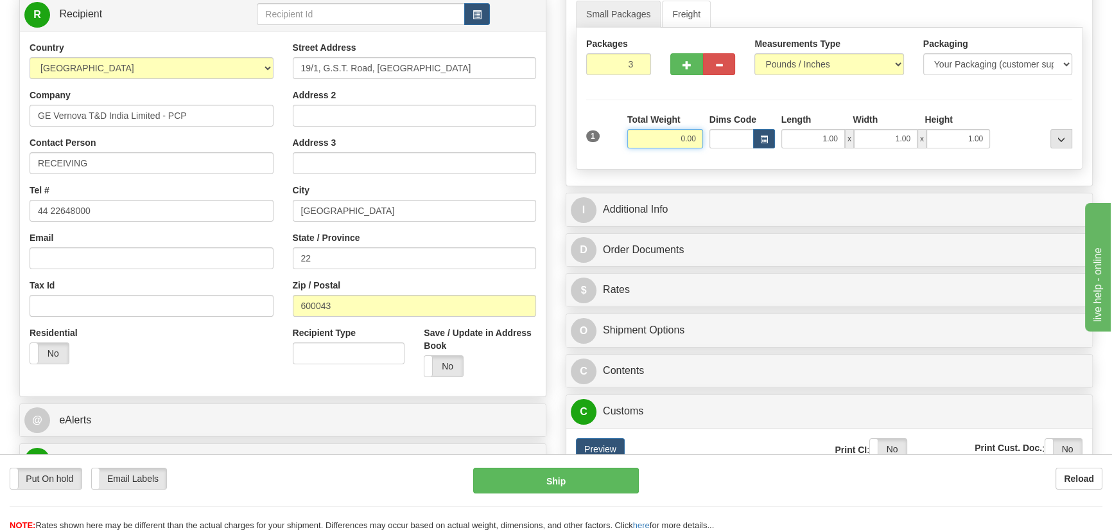
click at [657, 145] on input "0.00" at bounding box center [665, 138] width 76 height 19
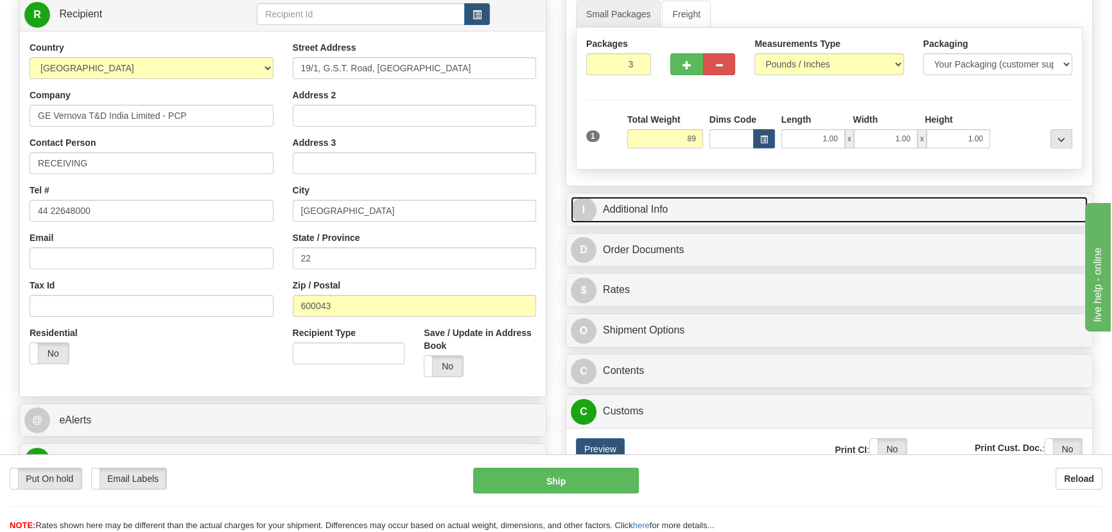
type input "89.00"
click at [927, 210] on link "I Additional Info" at bounding box center [829, 210] width 517 height 26
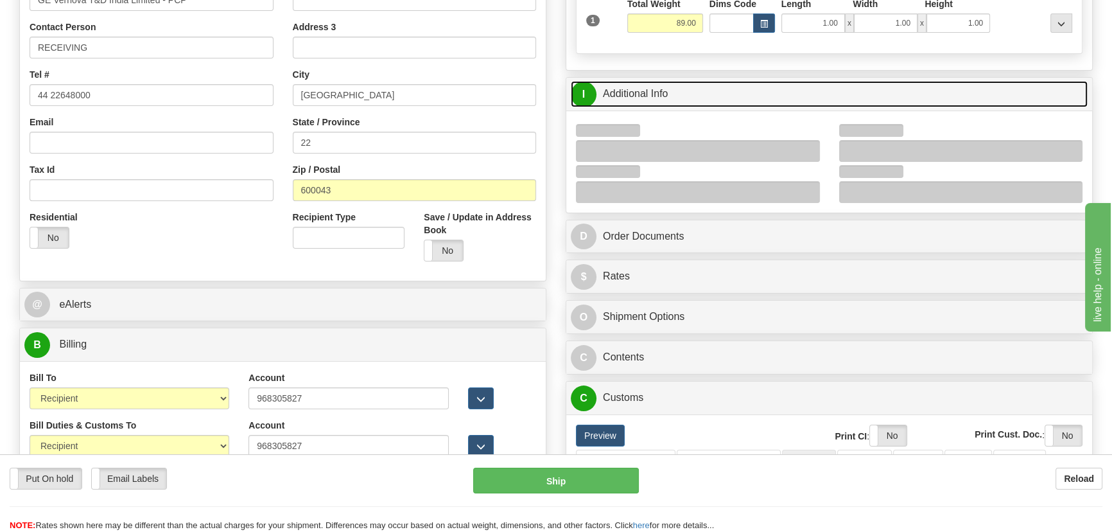
scroll to position [292, 0]
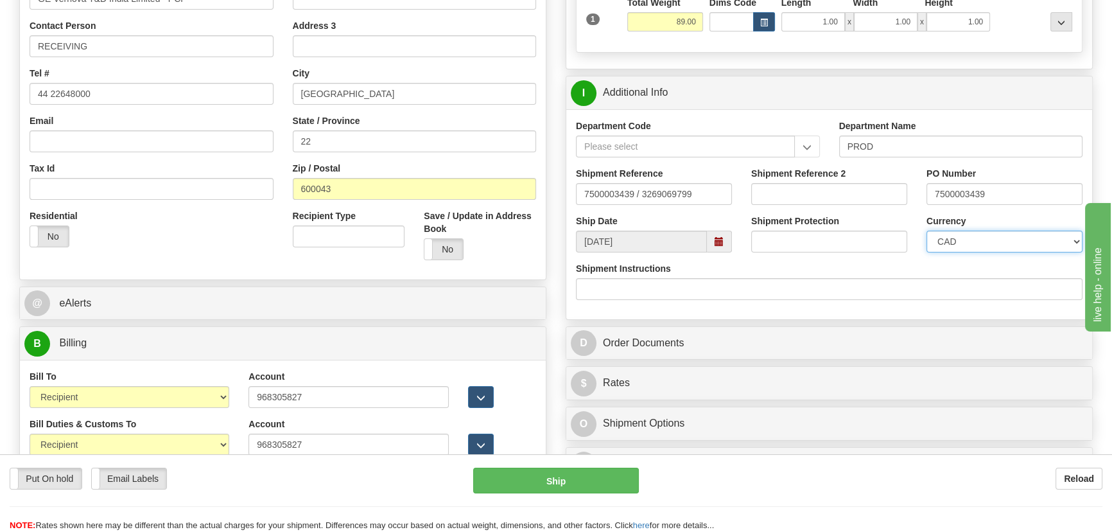
click at [976, 249] on select "CAD USD EUR ZAR RON ANG ARN AUD AUS AWG BBD BFR BGN BHD BMD BND BRC BRL CHP CKZ…" at bounding box center [1005, 242] width 156 height 22
select select "1"
click at [927, 231] on select "CAD USD EUR ZAR RON ANG ARN AUD AUS AWG BBD BFR BGN BHD BMD BND BRC BRL CHP CKZ…" at bounding box center [1005, 242] width 156 height 22
click at [816, 184] on input "Shipment Reference 2" at bounding box center [829, 194] width 156 height 22
drag, startPoint x: 841, startPoint y: 193, endPoint x: 662, endPoint y: 193, distance: 179.2
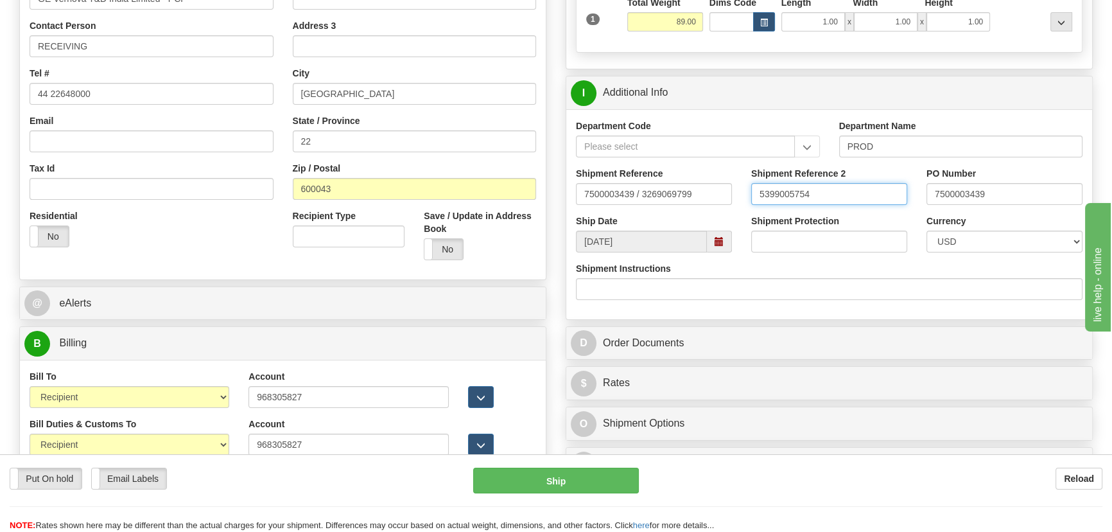
click at [662, 193] on div "Shipment Reference 7500003439 / 3269069799 Shipment Reference 2 5399005754 PO N…" at bounding box center [829, 191] width 526 height 48
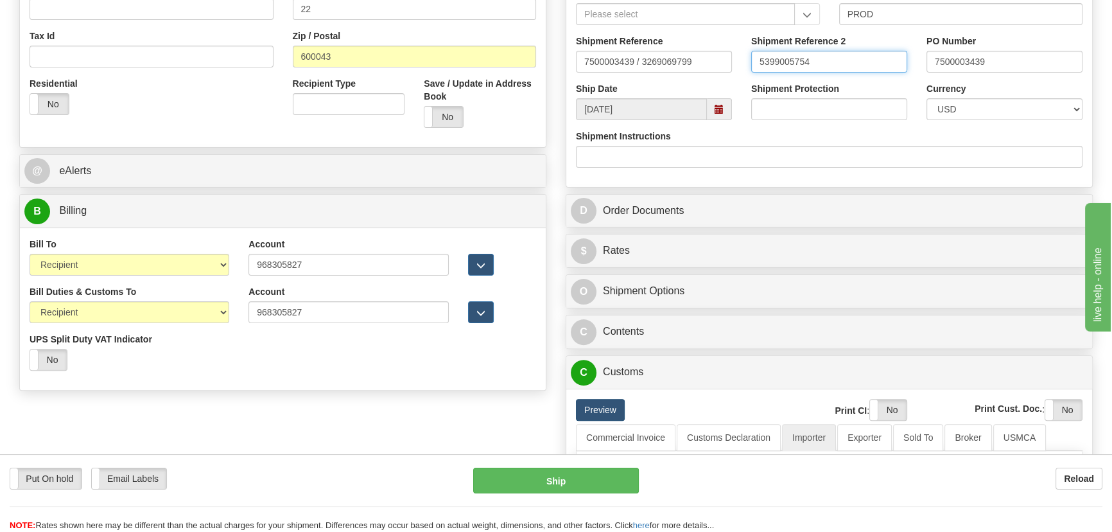
scroll to position [467, 0]
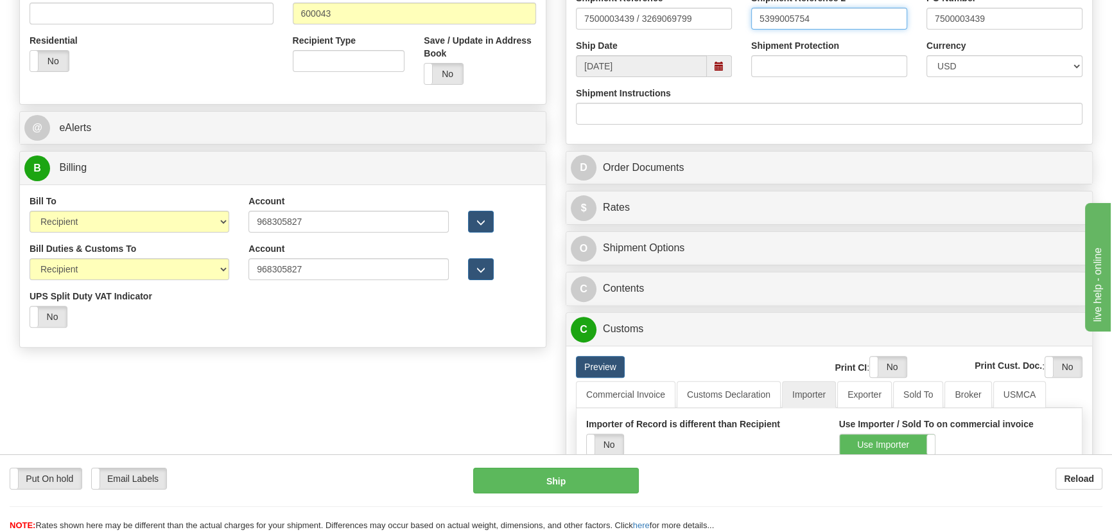
type input "5399005754"
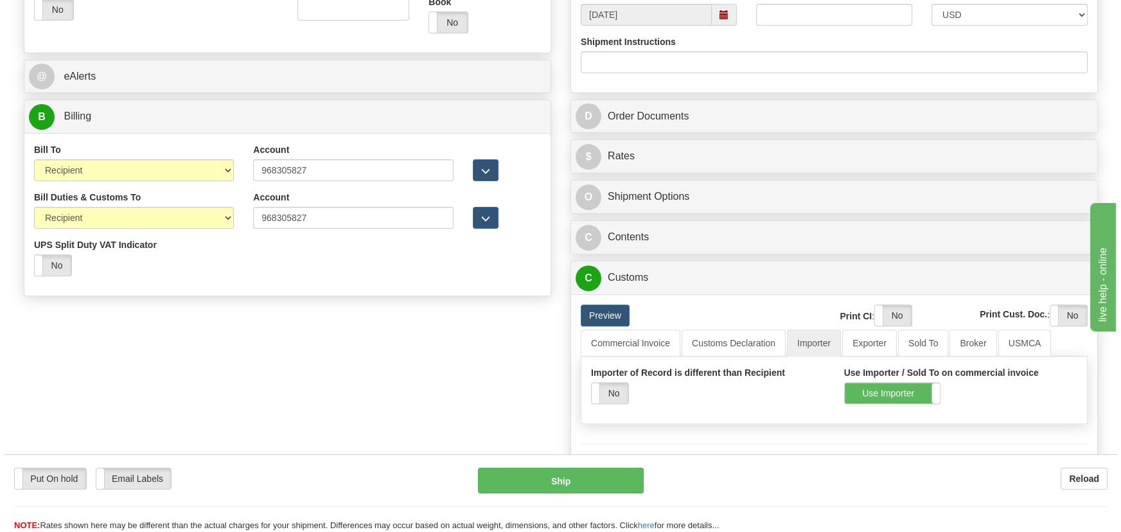
scroll to position [584, 0]
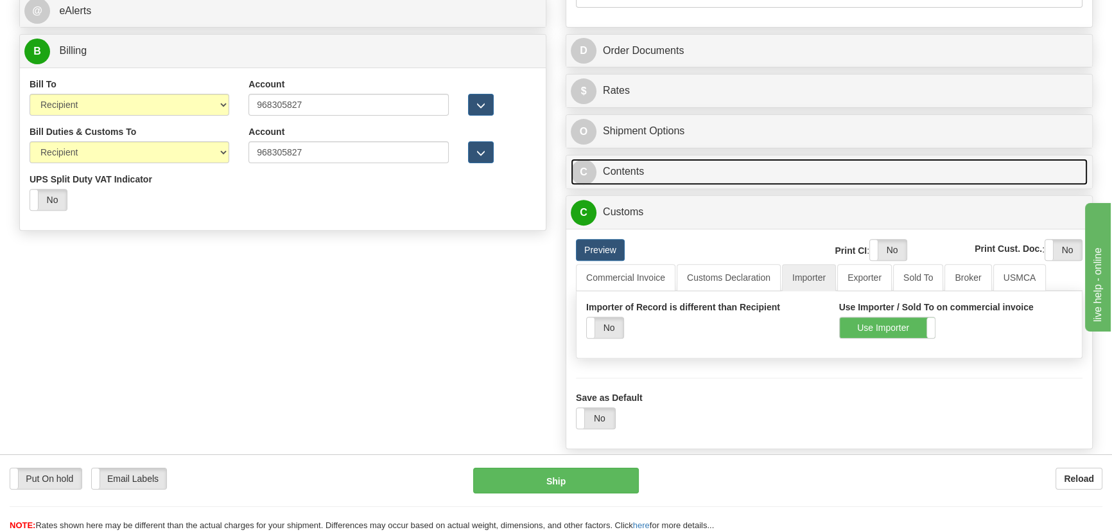
click at [851, 177] on link "C Contents" at bounding box center [829, 172] width 517 height 26
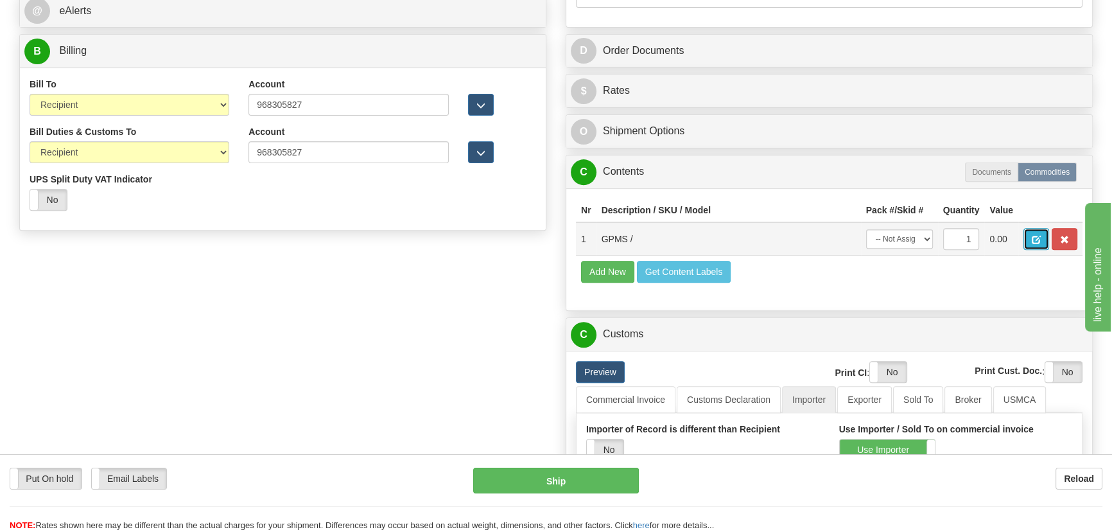
click at [1024, 239] on button "button" at bounding box center [1037, 239] width 26 height 22
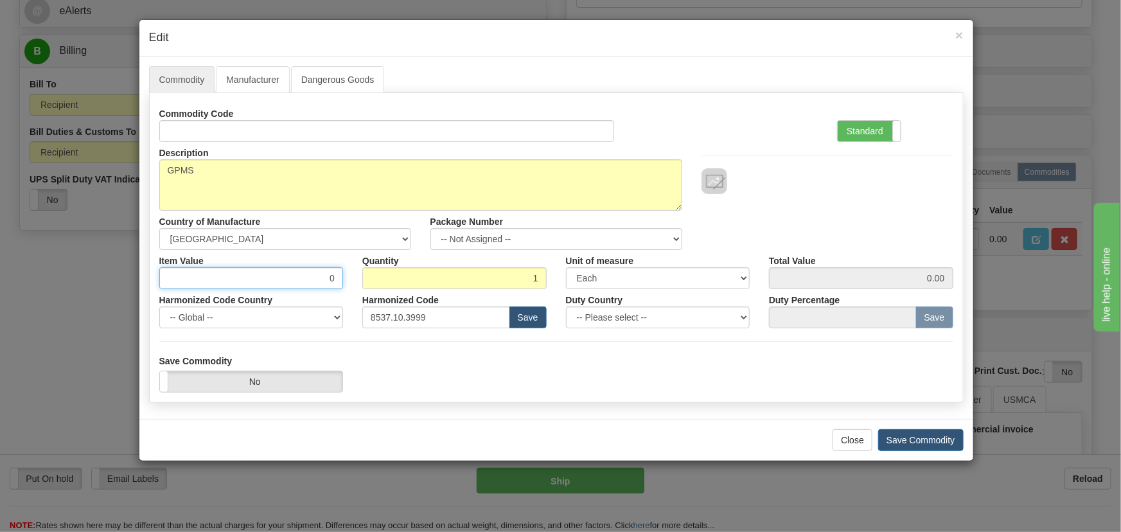
drag, startPoint x: 322, startPoint y: 275, endPoint x: 364, endPoint y: 288, distance: 43.3
click at [364, 288] on div "Commodity Code Standard Advanced Description GPMS Country of Manufacture -- Unk…" at bounding box center [556, 215] width 794 height 225
paste input "4.135,35"
type input "4135.35"
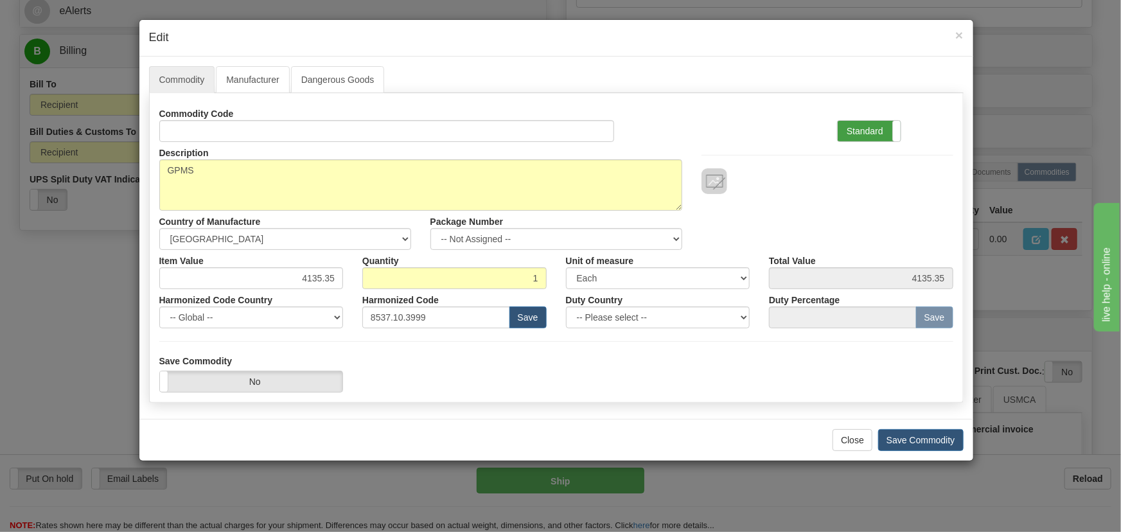
click at [871, 130] on label "Standard" at bounding box center [869, 131] width 63 height 21
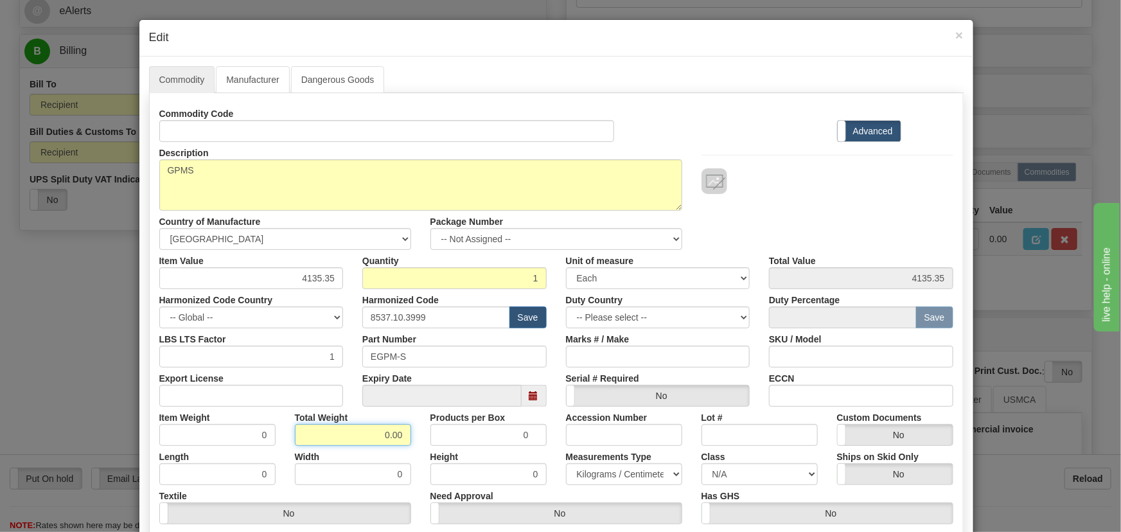
drag, startPoint x: 371, startPoint y: 438, endPoint x: 408, endPoint y: 446, distance: 38.2
click at [408, 446] on div "Commodity Code Standard Advanced Description GPMS Country of Manufacture -- Unk…" at bounding box center [556, 333] width 794 height 461
type input "1"
type input "1.0000"
click at [777, 197] on div "Description GPMS Country of Manufacture -- Unknown -- AFGHANISTAN ALAND ISLANDS…" at bounding box center [556, 196] width 813 height 108
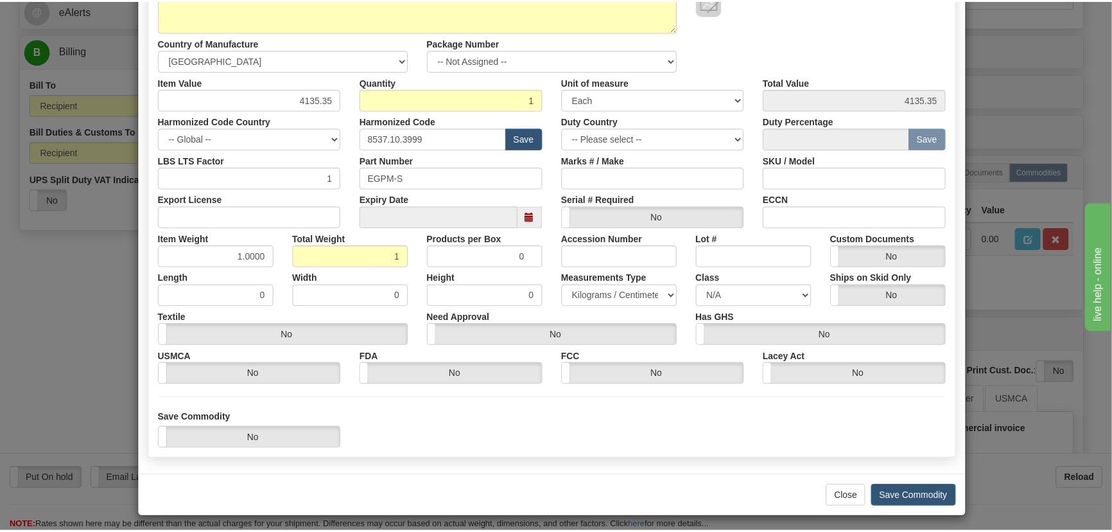
scroll to position [182, 0]
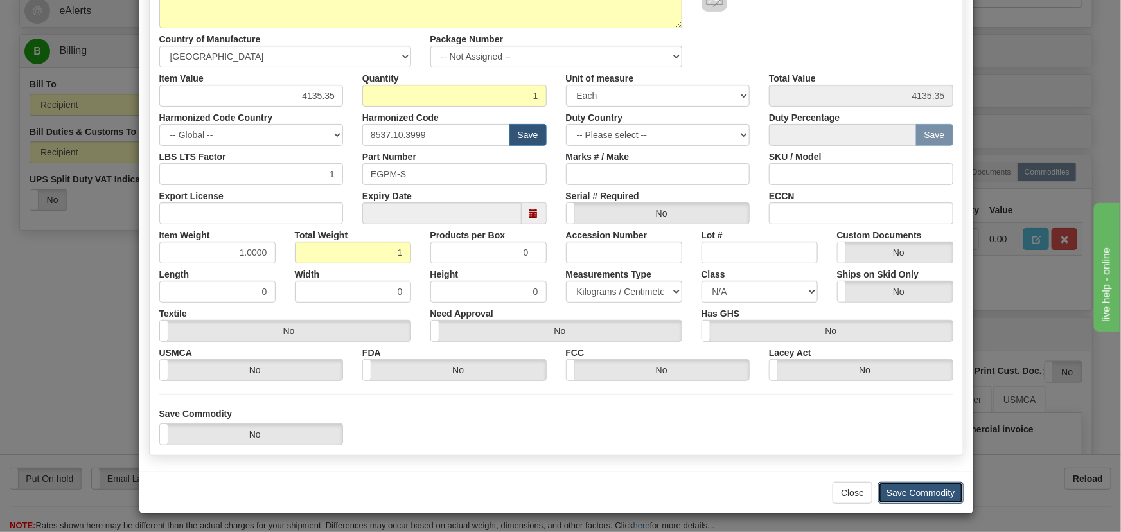
click at [923, 487] on button "Save Commodity" at bounding box center [920, 493] width 85 height 22
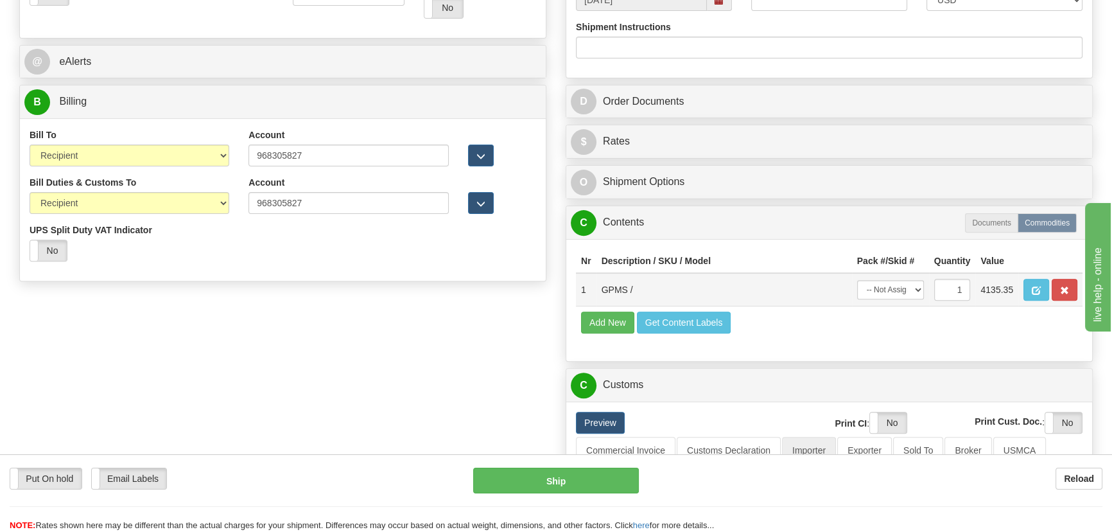
scroll to position [467, 0]
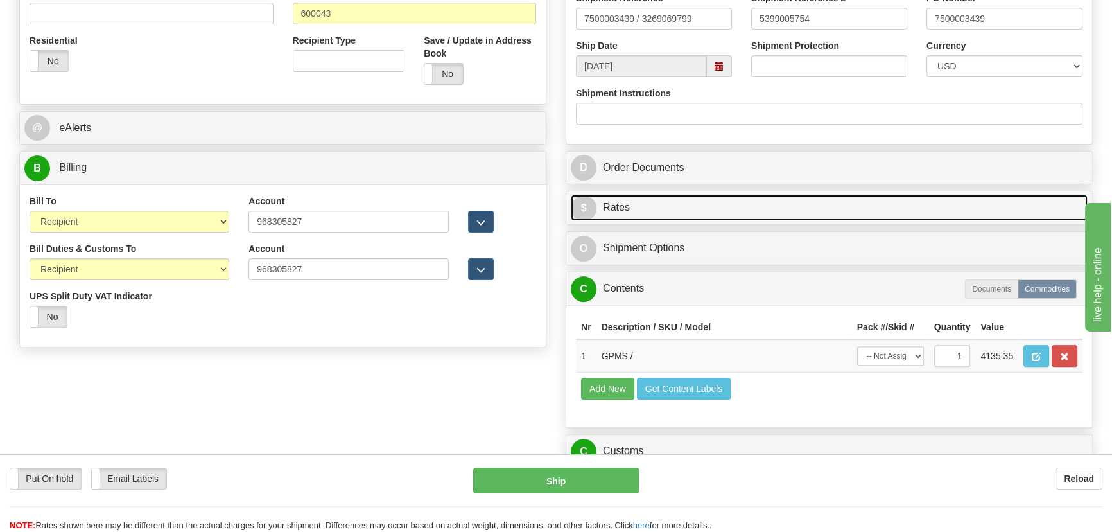
click at [904, 205] on link "$ Rates" at bounding box center [829, 208] width 517 height 26
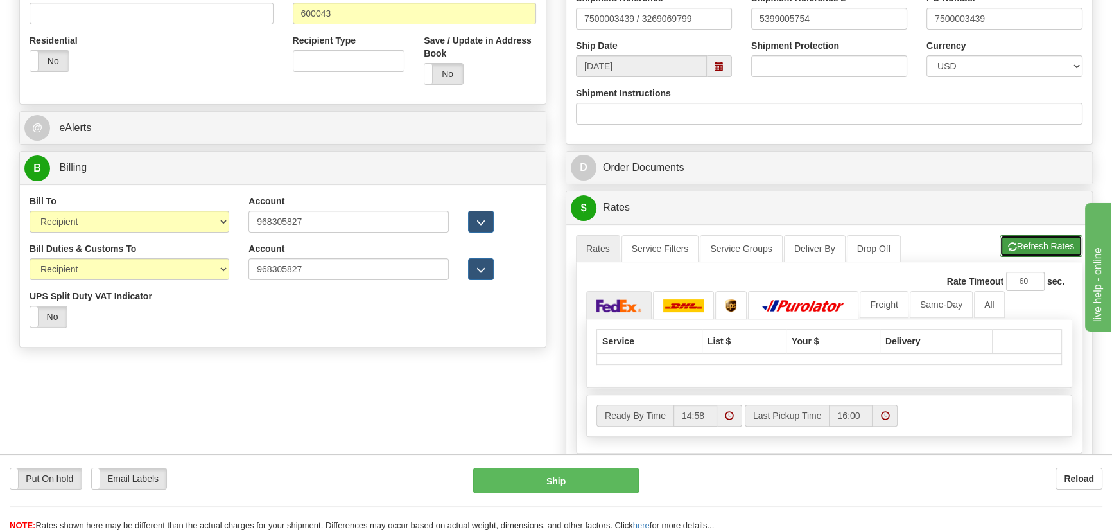
click at [1019, 240] on button "Refresh Rates" at bounding box center [1041, 246] width 83 height 22
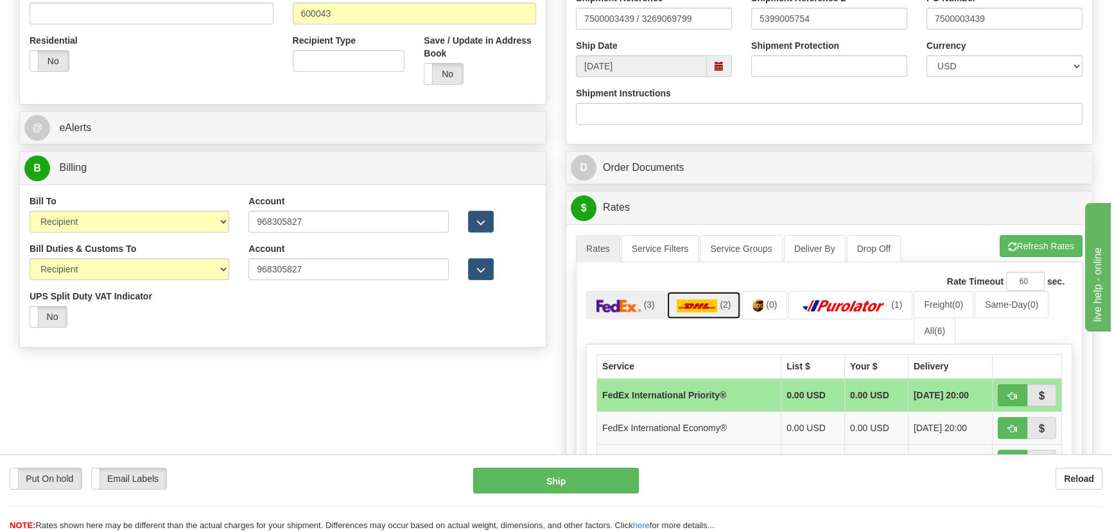
click at [703, 308] on img at bounding box center [697, 305] width 41 height 13
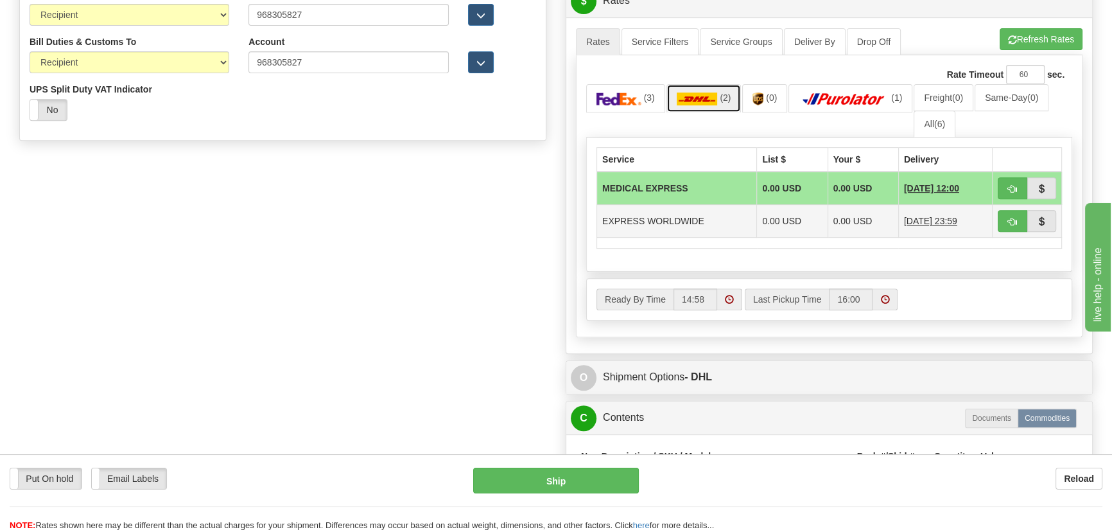
scroll to position [700, 0]
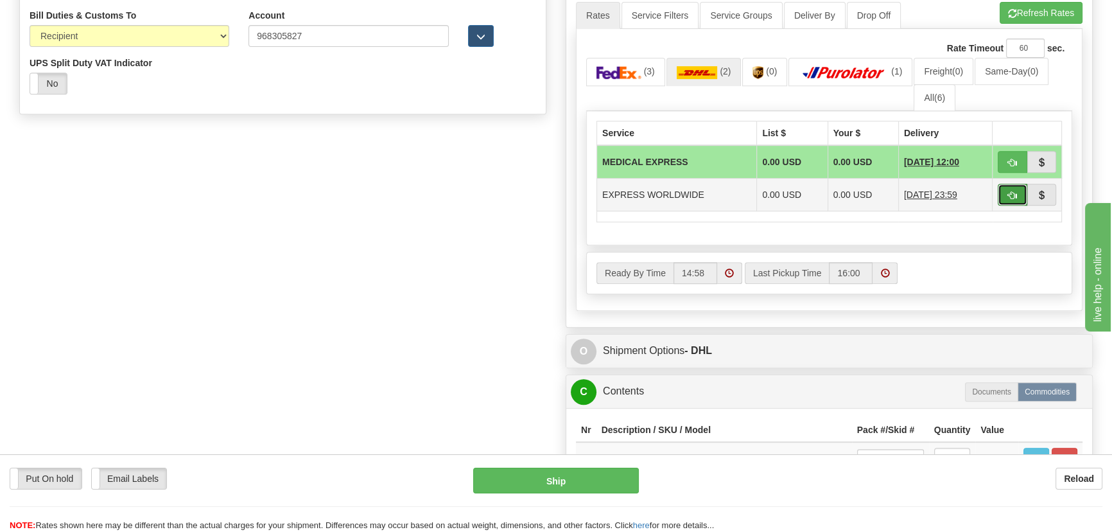
click at [1012, 191] on span "button" at bounding box center [1012, 195] width 9 height 8
type input "P"
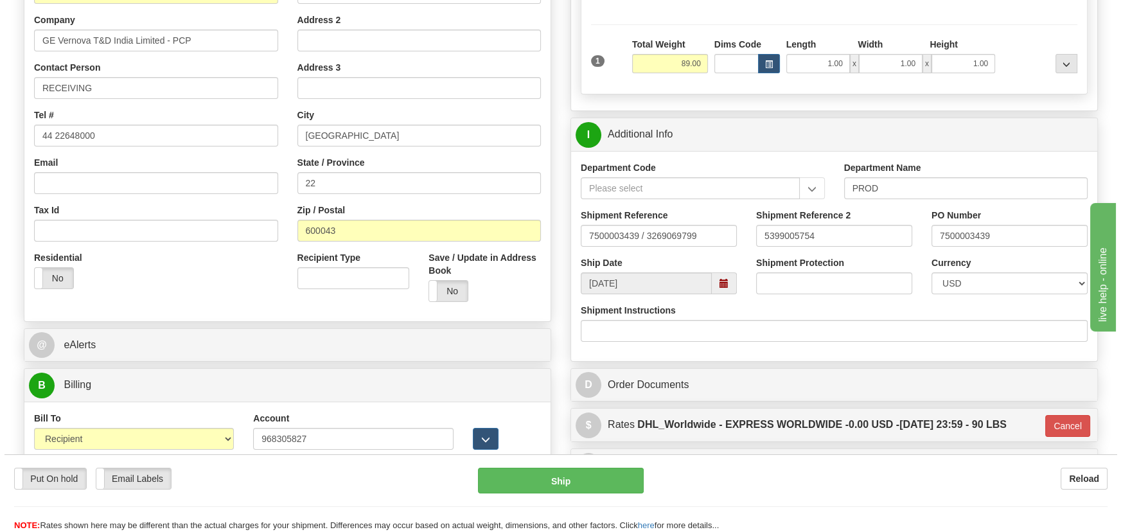
scroll to position [233, 0]
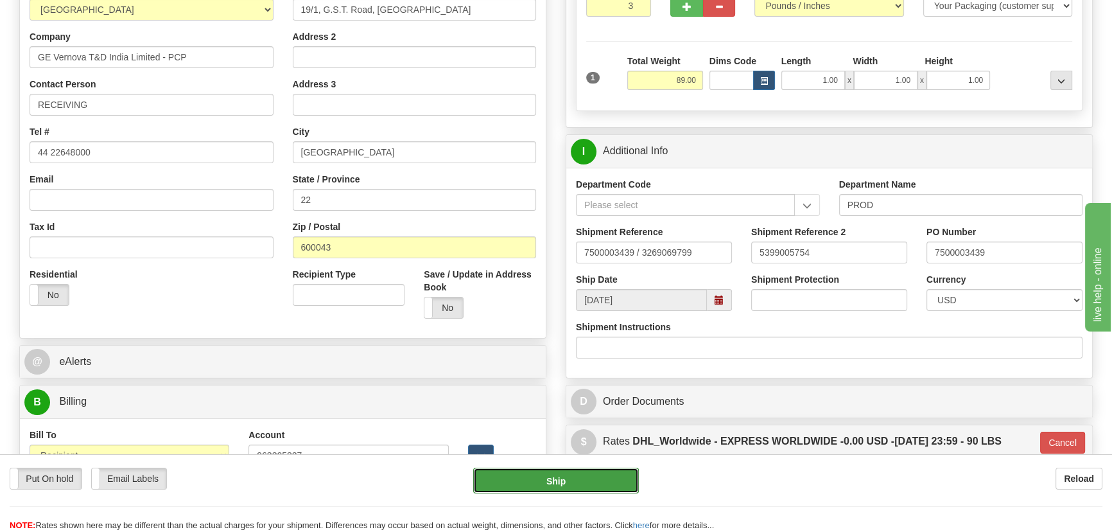
click at [593, 472] on button "Ship" at bounding box center [556, 481] width 166 height 26
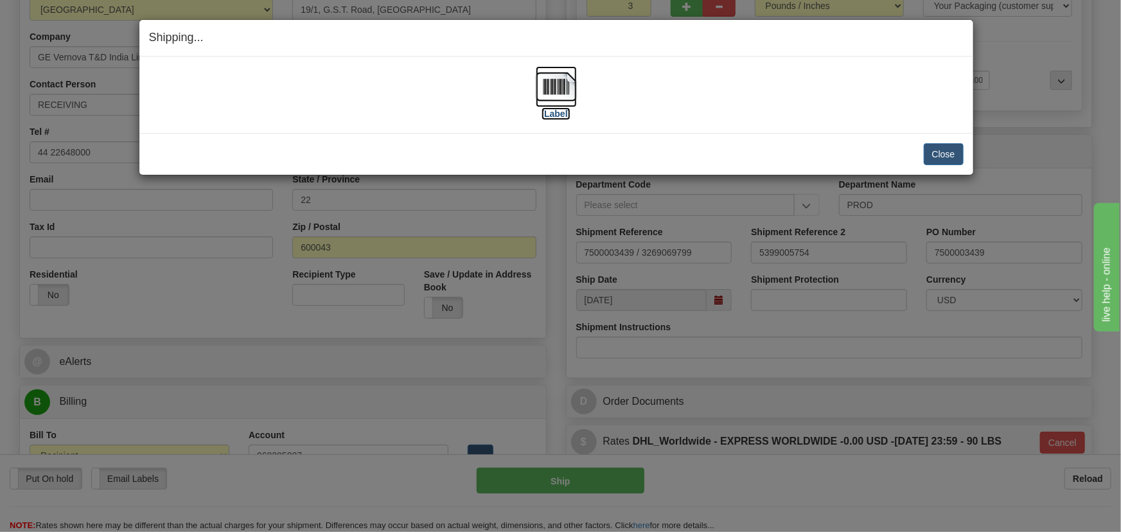
click at [552, 93] on img at bounding box center [556, 86] width 41 height 41
